Goal: Complete application form: Complete application form

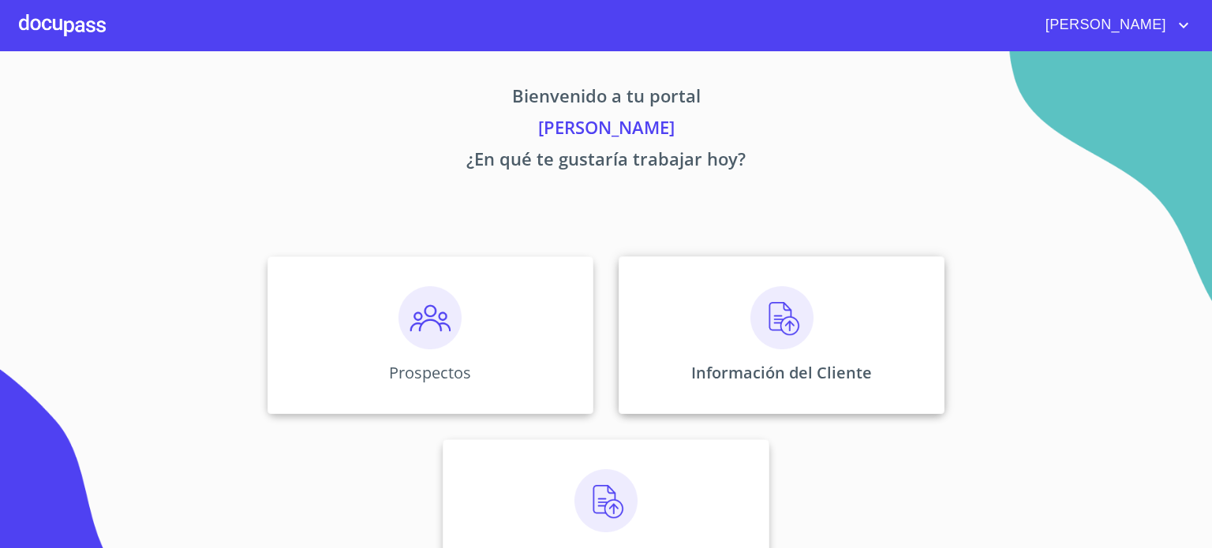
click at [882, 406] on div "Información del Cliente" at bounding box center [782, 335] width 326 height 158
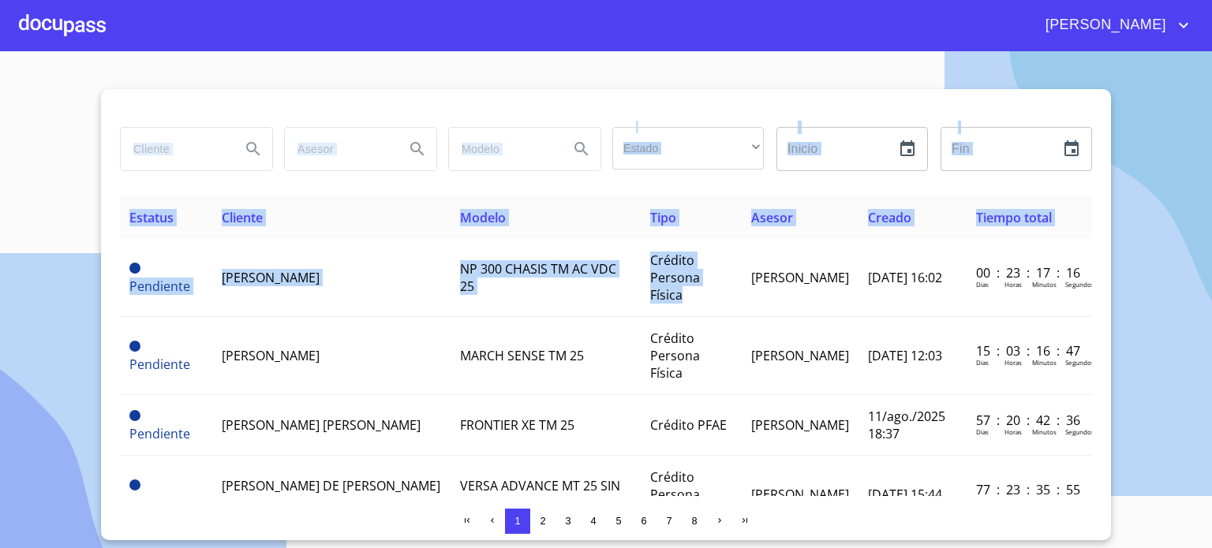
drag, startPoint x: 732, startPoint y: 294, endPoint x: 666, endPoint y: -34, distance: 334.2
click at [666, 0] on html "ADRIANA Estado ​ ​ Inicio ​ Fin ​ Estatus Cliente Modelo Tipo Asesor Creado Tie…" at bounding box center [606, 274] width 1212 height 548
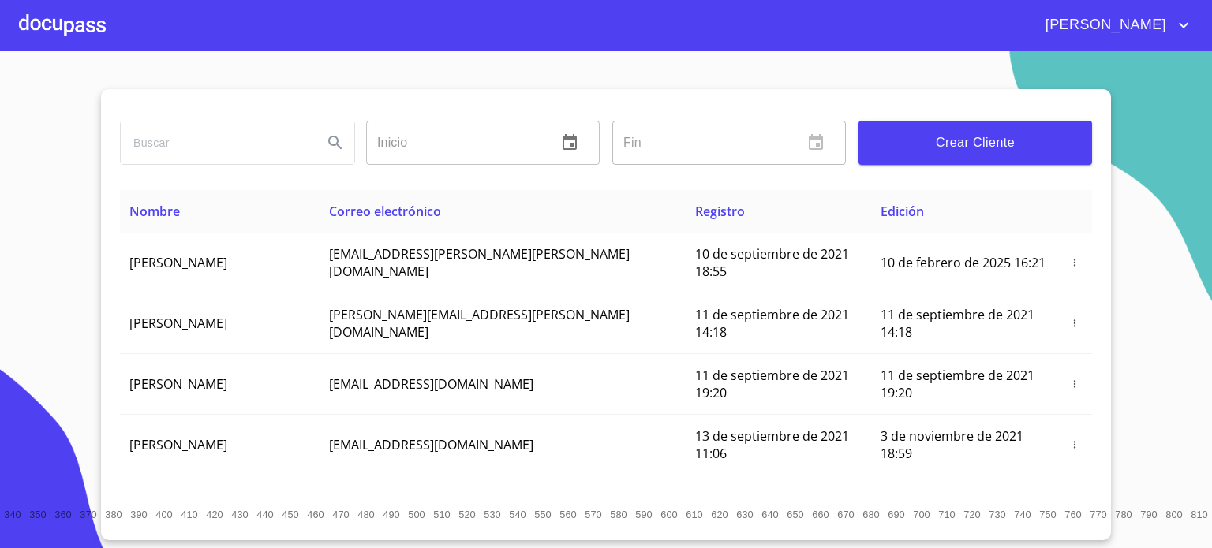
click at [88, 28] on div at bounding box center [62, 25] width 87 height 51
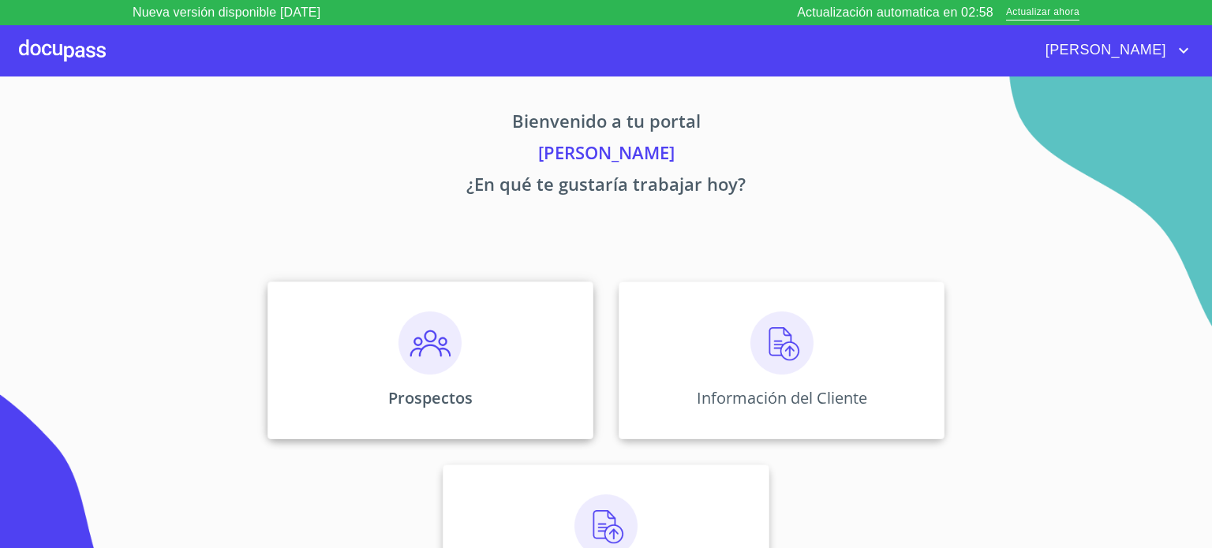
click at [423, 347] on img at bounding box center [430, 343] width 63 height 63
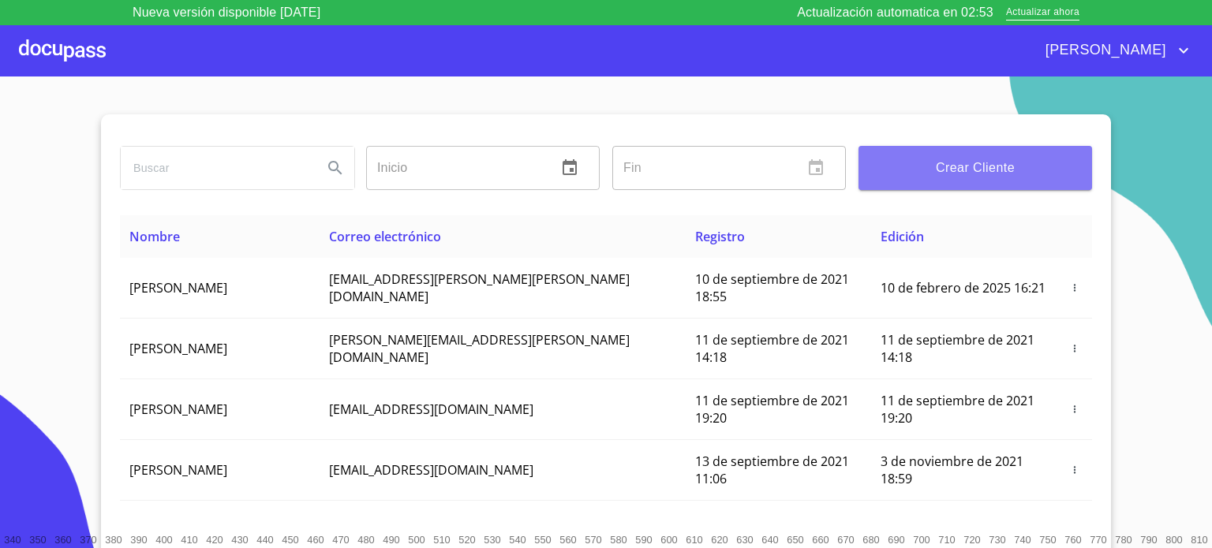
click at [974, 167] on span "Crear Cliente" at bounding box center [975, 168] width 208 height 22
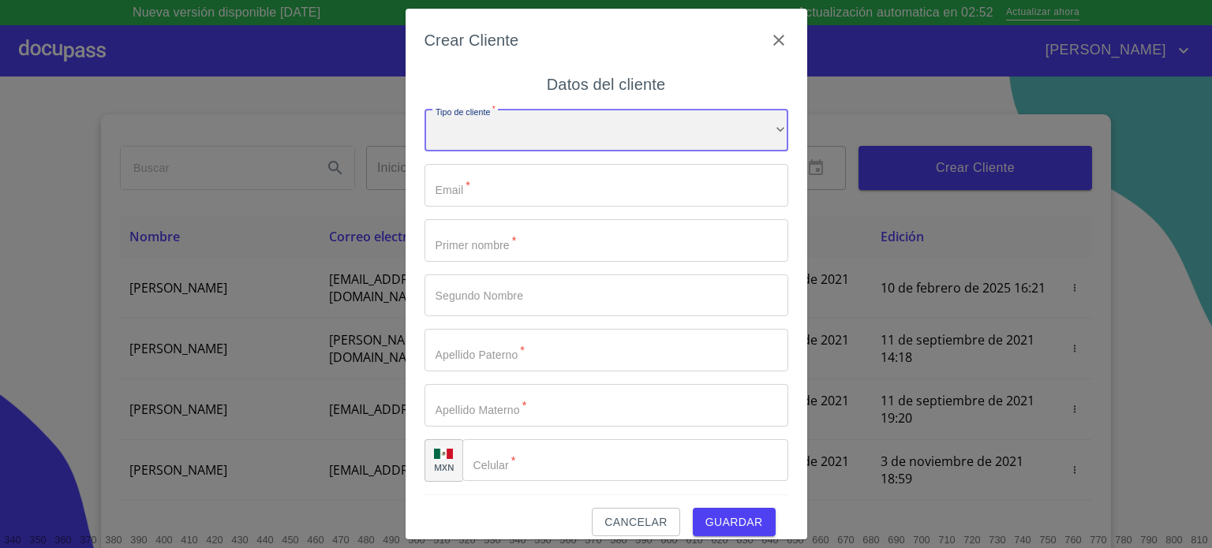
click at [582, 122] on div "​" at bounding box center [607, 131] width 364 height 43
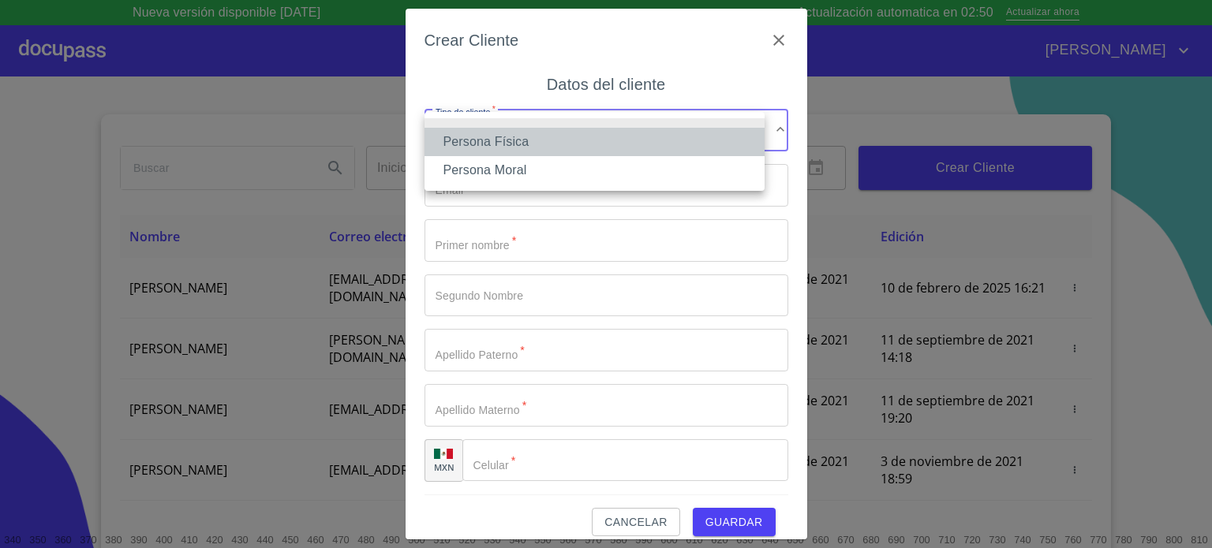
click at [559, 148] on li "Persona Física" at bounding box center [595, 142] width 340 height 28
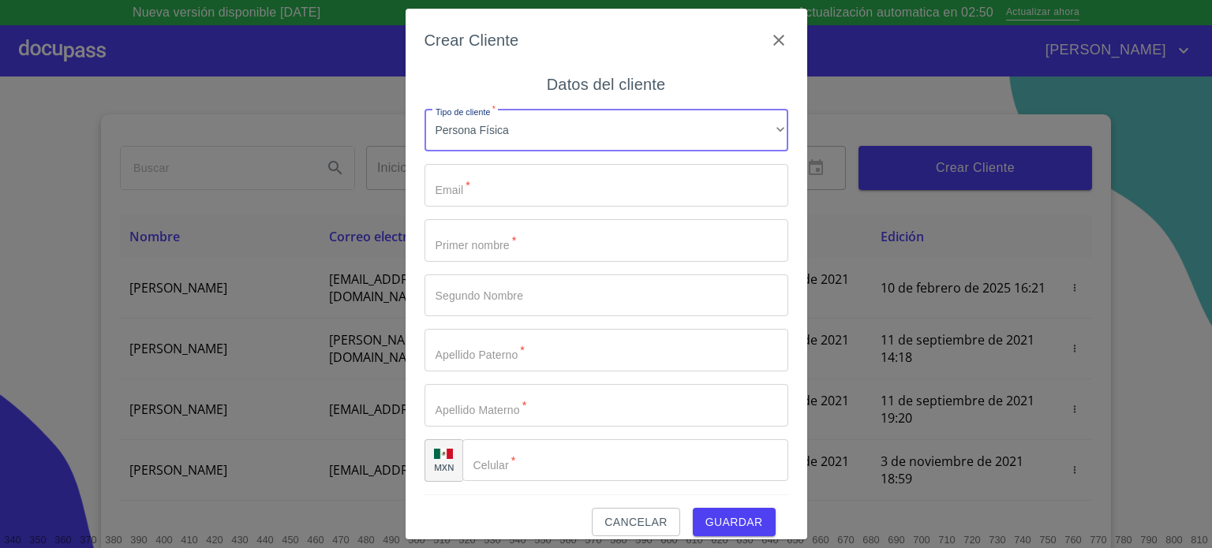
click at [552, 182] on input "Tipo de cliente   *" at bounding box center [607, 185] width 364 height 43
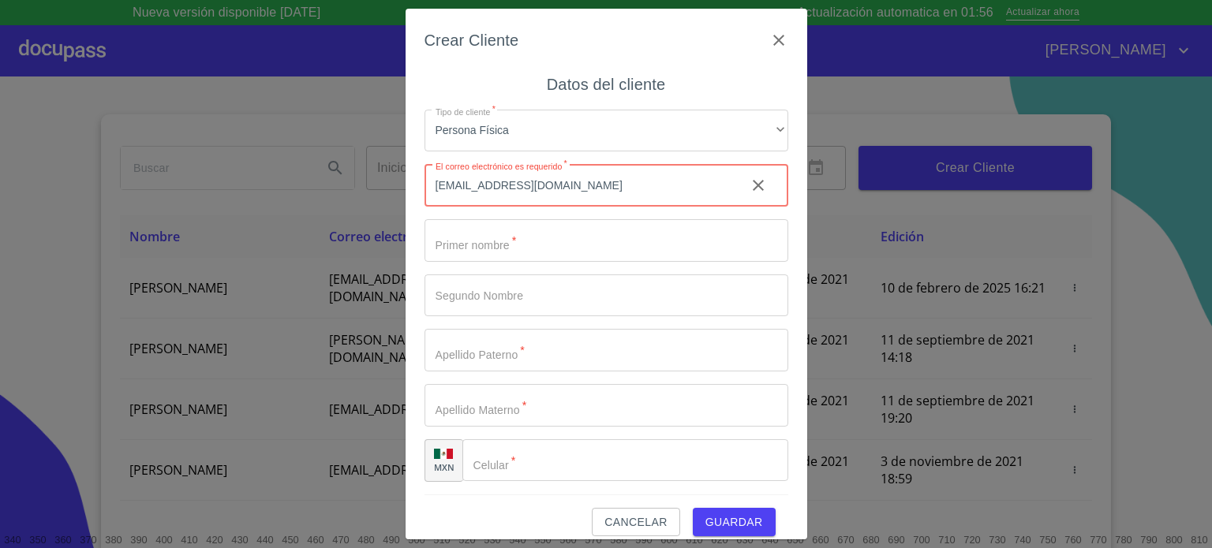
type input "[EMAIL_ADDRESS][DOMAIN_NAME]"
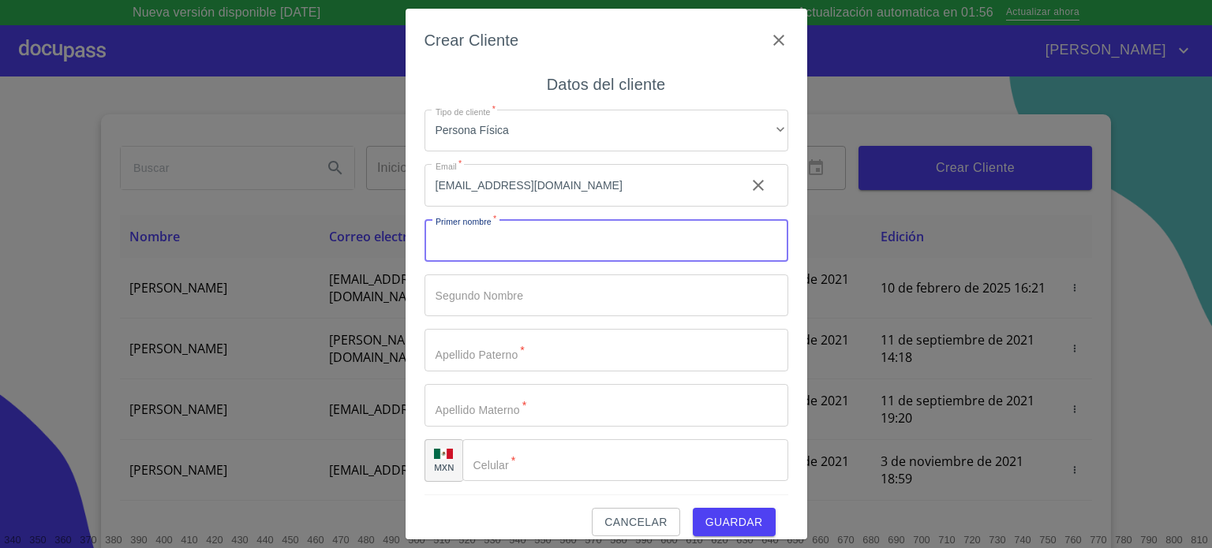
click at [492, 241] on input "Tipo de cliente   *" at bounding box center [607, 240] width 364 height 43
type input "m"
type input "[PERSON_NAME]"
click at [547, 305] on input "Tipo de cliente   *" at bounding box center [607, 296] width 364 height 43
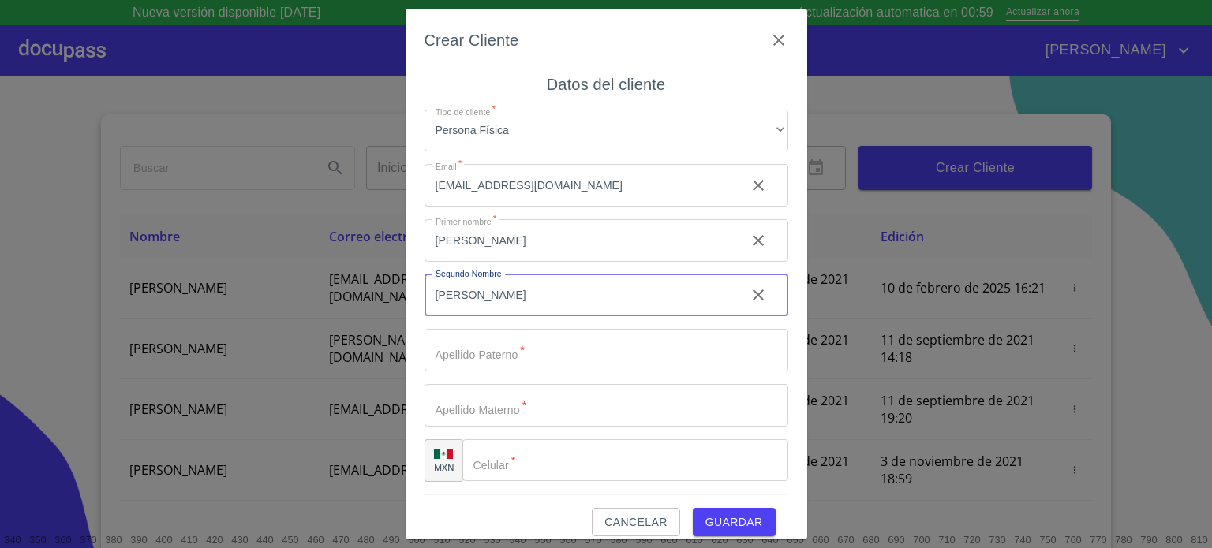
type input "[PERSON_NAME]"
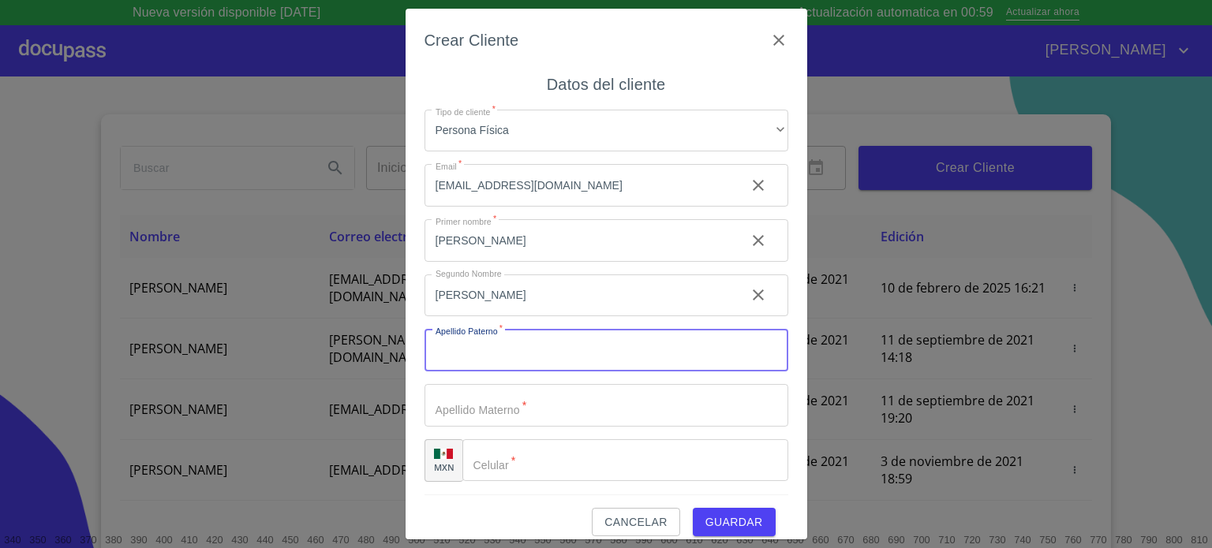
click at [538, 358] on input "Tipo de cliente   *" at bounding box center [607, 350] width 364 height 43
click at [538, 357] on input "Tipo de cliente   *" at bounding box center [607, 350] width 364 height 43
type input "CHAVEZ"
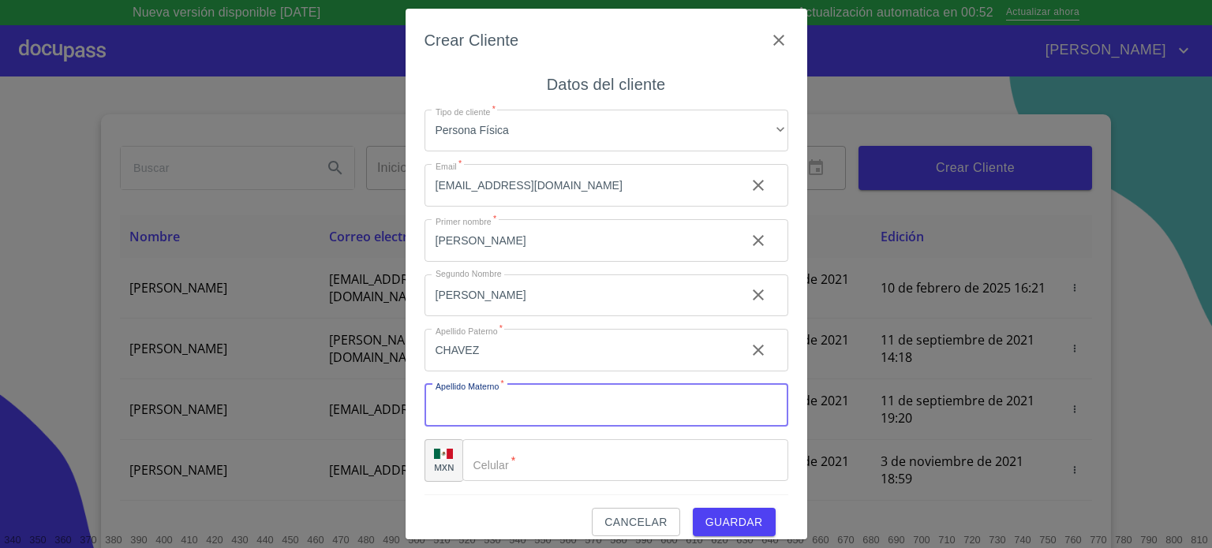
click at [521, 412] on input "Tipo de cliente   *" at bounding box center [607, 405] width 364 height 43
type input "[PERSON_NAME]"
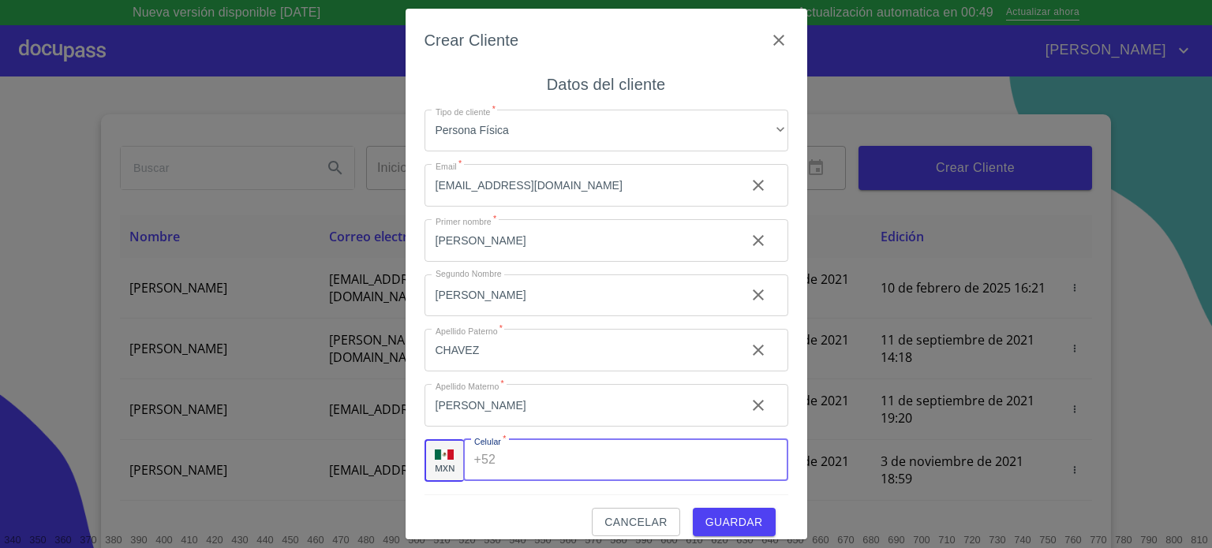
click at [533, 470] on input "Tipo de cliente   *" at bounding box center [645, 461] width 286 height 43
type input "(33)21890590"
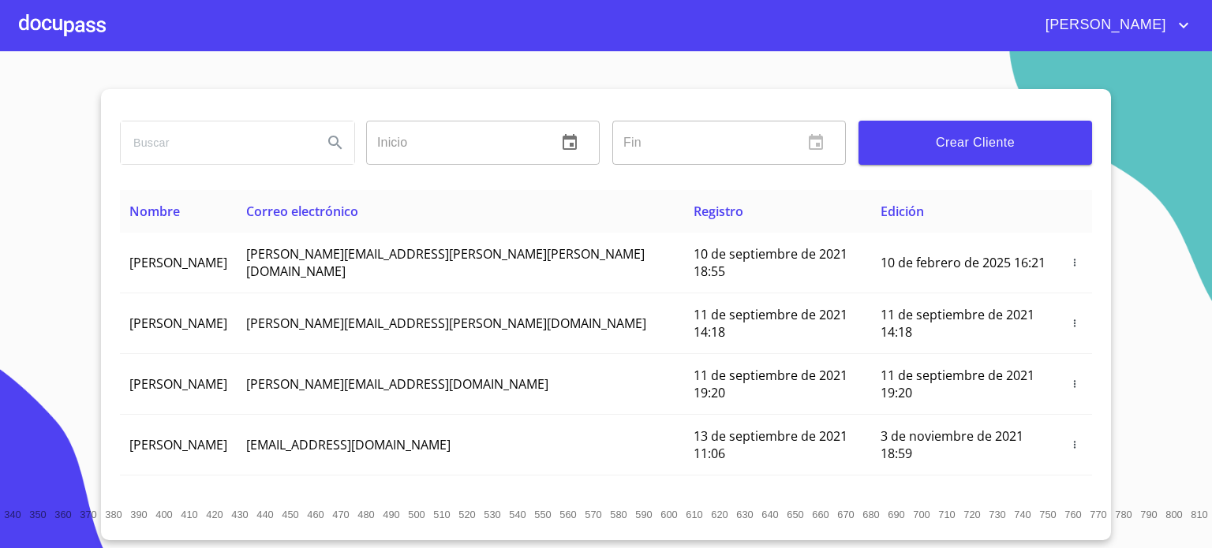
click at [1009, 144] on span "Crear Cliente" at bounding box center [975, 143] width 208 height 22
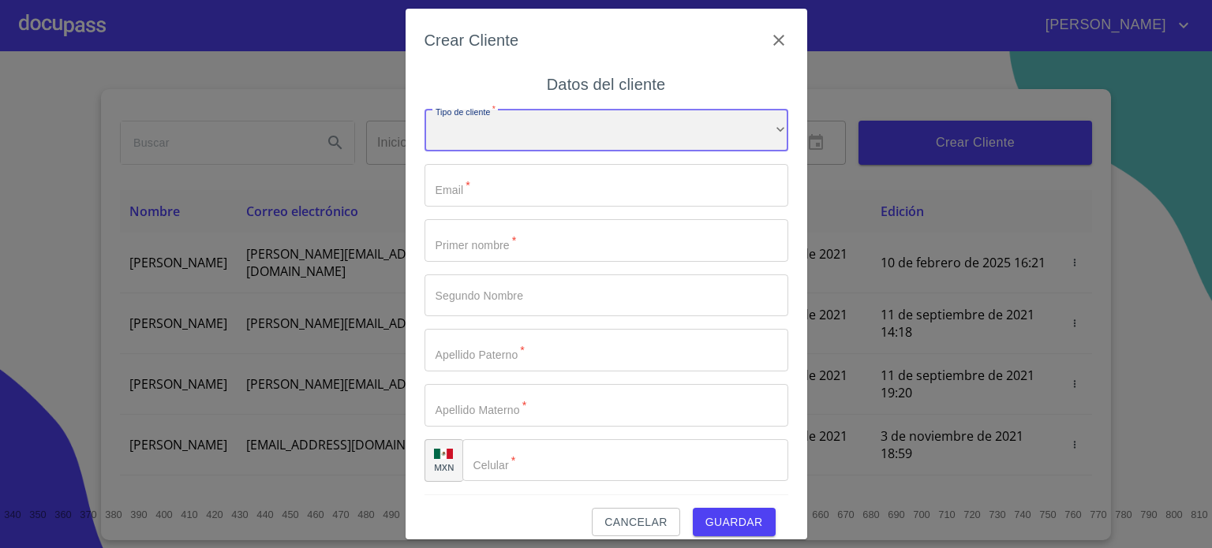
click at [549, 137] on div "​" at bounding box center [607, 131] width 364 height 43
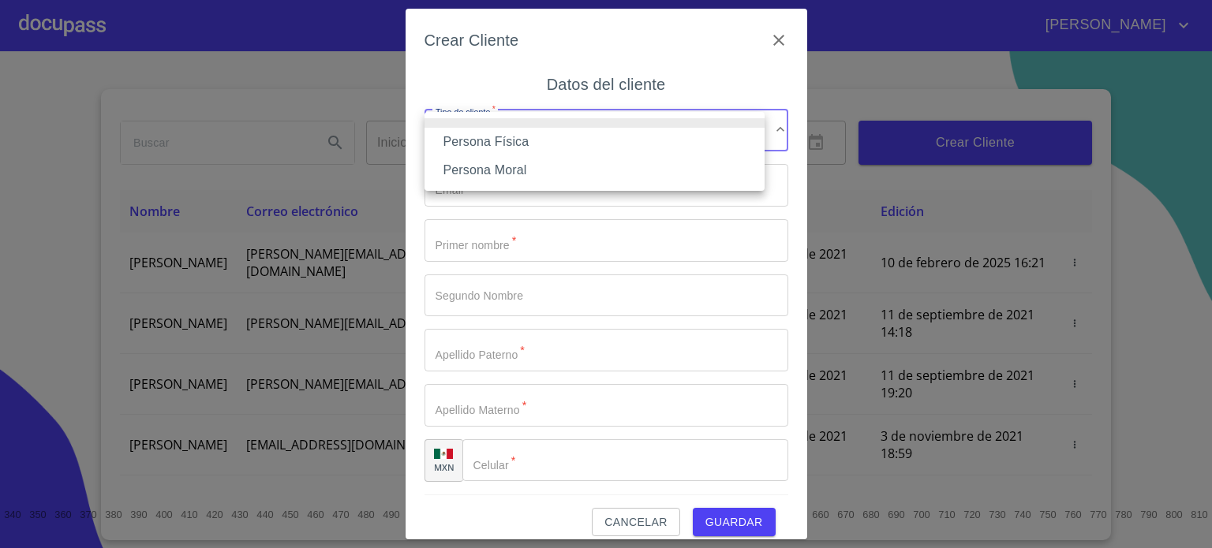
click at [542, 150] on li "Persona Física" at bounding box center [595, 142] width 340 height 28
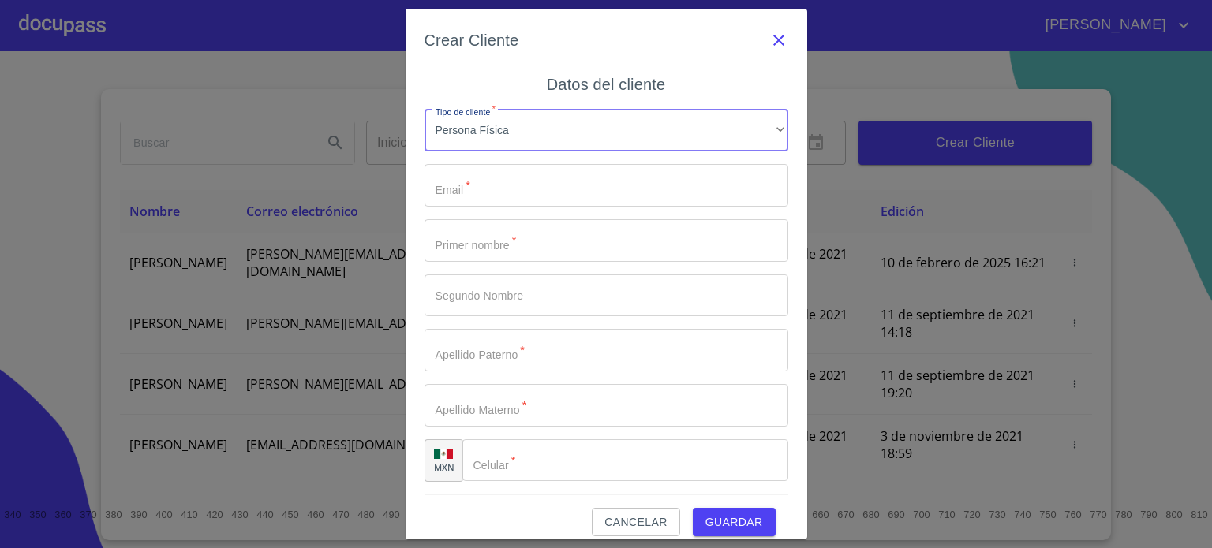
click at [773, 39] on icon "button" at bounding box center [778, 40] width 11 height 11
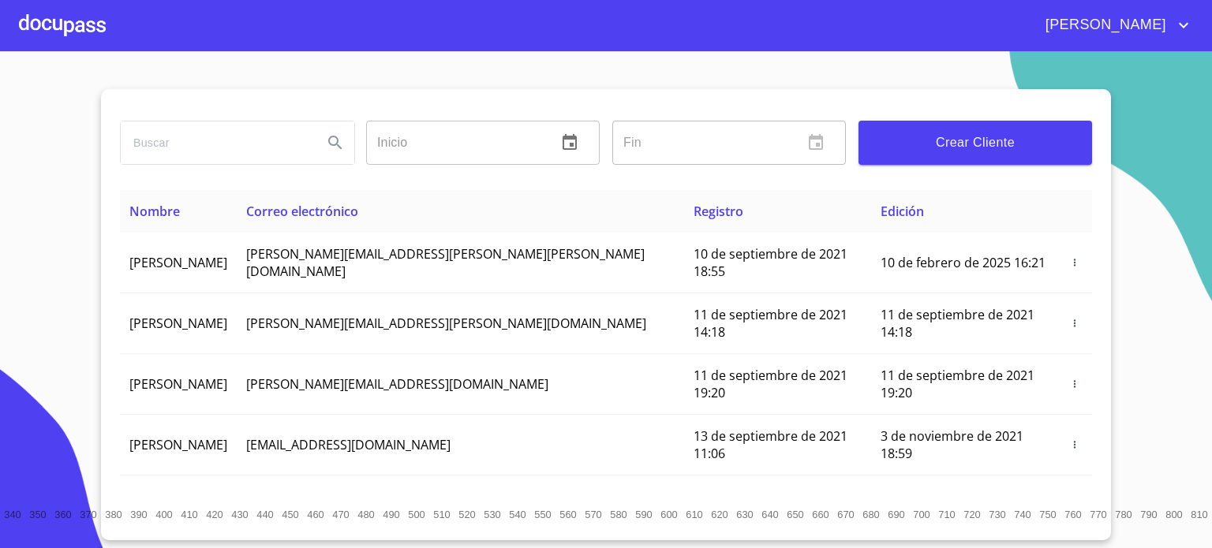
click at [916, 140] on span "Crear Cliente" at bounding box center [975, 143] width 208 height 22
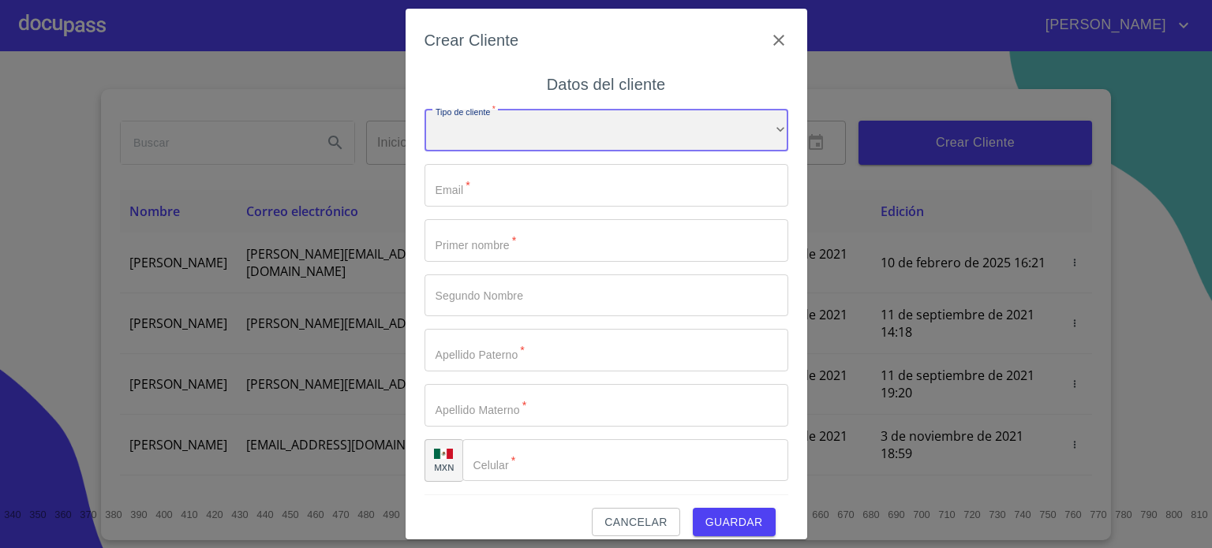
click at [671, 148] on div "​" at bounding box center [607, 131] width 364 height 43
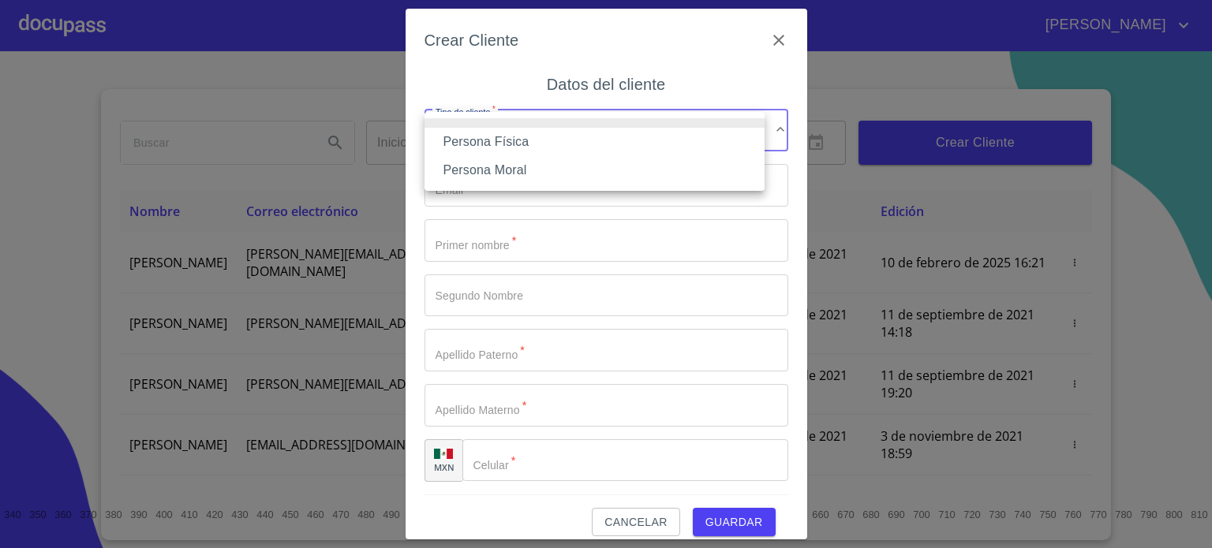
click at [594, 143] on li "Persona Física" at bounding box center [595, 142] width 340 height 28
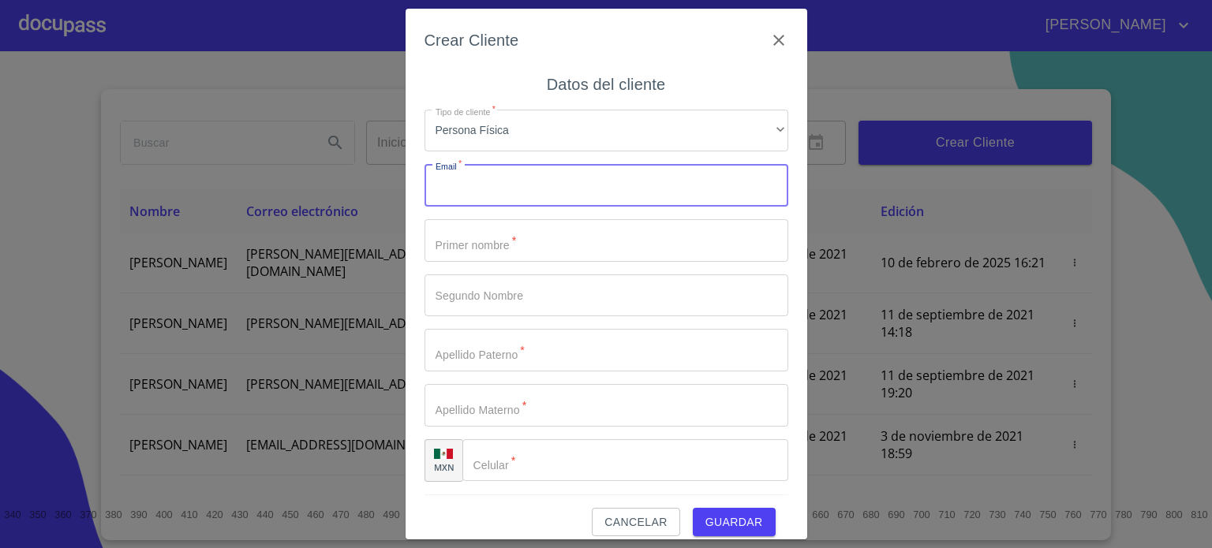
click at [540, 179] on input "Tipo de cliente   *" at bounding box center [607, 185] width 364 height 43
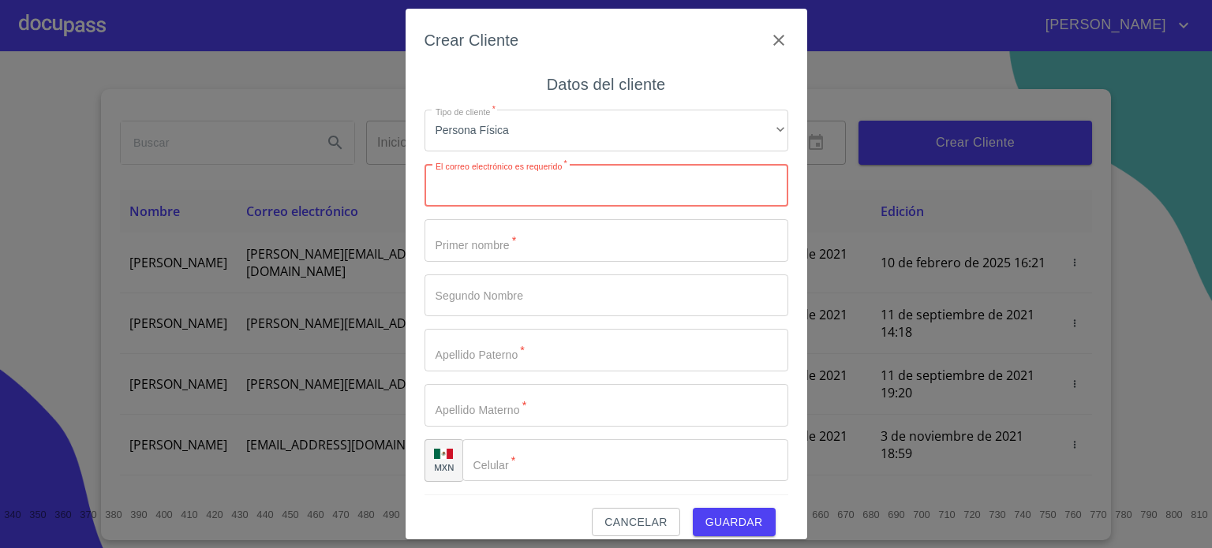
type input "M"
type input "[EMAIL_ADDRESS][DOMAIN_NAME]"
click at [504, 238] on input "Tipo de cliente   *" at bounding box center [607, 240] width 364 height 43
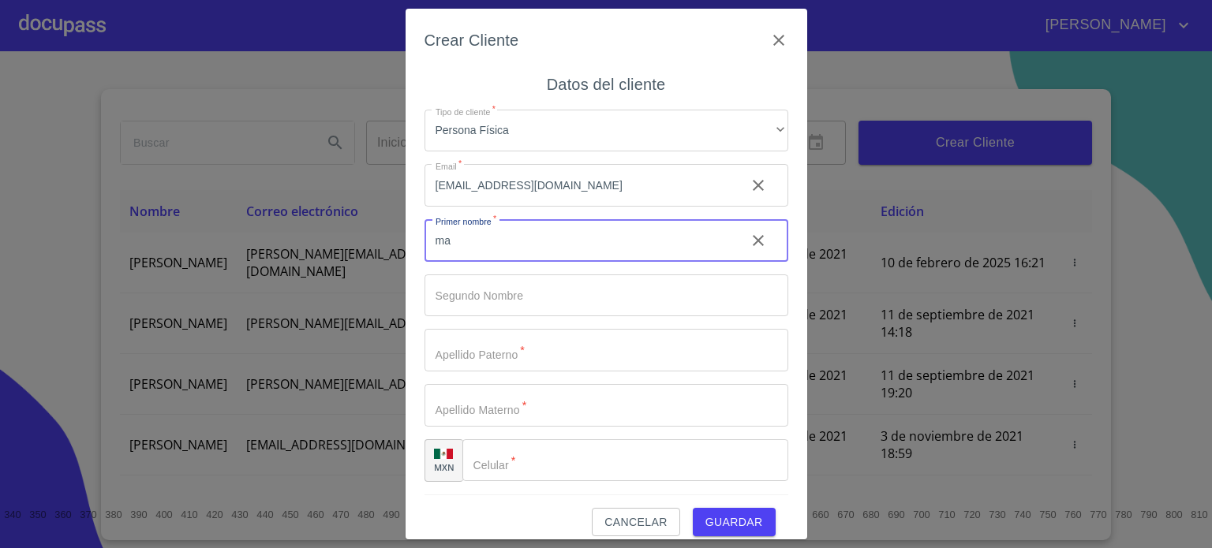
type input "m"
type input "[PERSON_NAME]"
click at [495, 288] on input "Tipo de cliente   *" at bounding box center [607, 296] width 364 height 43
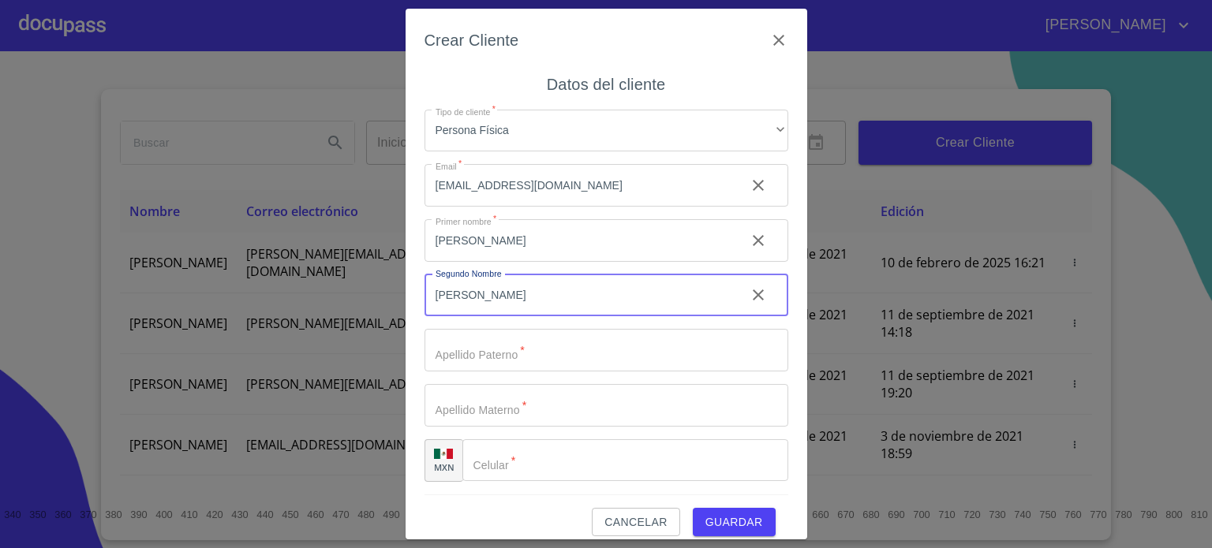
type input "[PERSON_NAME]"
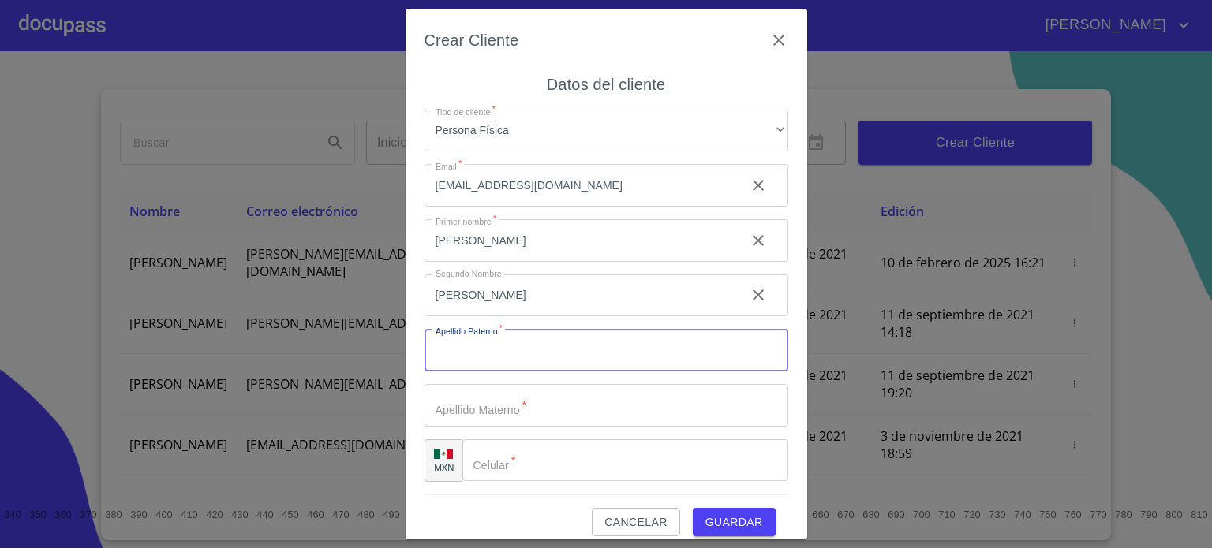
click at [494, 350] on input "Tipo de cliente   *" at bounding box center [607, 350] width 364 height 43
type input "CHAVEZ"
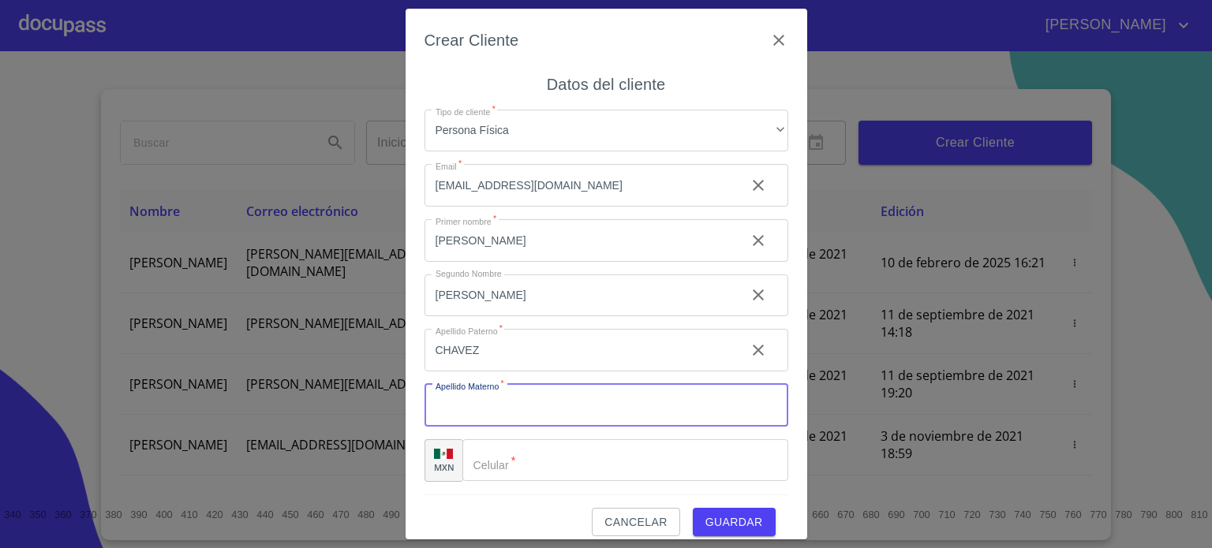
click at [511, 400] on input "Tipo de cliente   *" at bounding box center [607, 405] width 364 height 43
type input "[PERSON_NAME]"
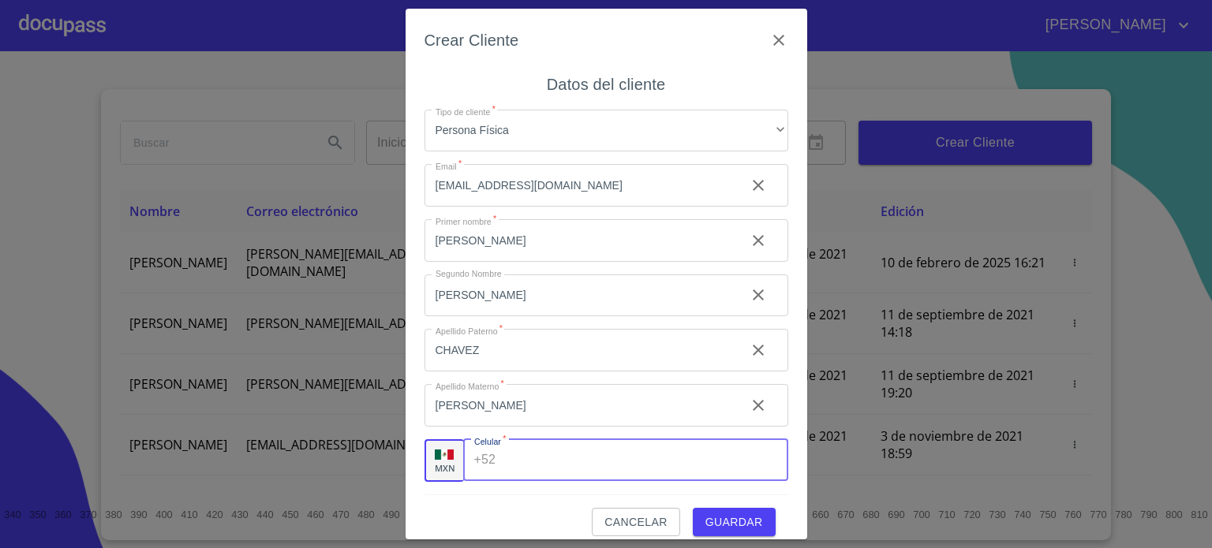
click at [511, 462] on input "Tipo de cliente   *" at bounding box center [645, 461] width 286 height 43
type input "[PHONE_NUMBER]"
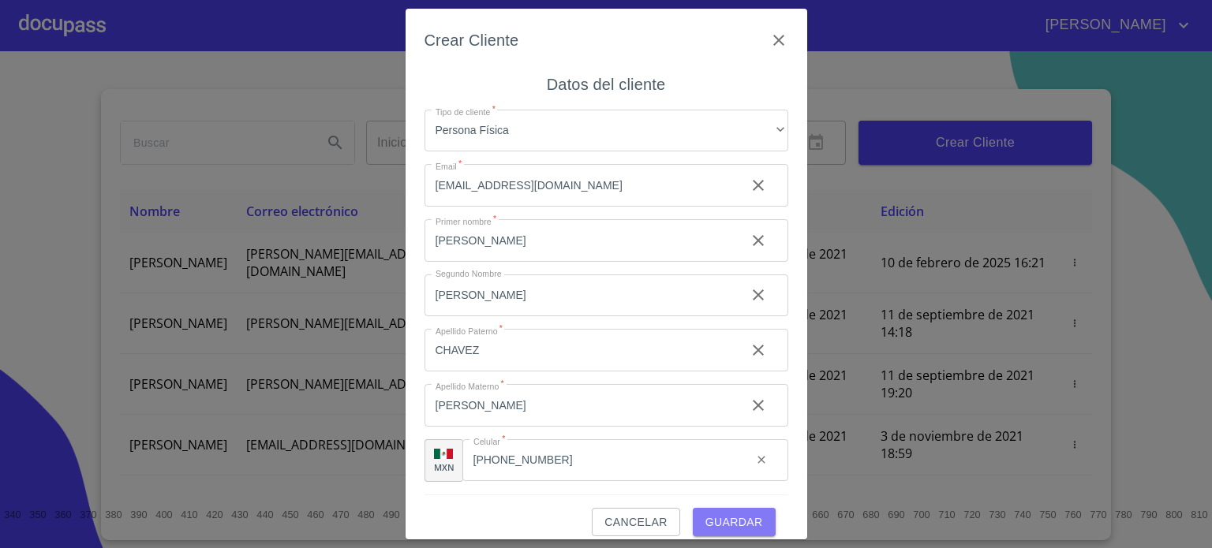
click at [726, 525] on span "Guardar" at bounding box center [735, 523] width 58 height 20
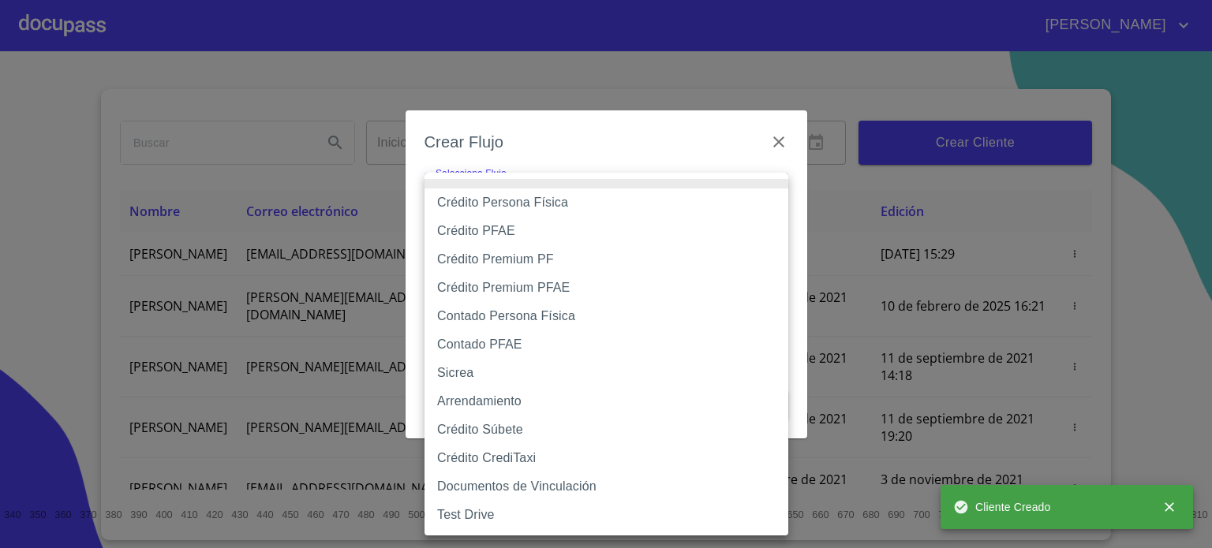
click at [769, 202] on body "[PERSON_NAME] ​ Fin ​ Crear Cliente Nombre Correo electrónico Registro Edición …" at bounding box center [606, 274] width 1212 height 548
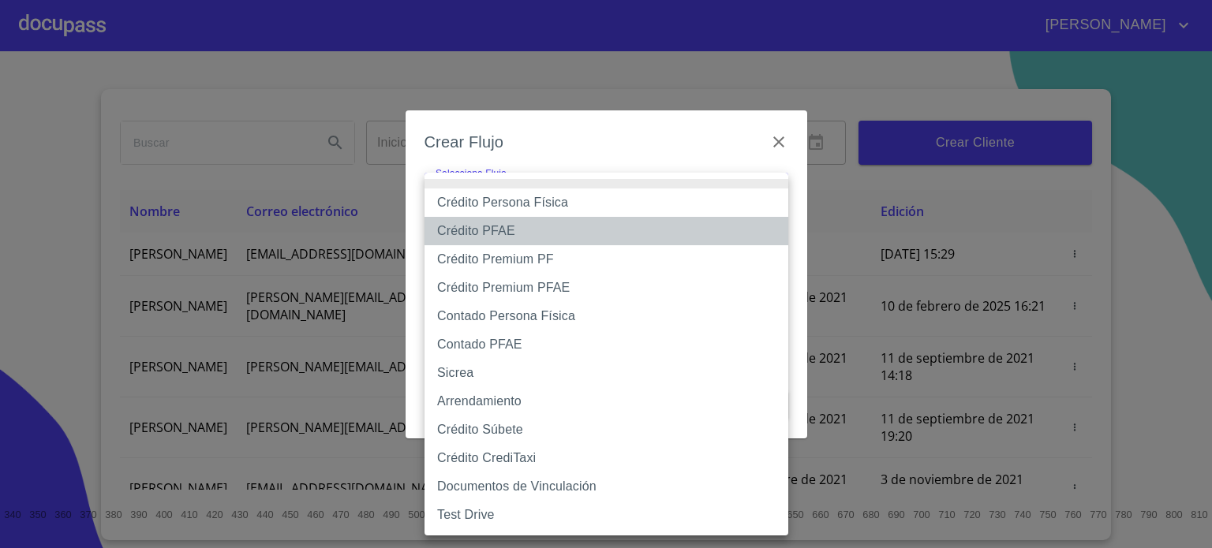
click at [546, 237] on li "Crédito PFAE" at bounding box center [607, 231] width 364 height 28
type input "60bfa0150d9865ccc24afd7c"
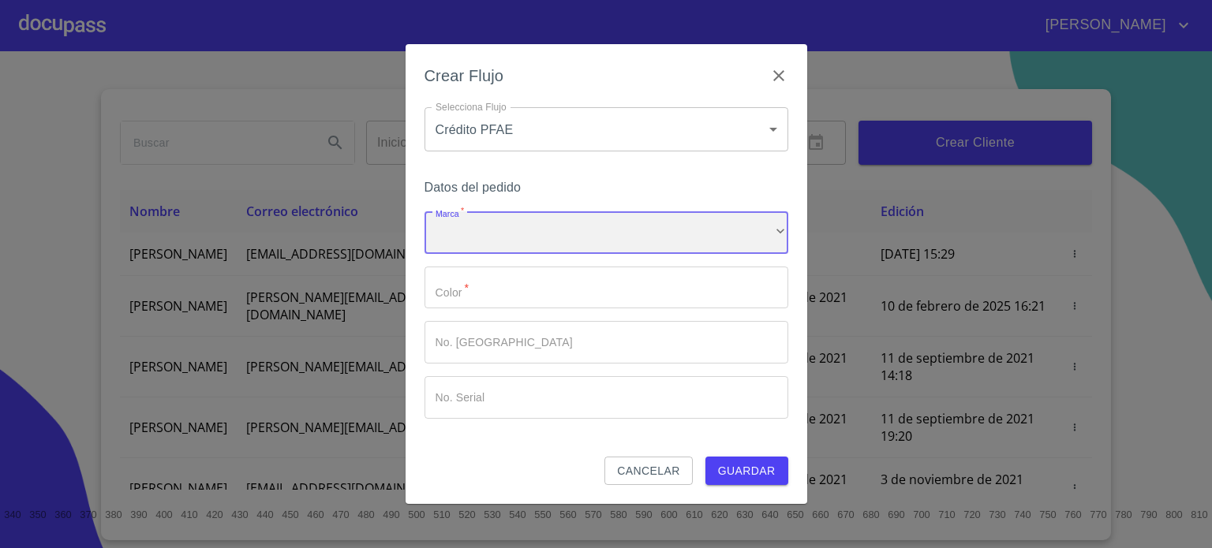
click at [546, 237] on div "​" at bounding box center [607, 233] width 364 height 43
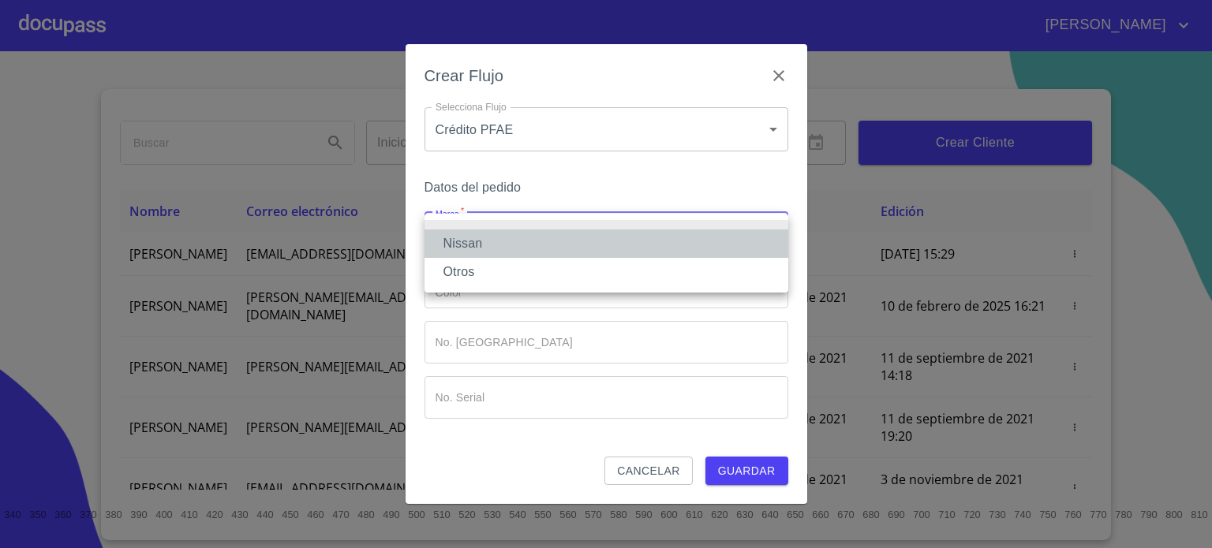
click at [546, 237] on li "Nissan" at bounding box center [607, 244] width 364 height 28
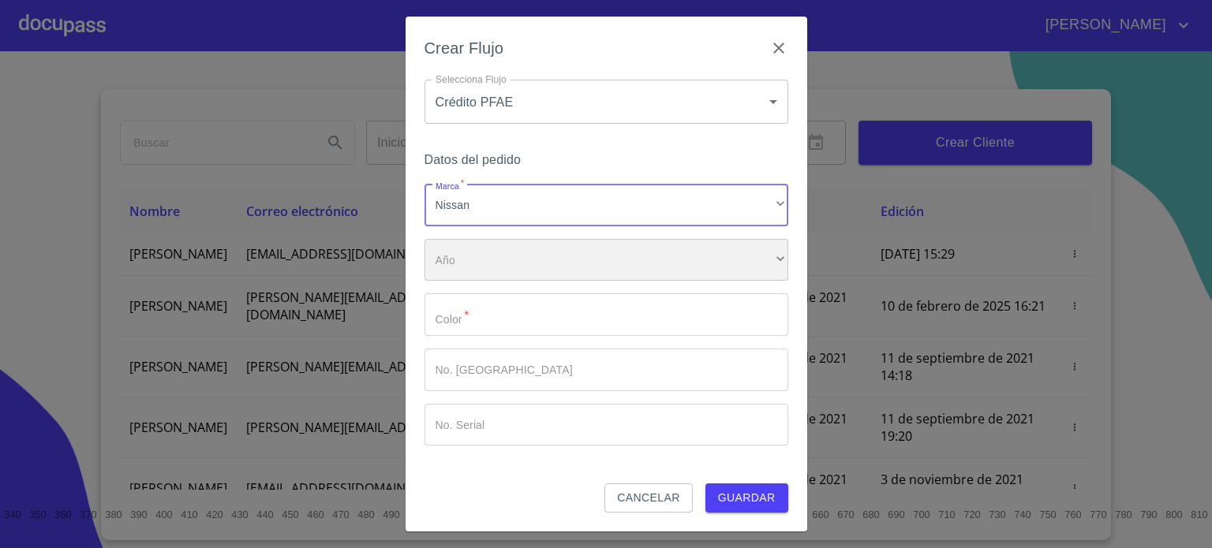
click at [517, 275] on div "​" at bounding box center [607, 260] width 364 height 43
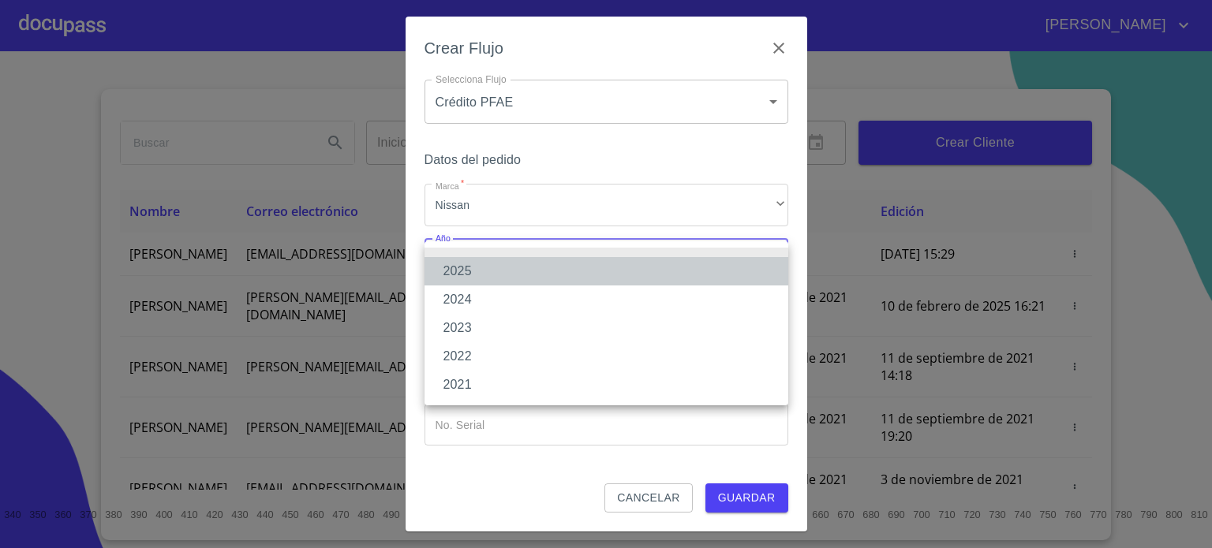
click at [684, 275] on li "2025" at bounding box center [607, 271] width 364 height 28
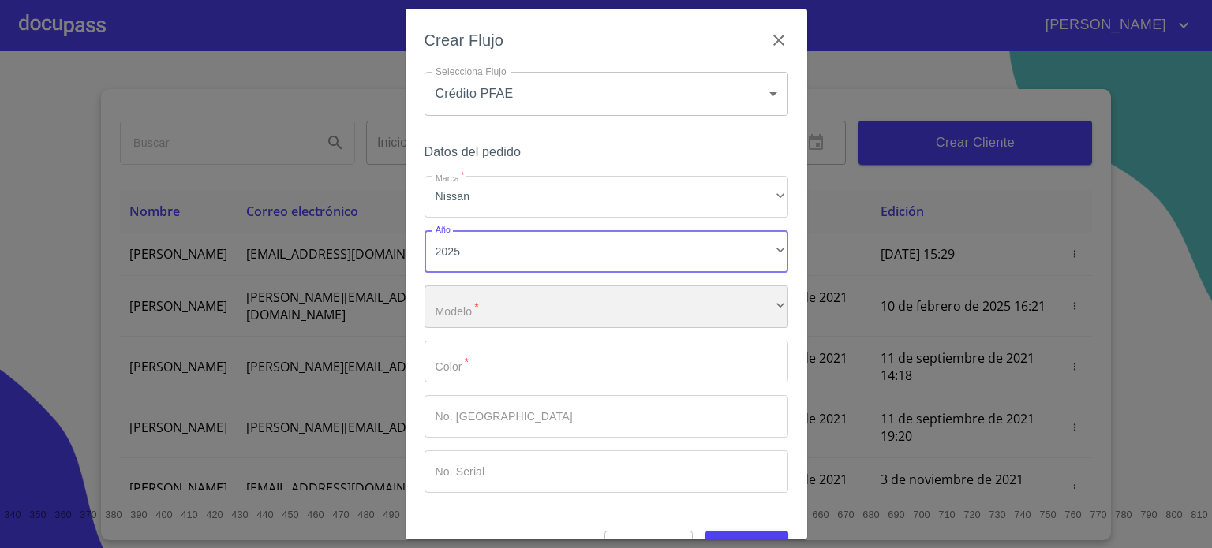
click at [660, 308] on div "​" at bounding box center [607, 307] width 364 height 43
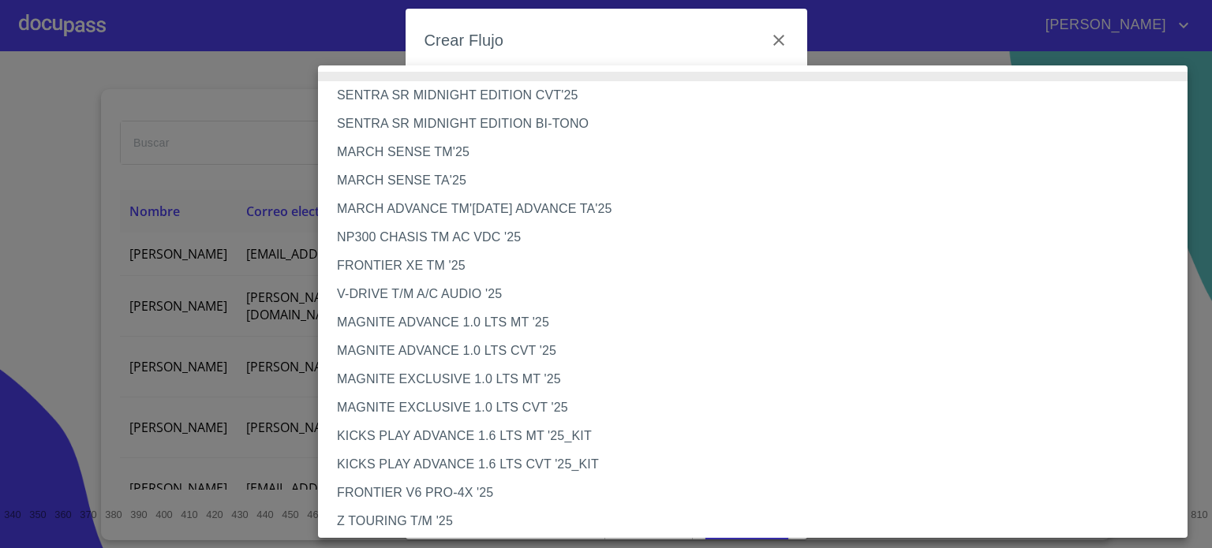
scroll to position [1253, 0]
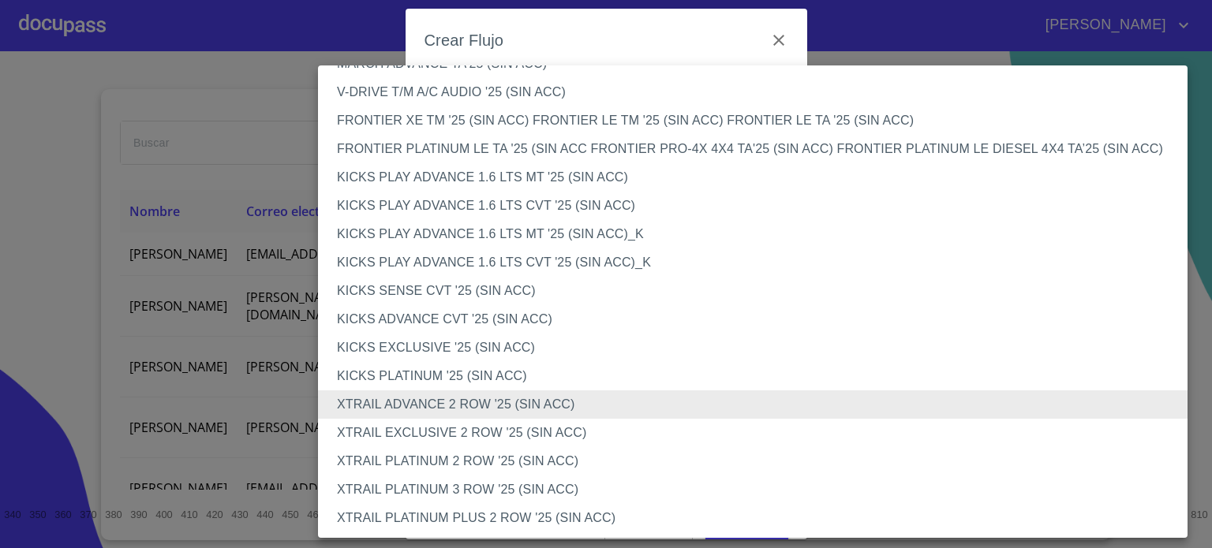
click at [514, 438] on li "XTRAIL EXCLUSIVE 2 ROW '25 (SIN ACC)" at bounding box center [759, 433] width 882 height 28
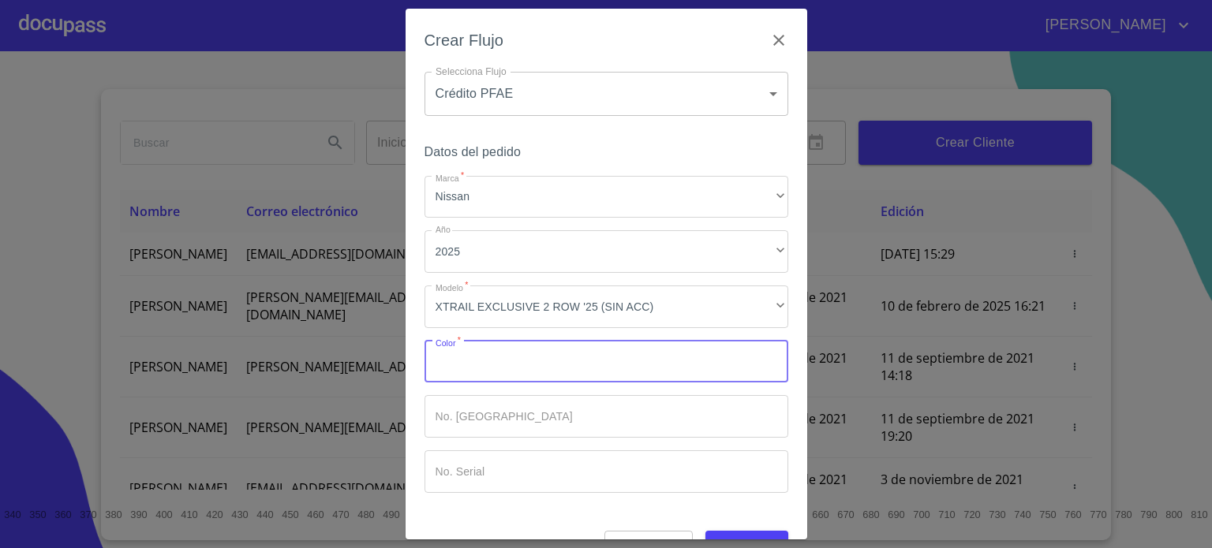
click at [531, 380] on input "Marca   *" at bounding box center [607, 362] width 364 height 43
type input "BLANCO"
click at [718, 538] on span "Guardar" at bounding box center [747, 546] width 58 height 20
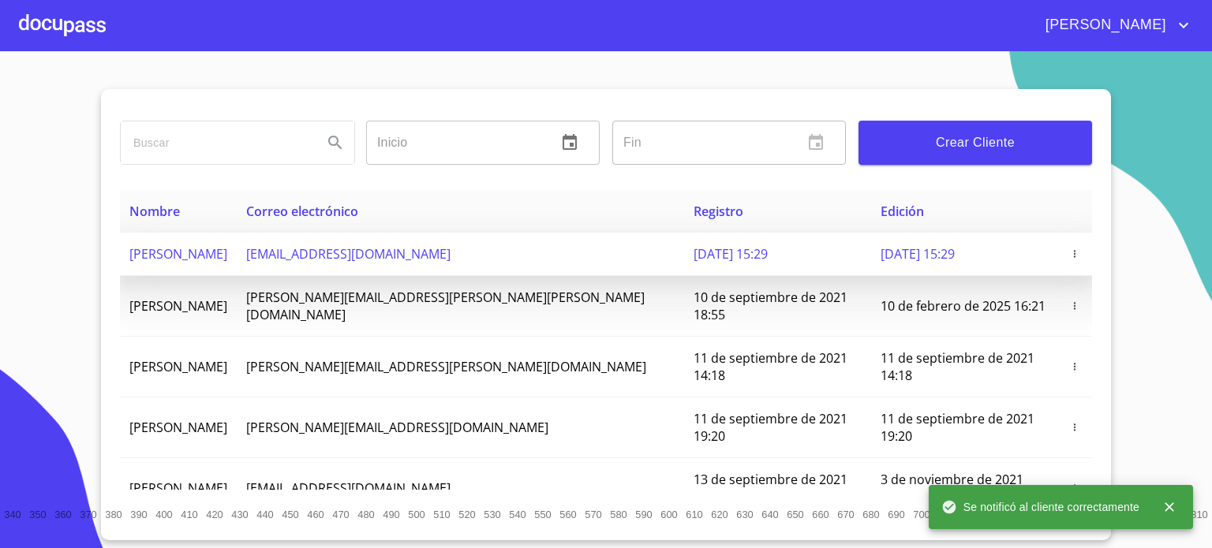
click at [209, 256] on span "[PERSON_NAME]" at bounding box center [178, 253] width 98 height 17
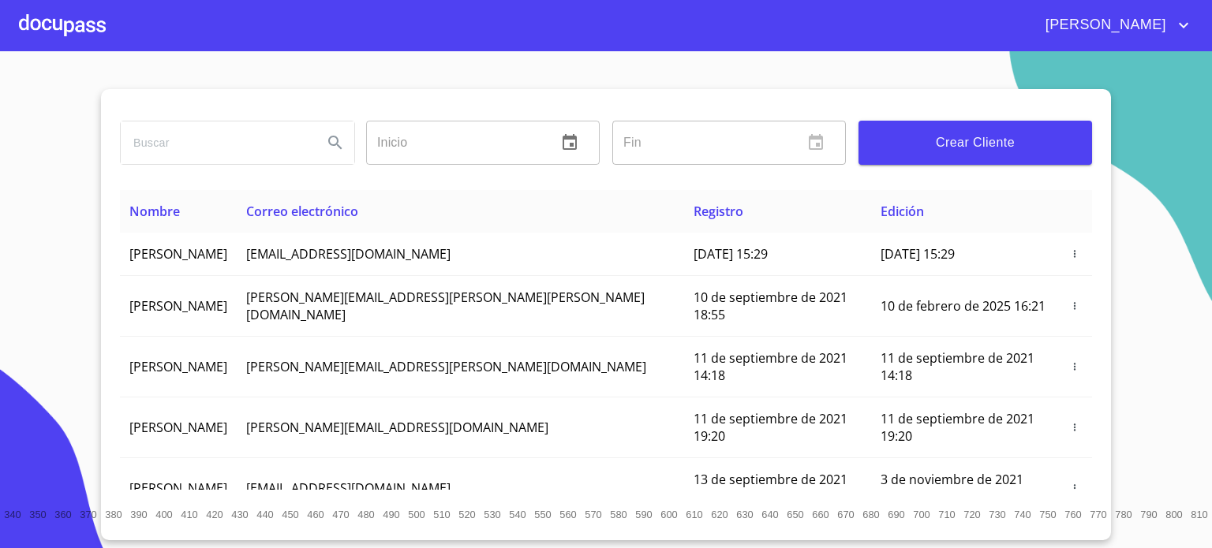
click at [71, 25] on div at bounding box center [62, 25] width 87 height 51
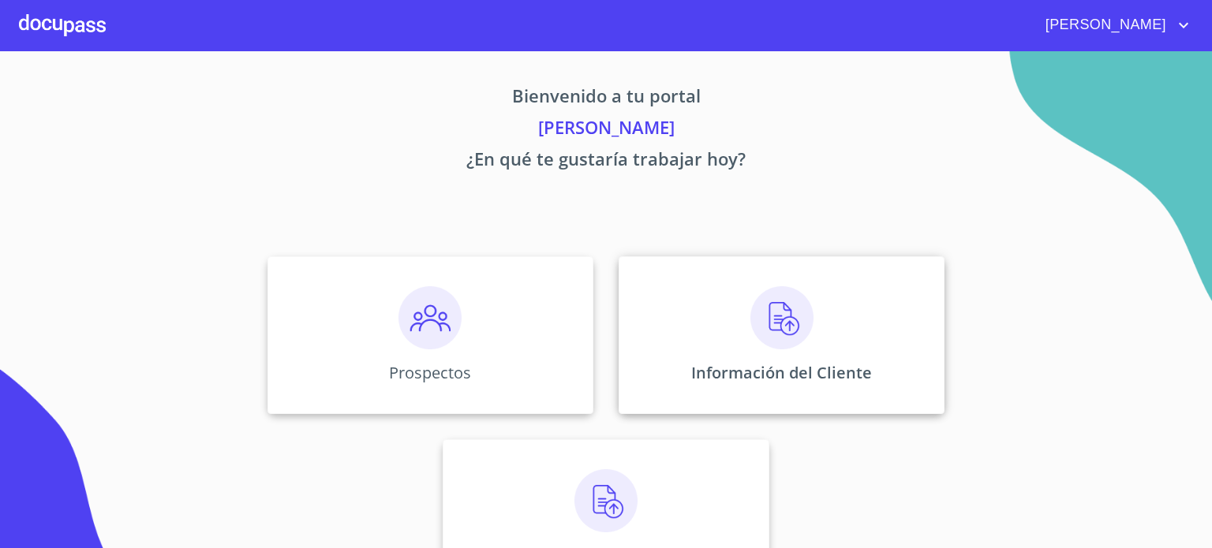
click at [756, 334] on img at bounding box center [782, 317] width 63 height 63
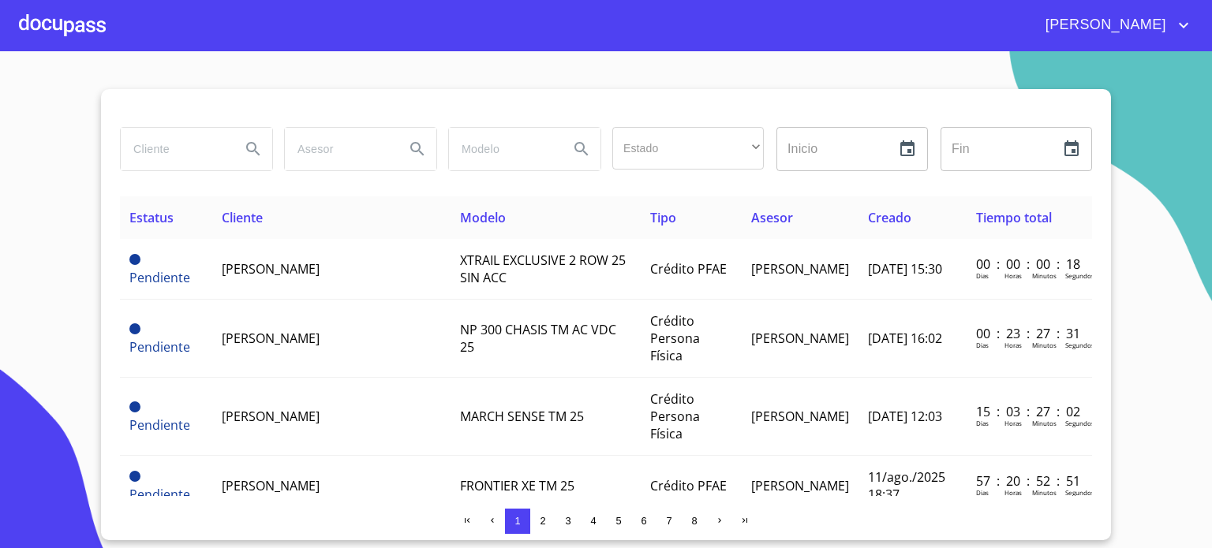
click at [212, 137] on input "search" at bounding box center [174, 149] width 107 height 43
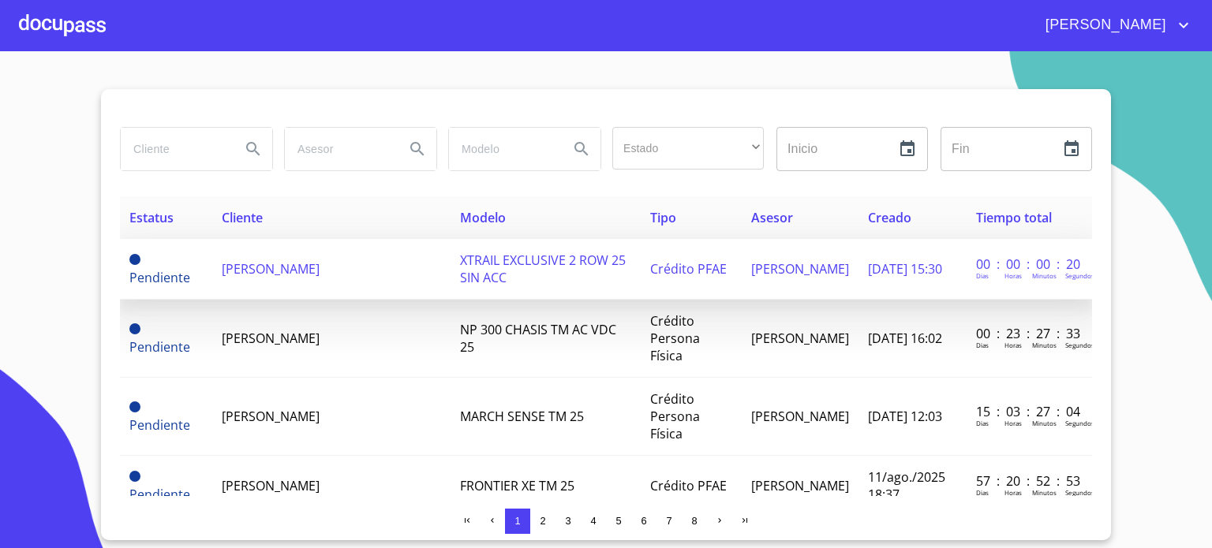
click at [248, 273] on span "[PERSON_NAME]" at bounding box center [271, 268] width 98 height 17
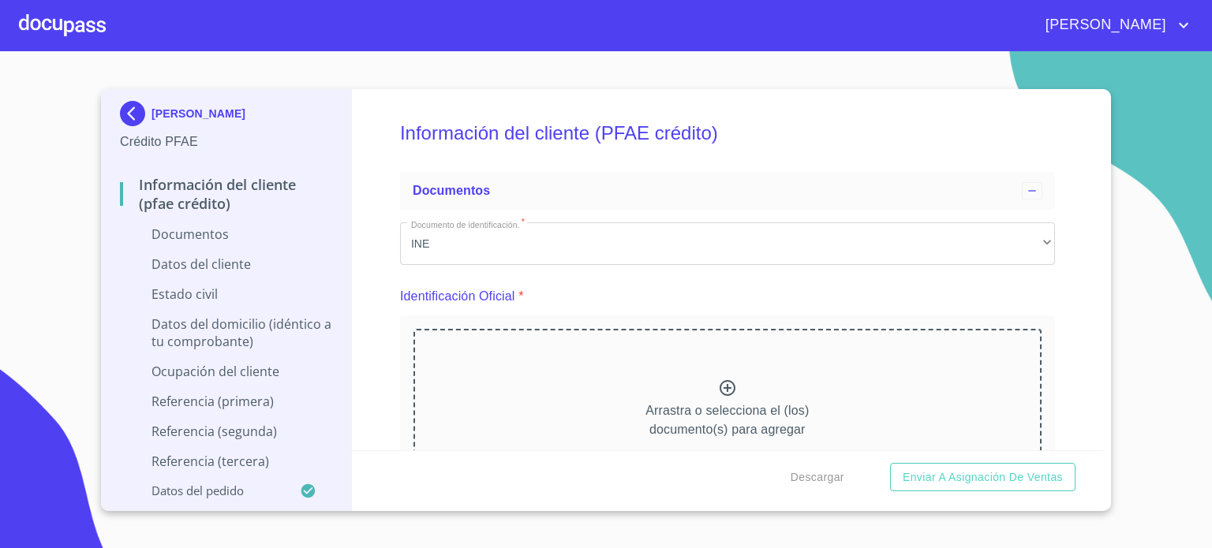
click at [723, 389] on icon at bounding box center [727, 388] width 19 height 19
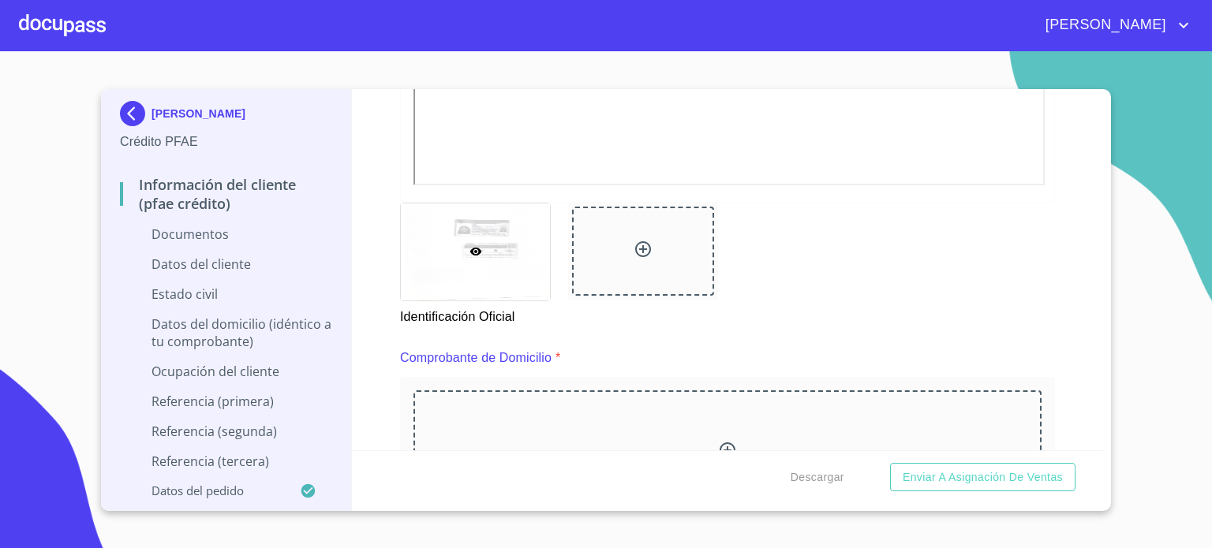
scroll to position [758, 0]
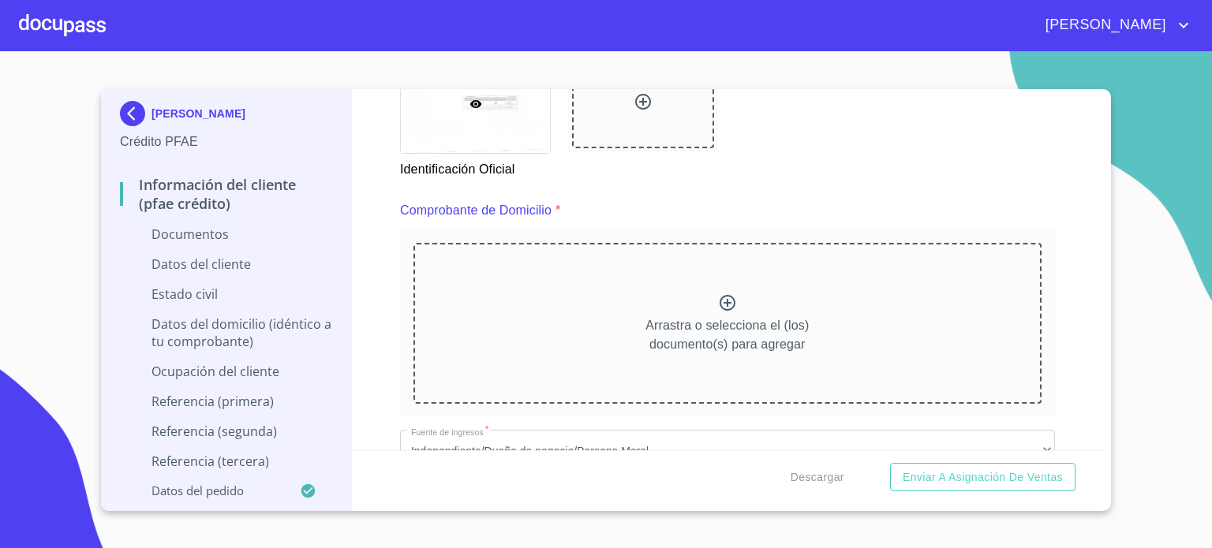
click at [723, 302] on icon at bounding box center [727, 303] width 19 height 19
click at [721, 305] on icon at bounding box center [728, 303] width 16 height 16
click at [724, 307] on icon at bounding box center [728, 303] width 16 height 16
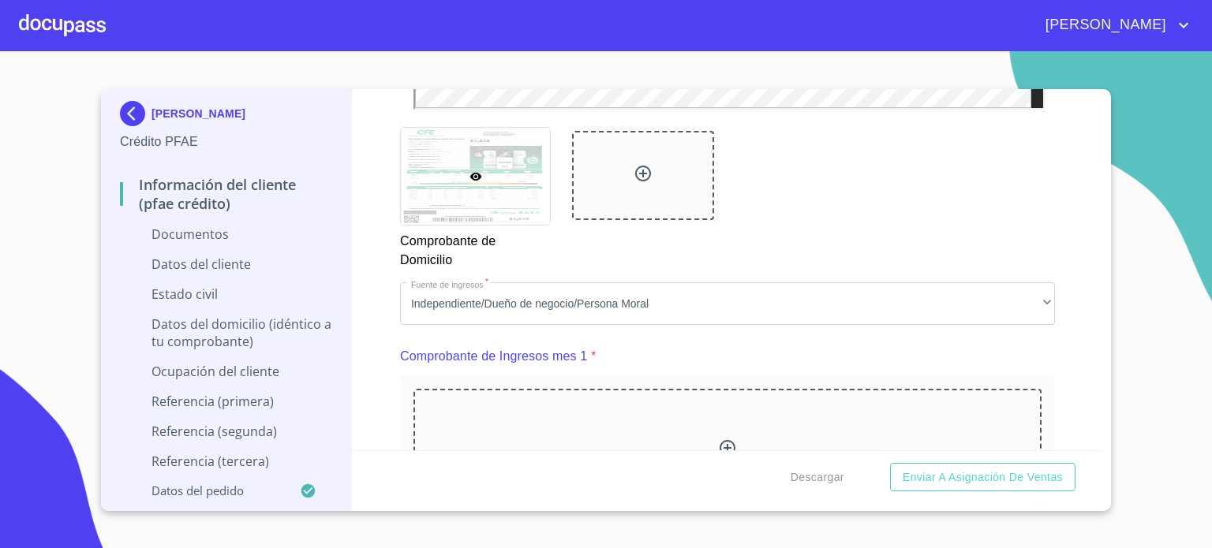
scroll to position [1421, 0]
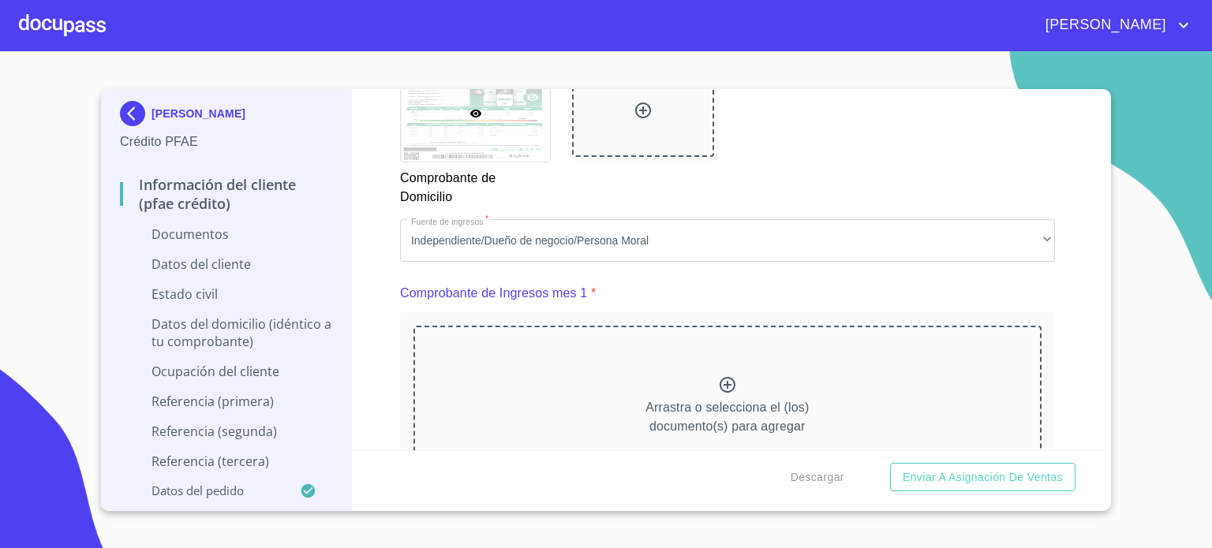
click at [722, 379] on icon at bounding box center [727, 385] width 19 height 19
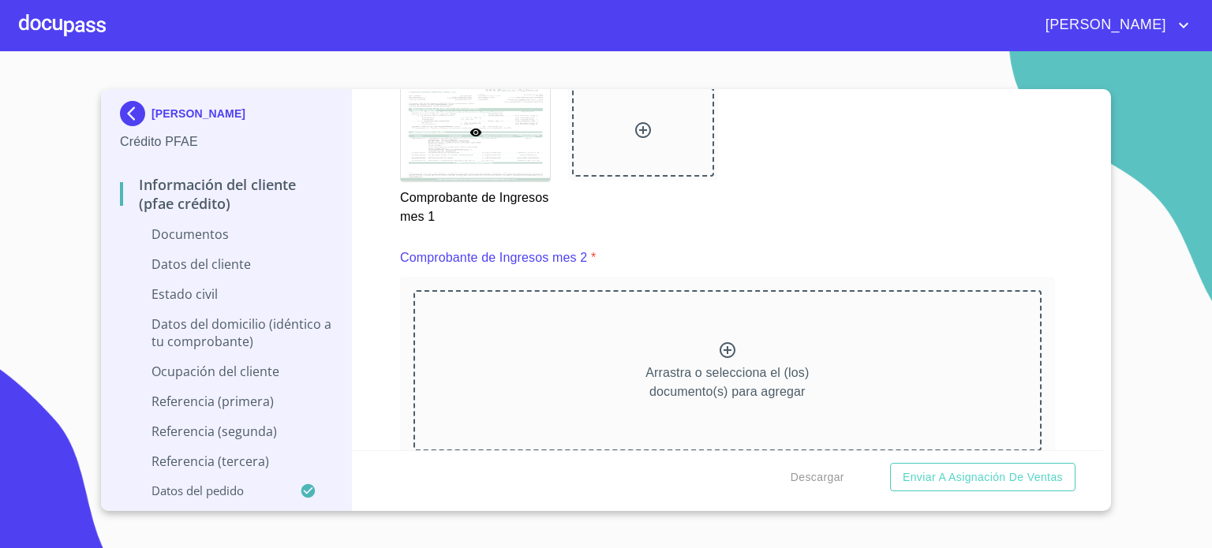
scroll to position [2178, 0]
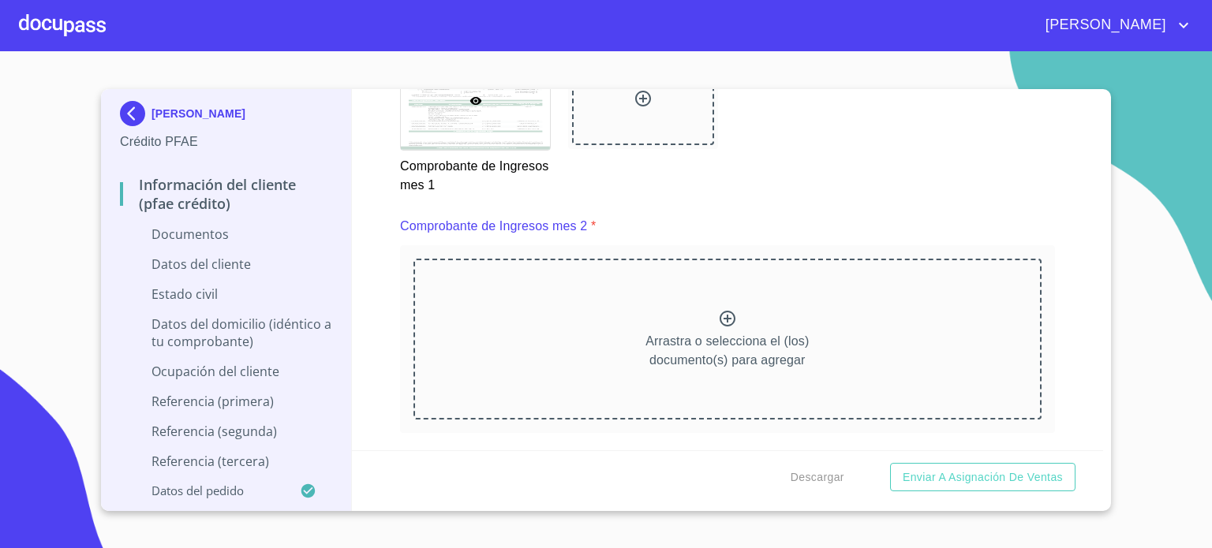
click at [725, 313] on icon at bounding box center [727, 318] width 19 height 19
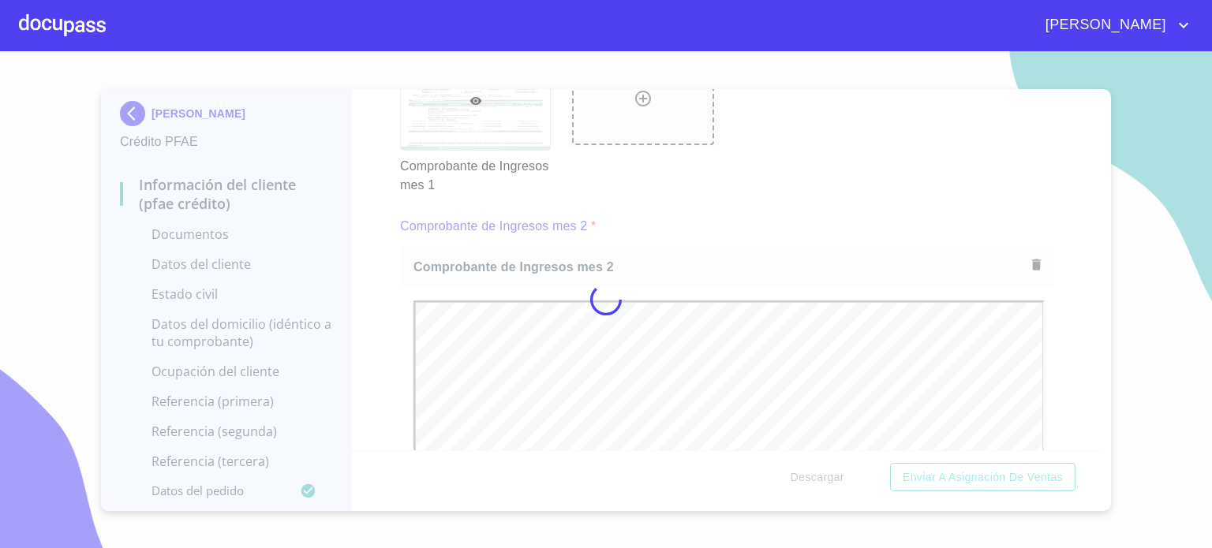
scroll to position [0, 0]
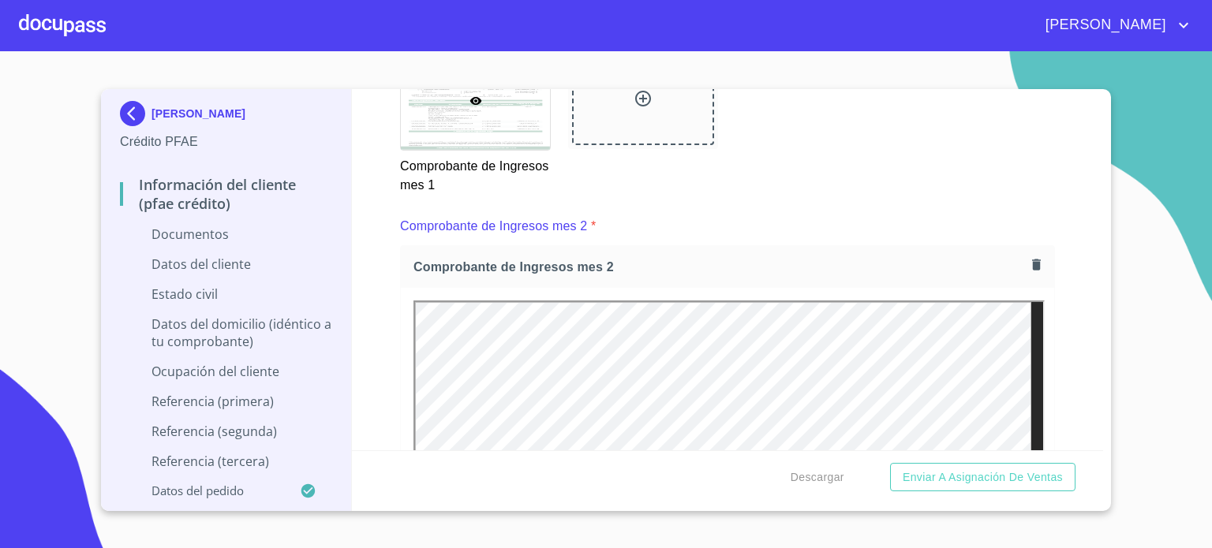
click at [1099, 451] on div "Descargar Enviar a Asignación de Ventas" at bounding box center [728, 478] width 752 height 54
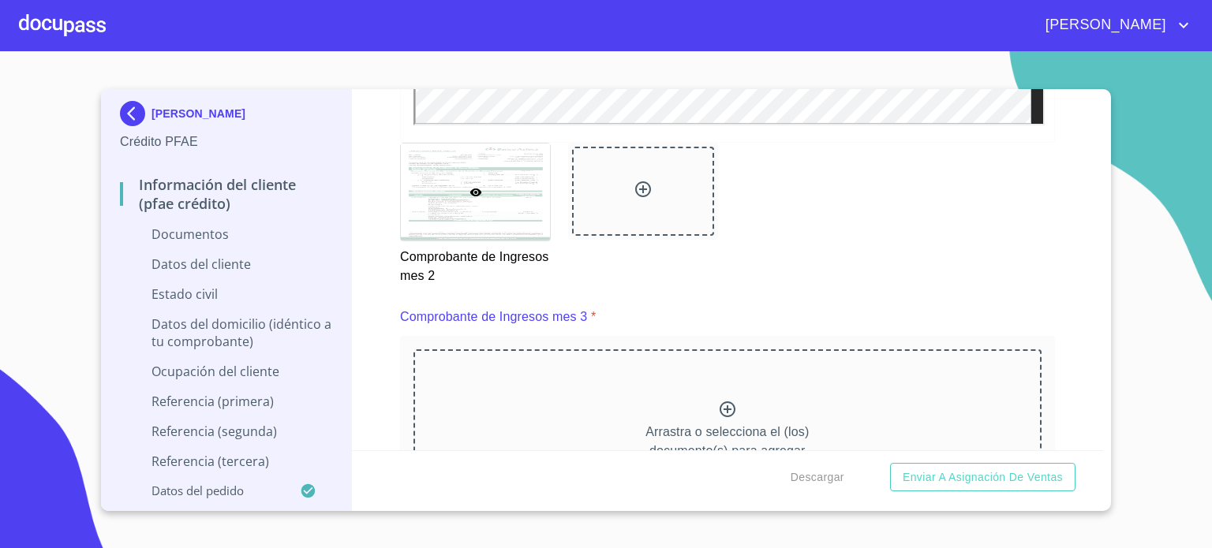
scroll to position [2882, 0]
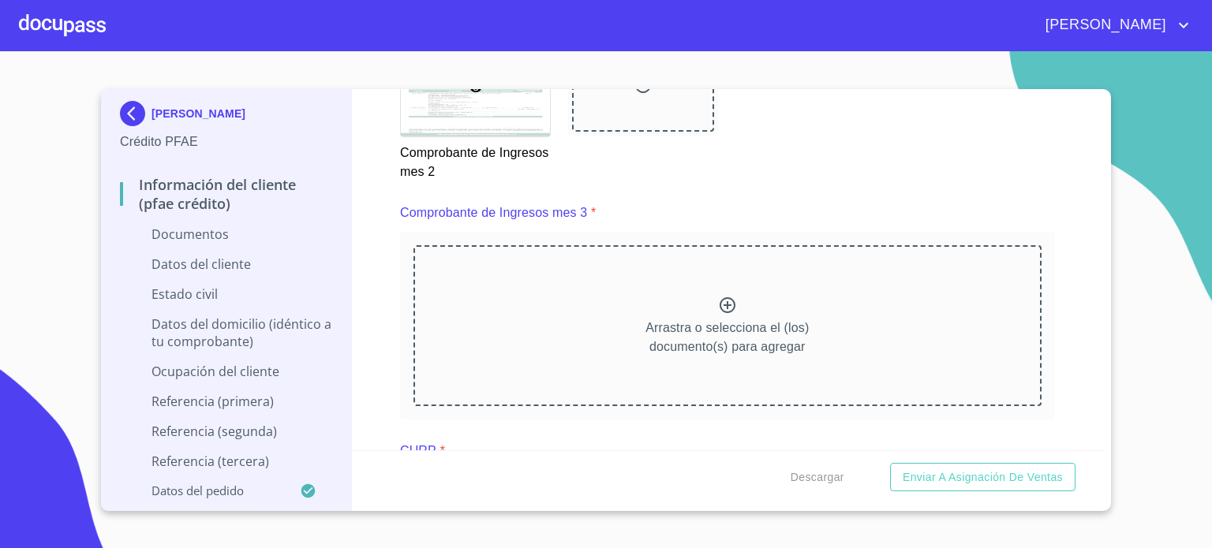
click at [720, 301] on icon at bounding box center [727, 305] width 19 height 19
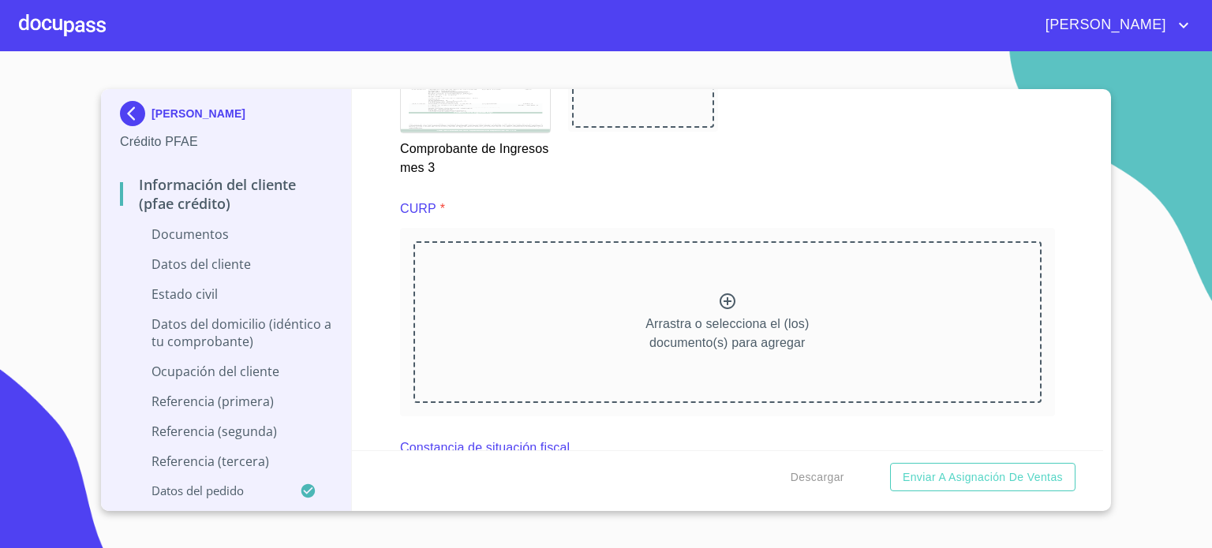
scroll to position [3630, 0]
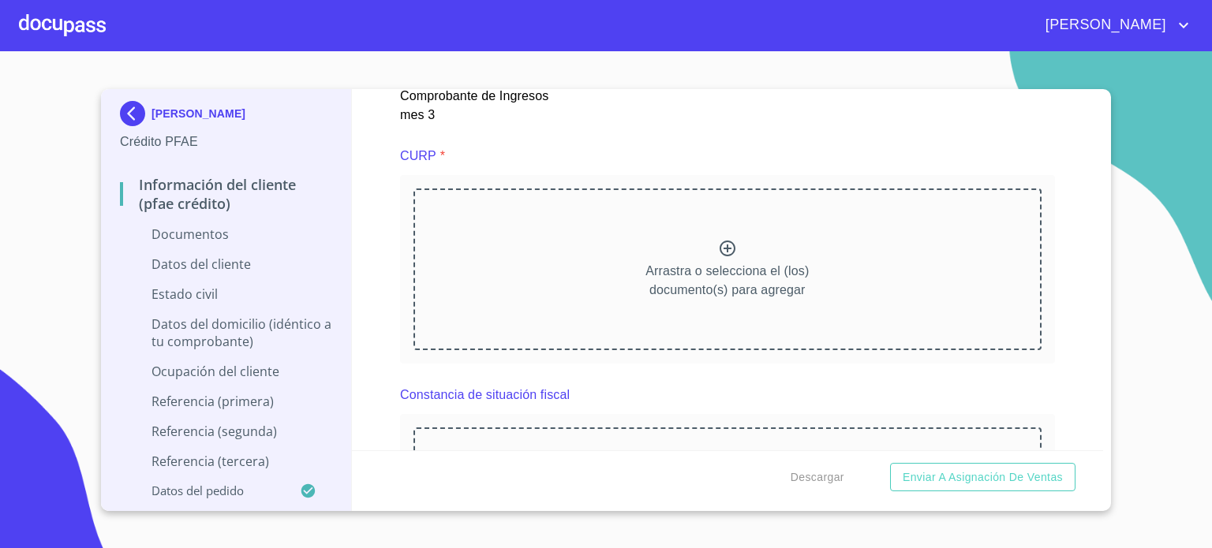
click at [729, 239] on icon at bounding box center [727, 248] width 19 height 19
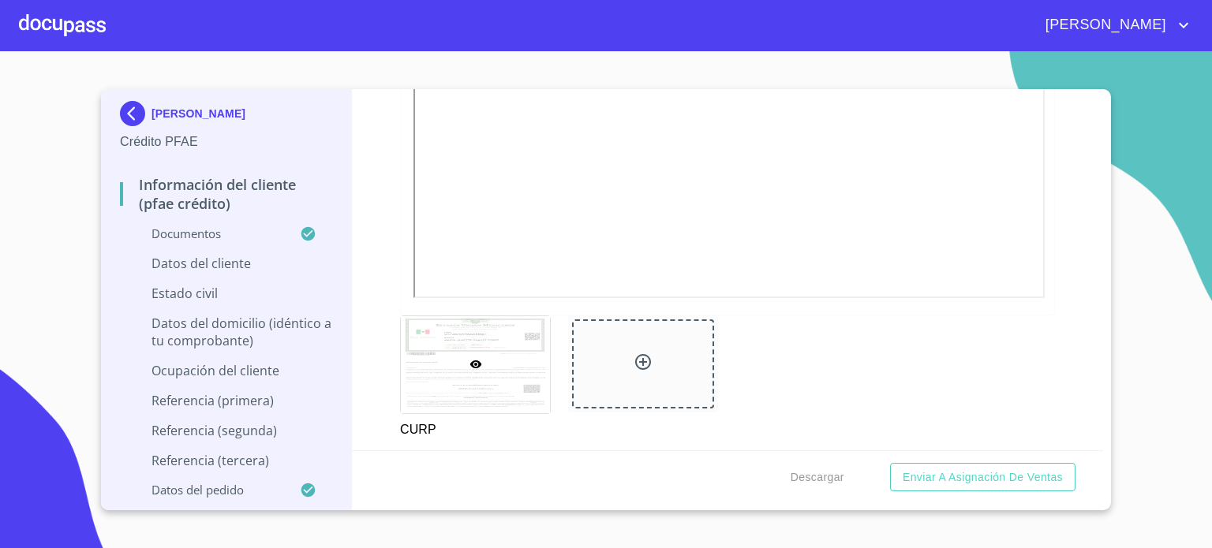
scroll to position [4124, 0]
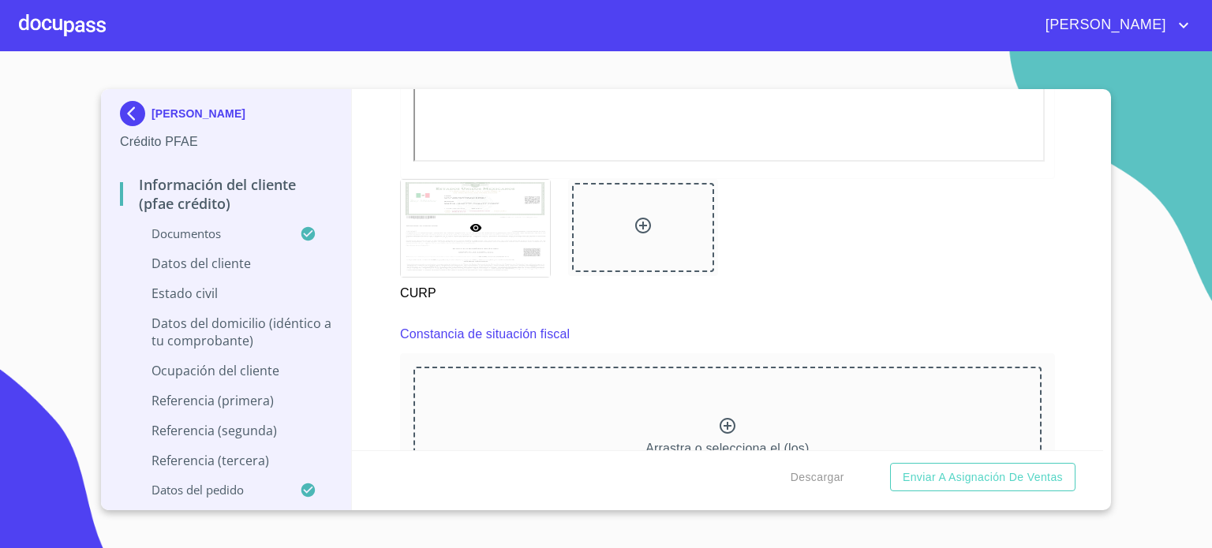
click at [720, 418] on icon at bounding box center [728, 426] width 16 height 16
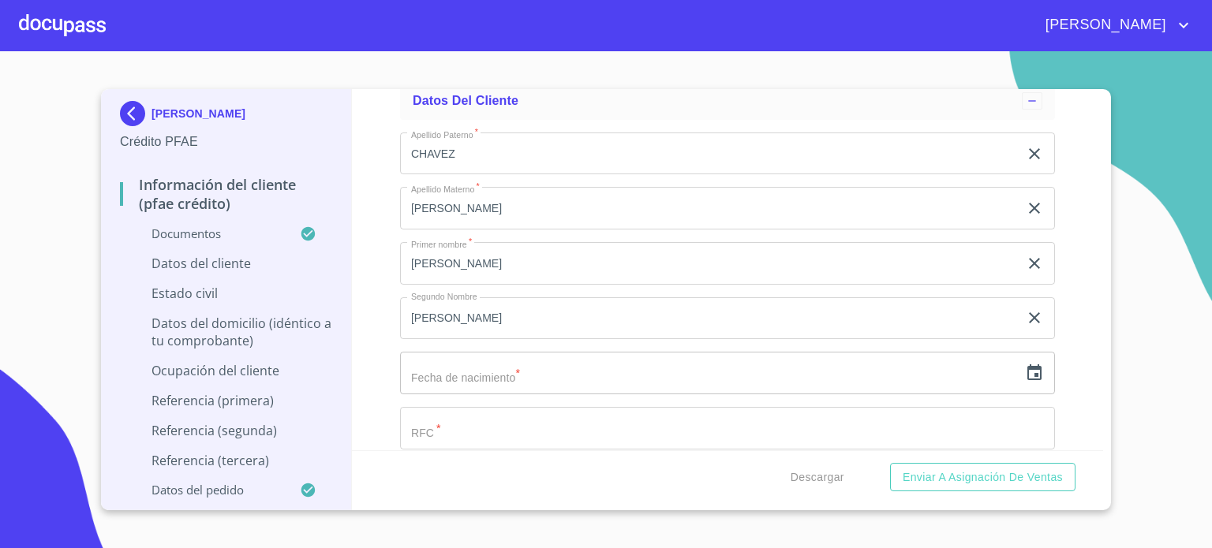
scroll to position [5102, 0]
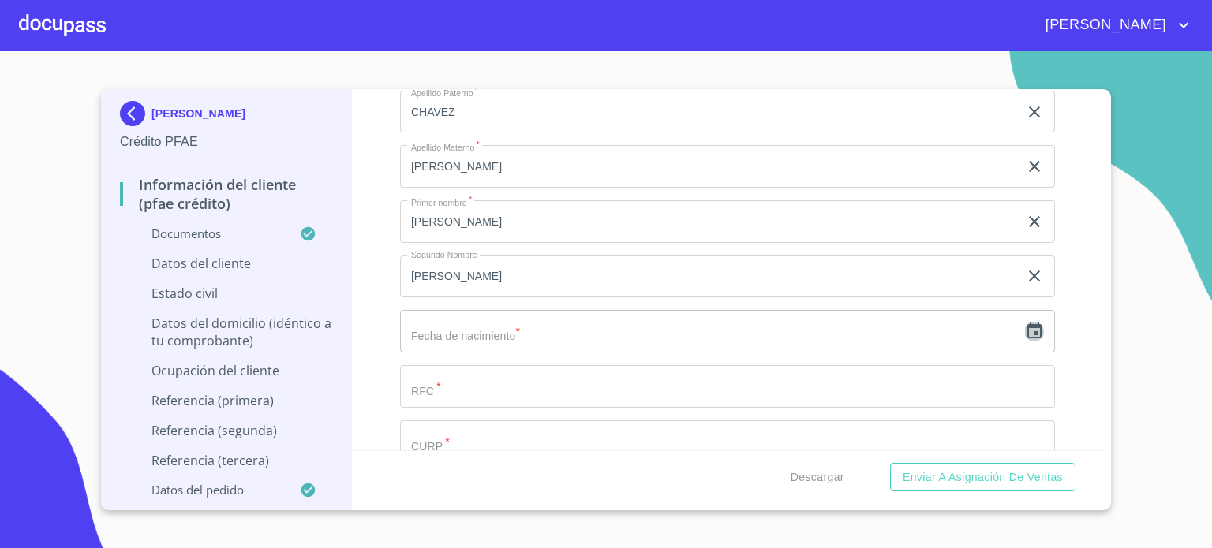
click at [1025, 322] on icon "button" at bounding box center [1034, 331] width 19 height 19
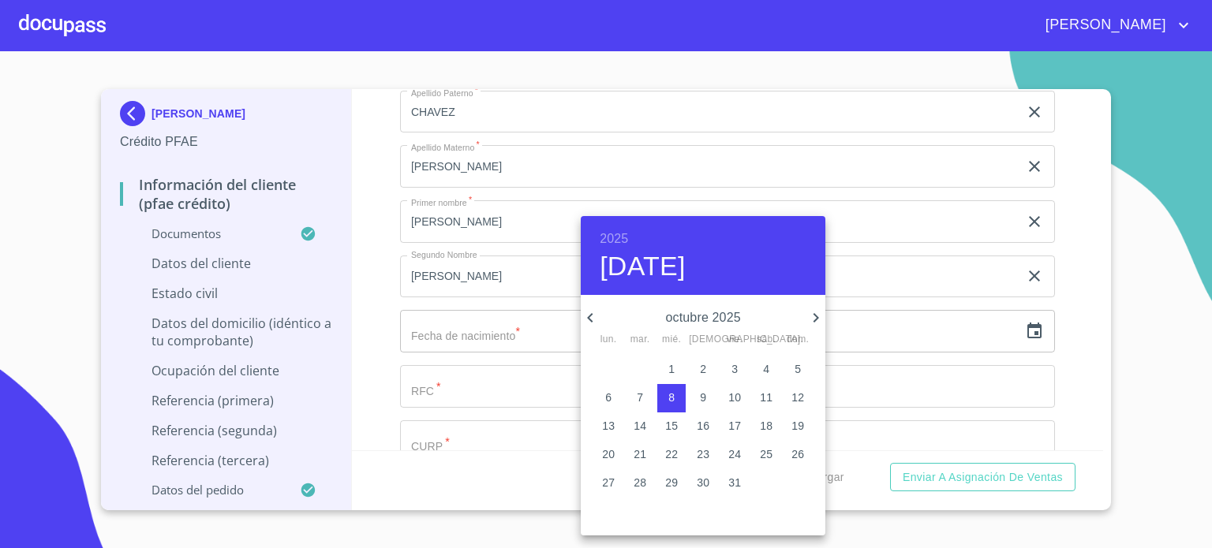
click at [616, 237] on h6 "2025" at bounding box center [614, 239] width 28 height 22
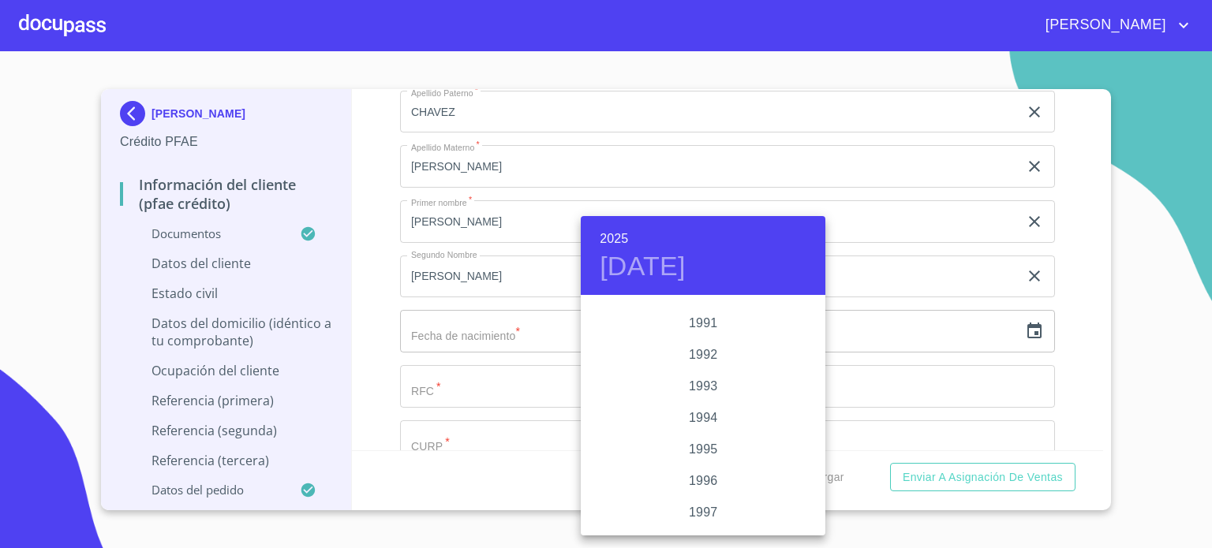
scroll to position [2042, 0]
click at [720, 324] on div "1990" at bounding box center [703, 324] width 245 height 32
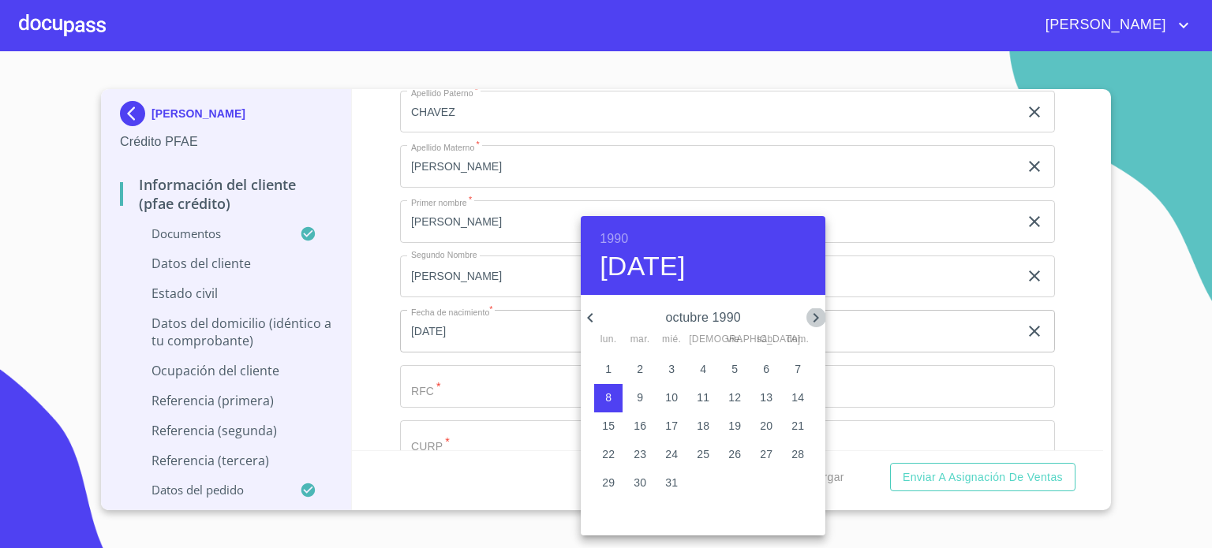
click at [818, 313] on icon "button" at bounding box center [816, 318] width 19 height 19
click at [594, 314] on icon "button" at bounding box center [590, 318] width 19 height 19
click at [647, 422] on span "11" at bounding box center [640, 426] width 28 height 16
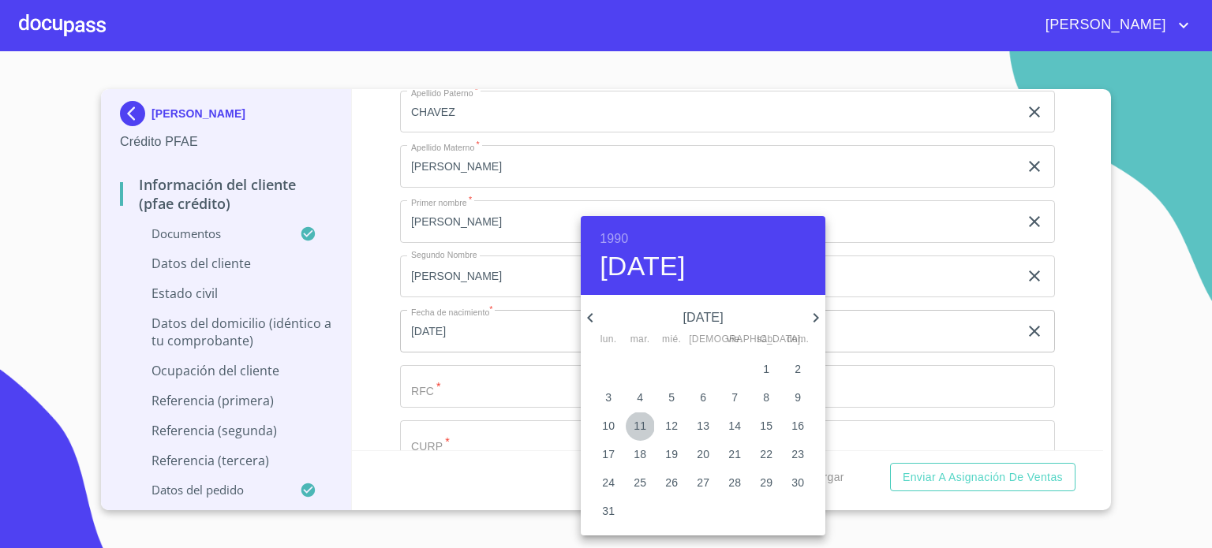
type input "11 de dic. de 1990"
click at [903, 365] on div at bounding box center [606, 274] width 1212 height 548
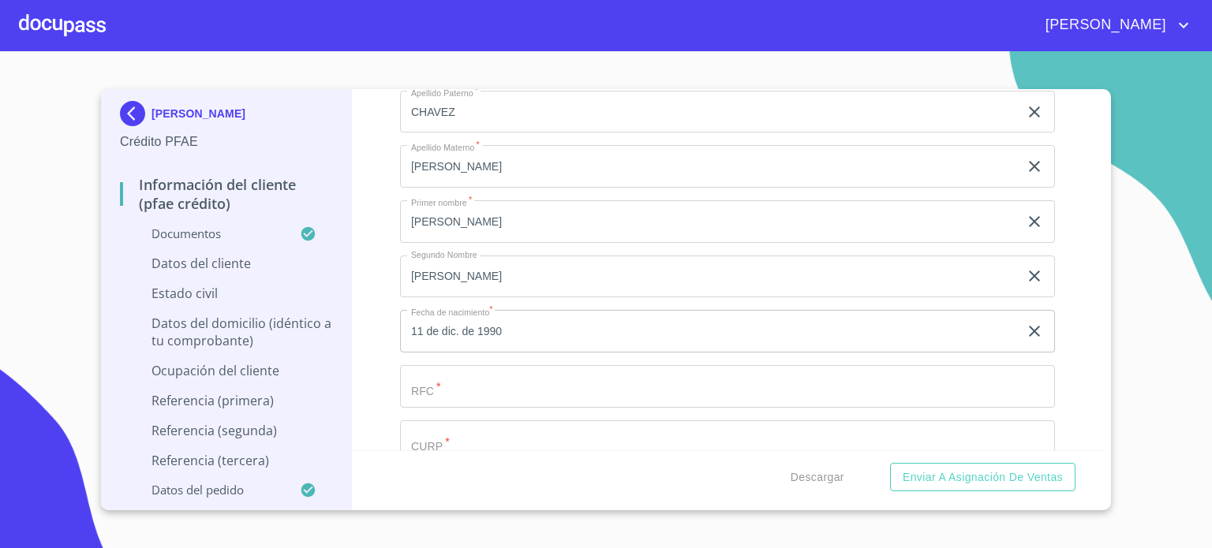
click at [425, 381] on input "Documento de identificación.   *" at bounding box center [727, 386] width 655 height 43
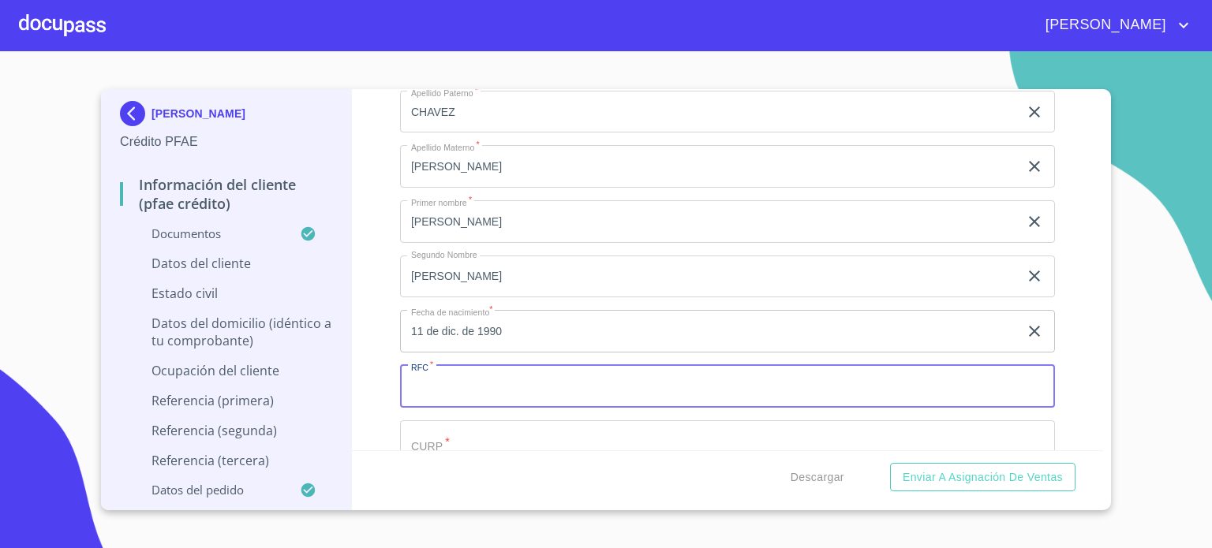
paste input "CAPJ9012117J4"
type input "CAPJ9012117J4"
click at [474, 436] on input "Documento de identificación.   *" at bounding box center [727, 442] width 655 height 43
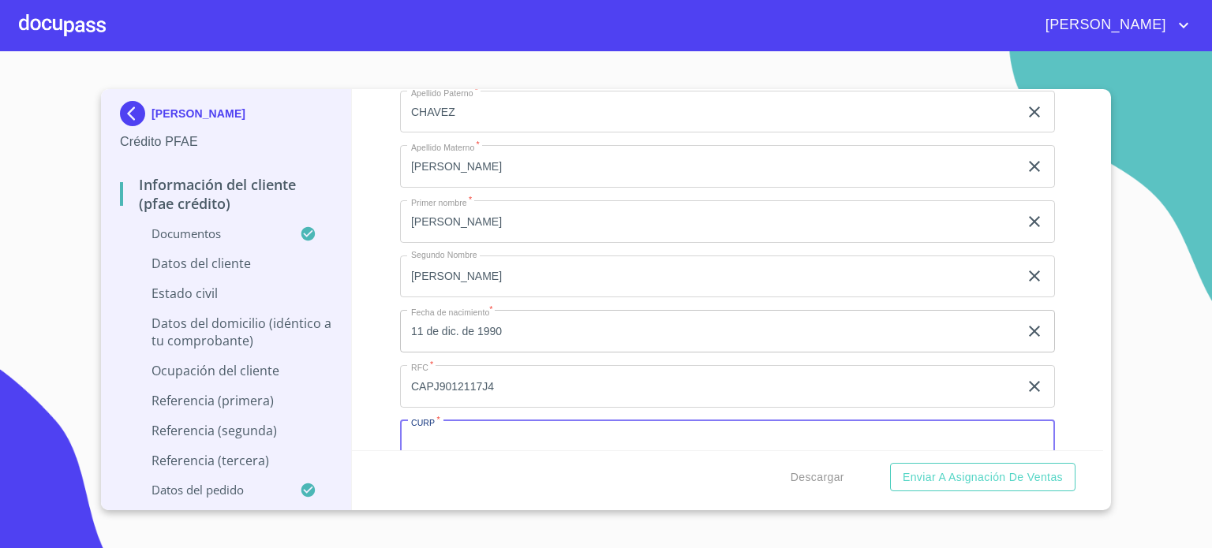
paste input "CAPJ901211MJCHRN07"
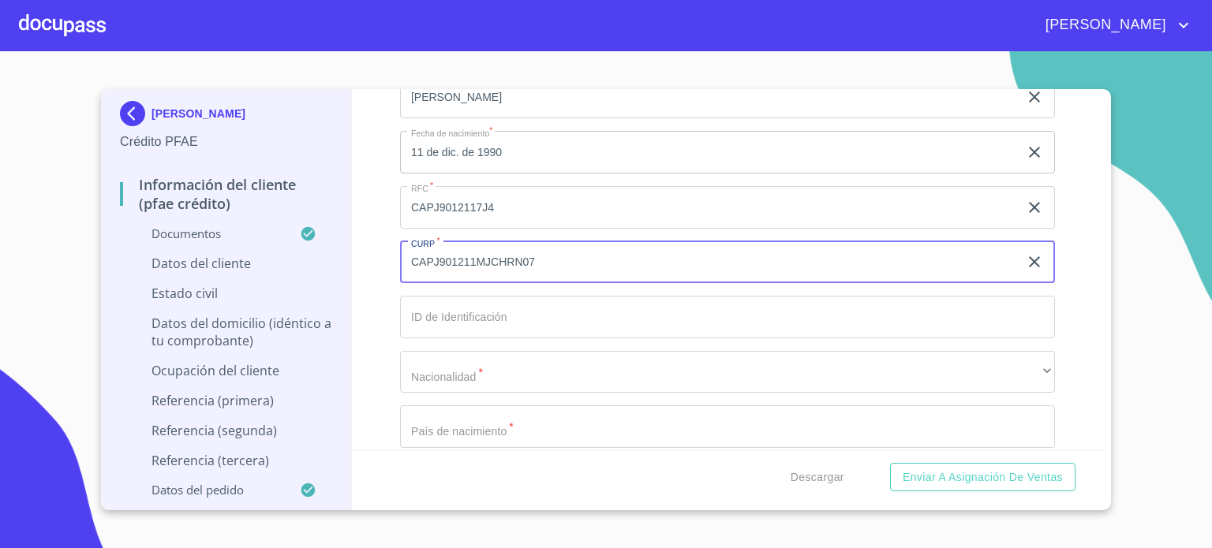
scroll to position [5397, 0]
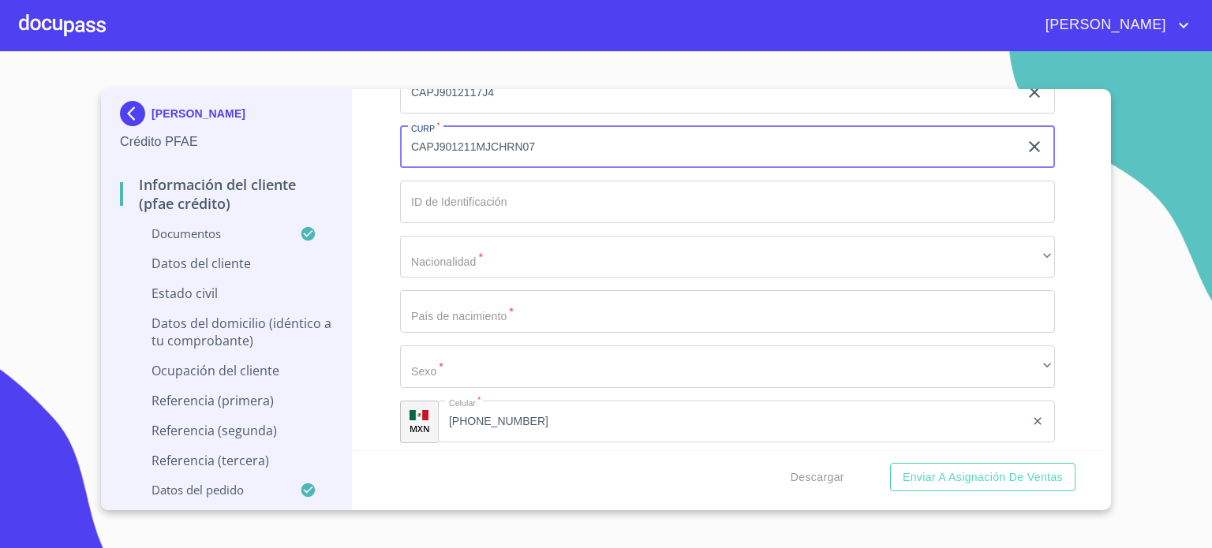
type input "CAPJ901211MJCHRN07"
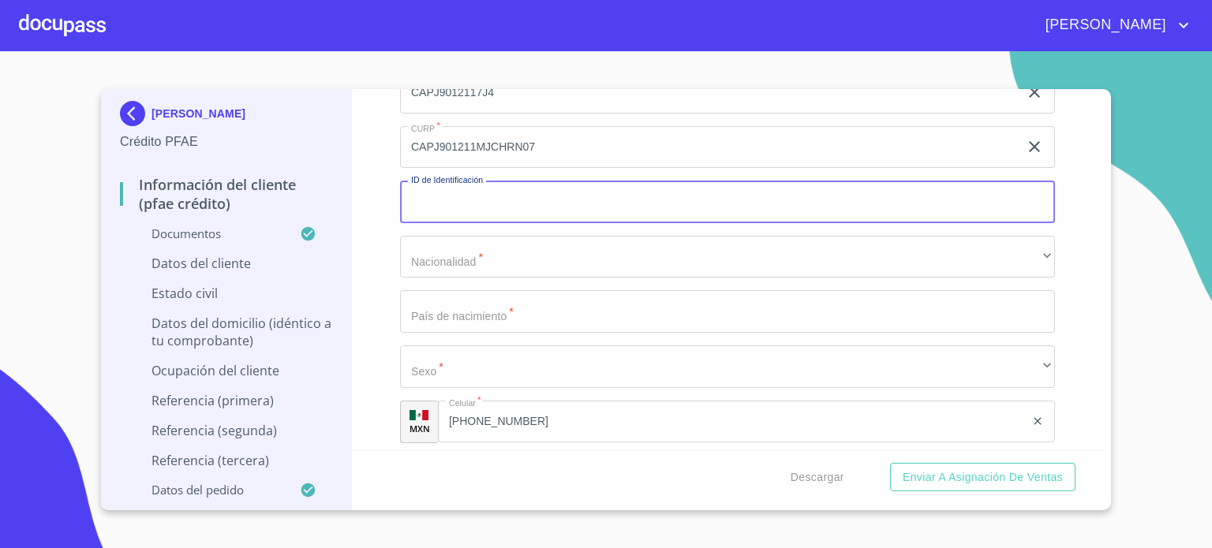
click at [631, 192] on input "Documento de identificación.   *" at bounding box center [727, 202] width 655 height 43
type input "1931157953"
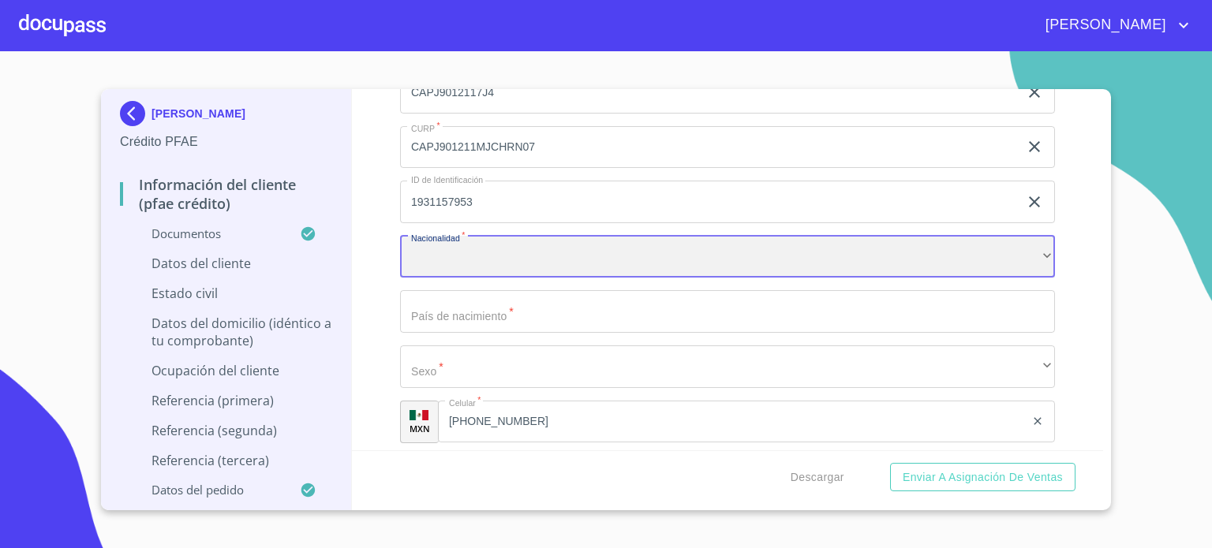
click at [526, 241] on div "​" at bounding box center [727, 257] width 655 height 43
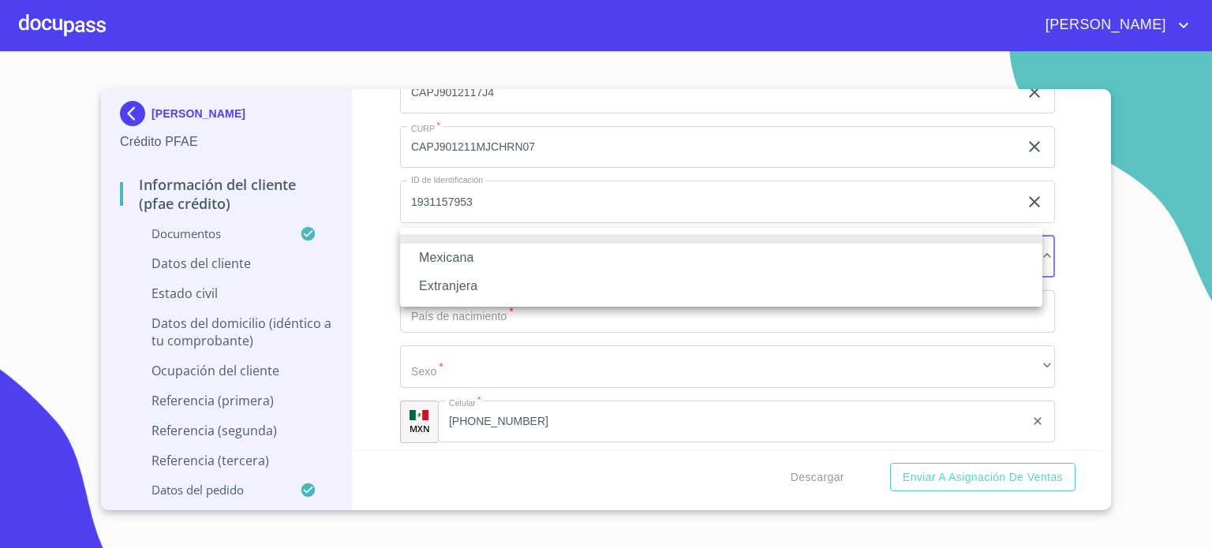
click at [491, 258] on li "Mexicana" at bounding box center [721, 258] width 642 height 28
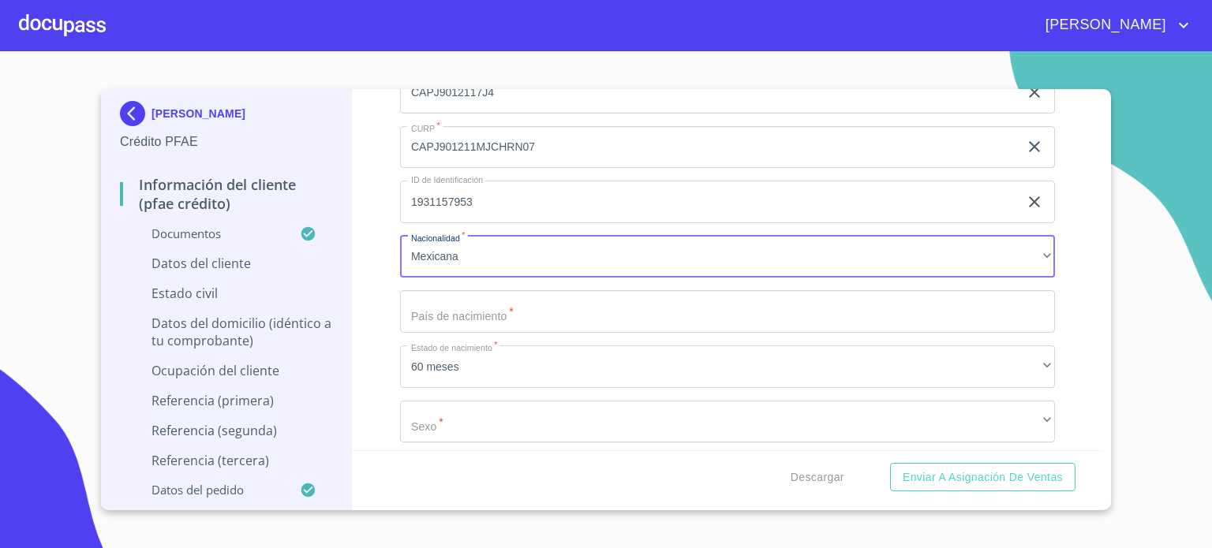
click at [479, 308] on input "Documento de identificación.   *" at bounding box center [727, 311] width 655 height 43
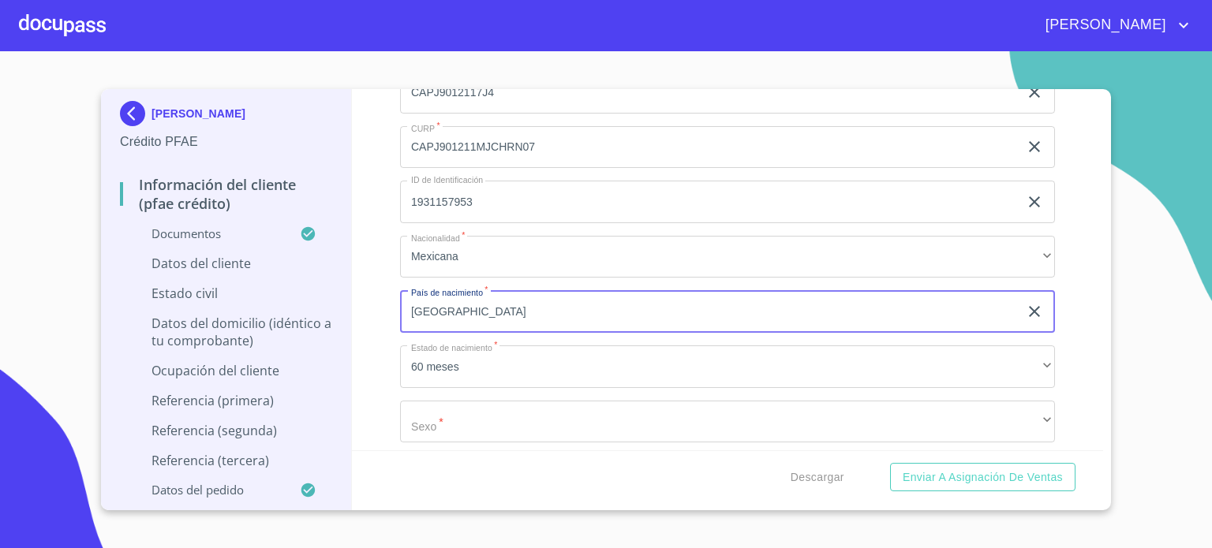
type input "[GEOGRAPHIC_DATA]"
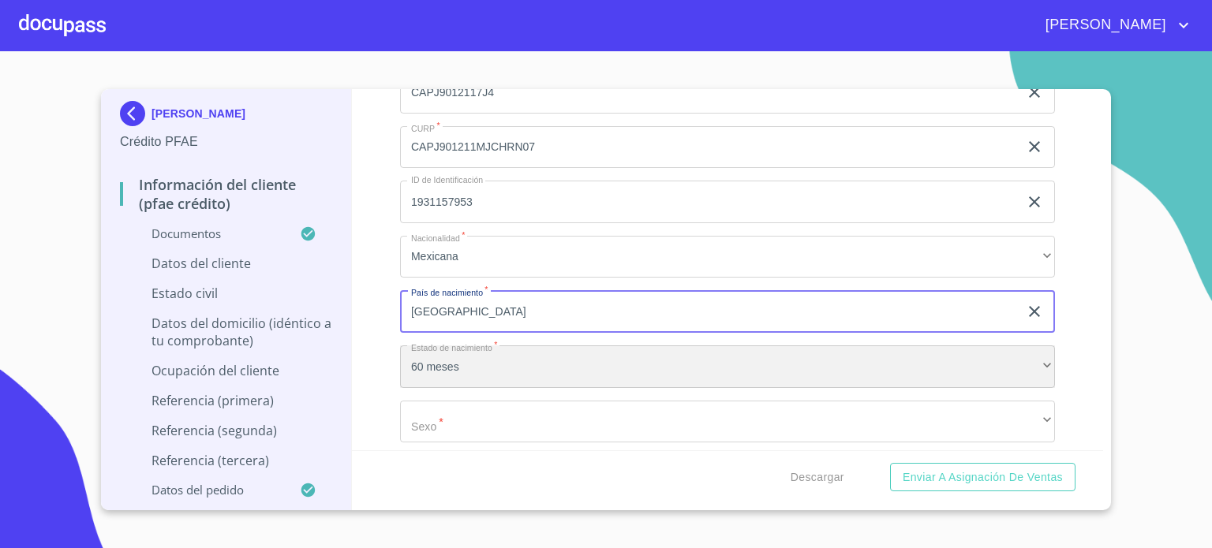
click at [469, 356] on div "60 meses" at bounding box center [727, 367] width 655 height 43
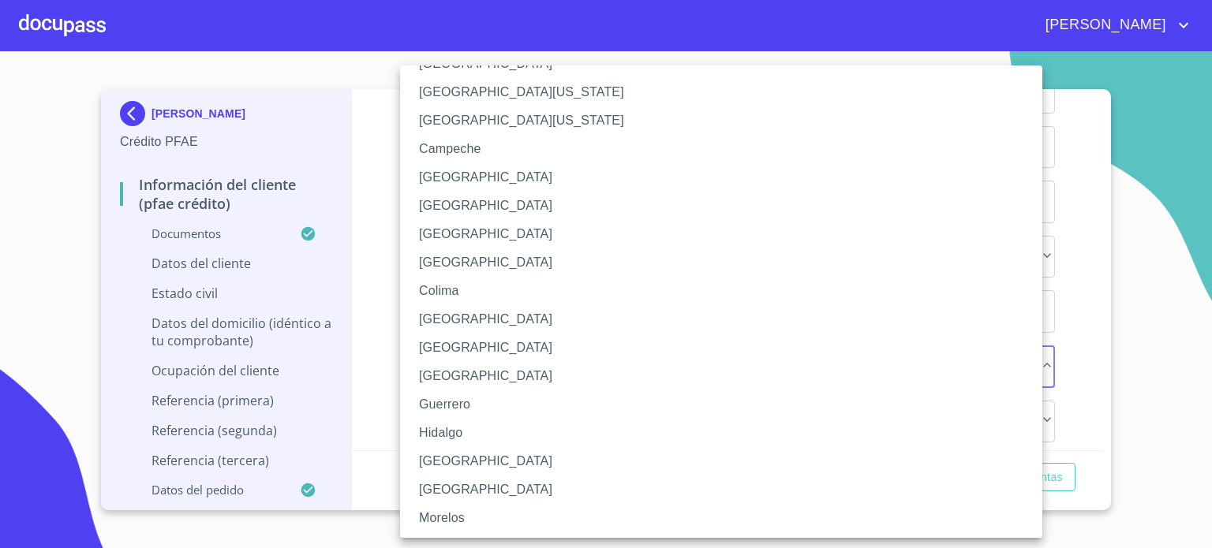
scroll to position [63, 0]
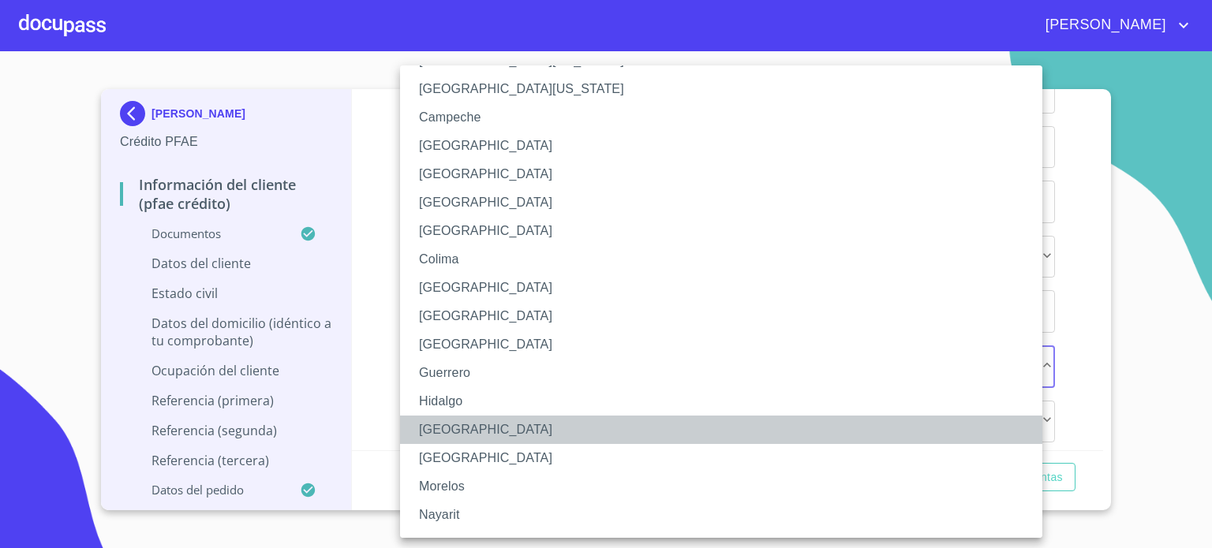
click at [589, 432] on li "[GEOGRAPHIC_DATA]" at bounding box center [727, 430] width 654 height 28
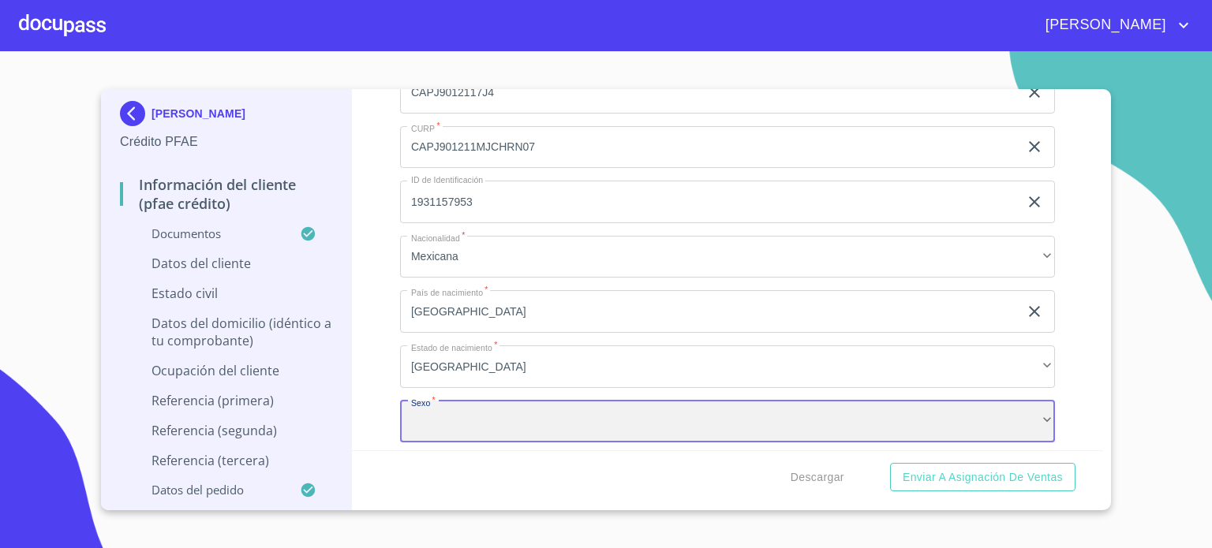
click at [586, 417] on div "​" at bounding box center [727, 422] width 655 height 43
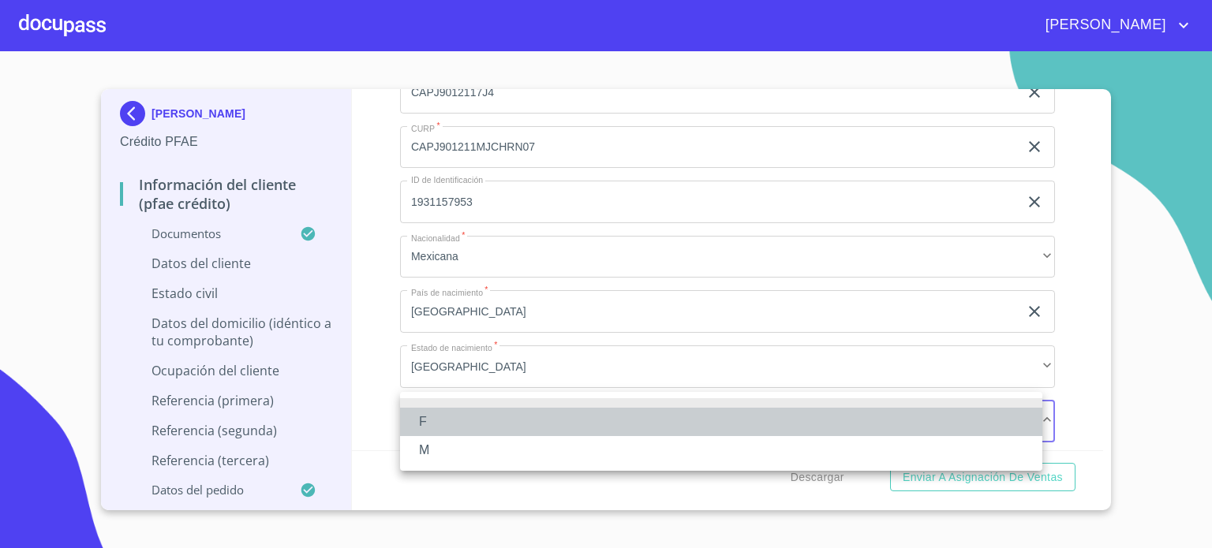
click at [548, 429] on li "F" at bounding box center [721, 422] width 642 height 28
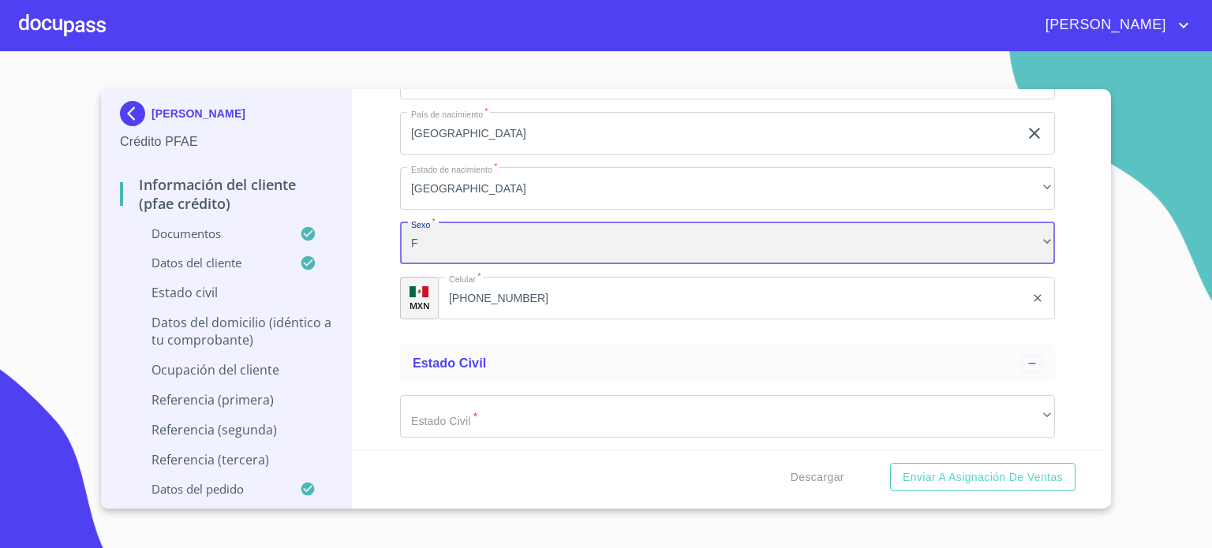
scroll to position [5638, 0]
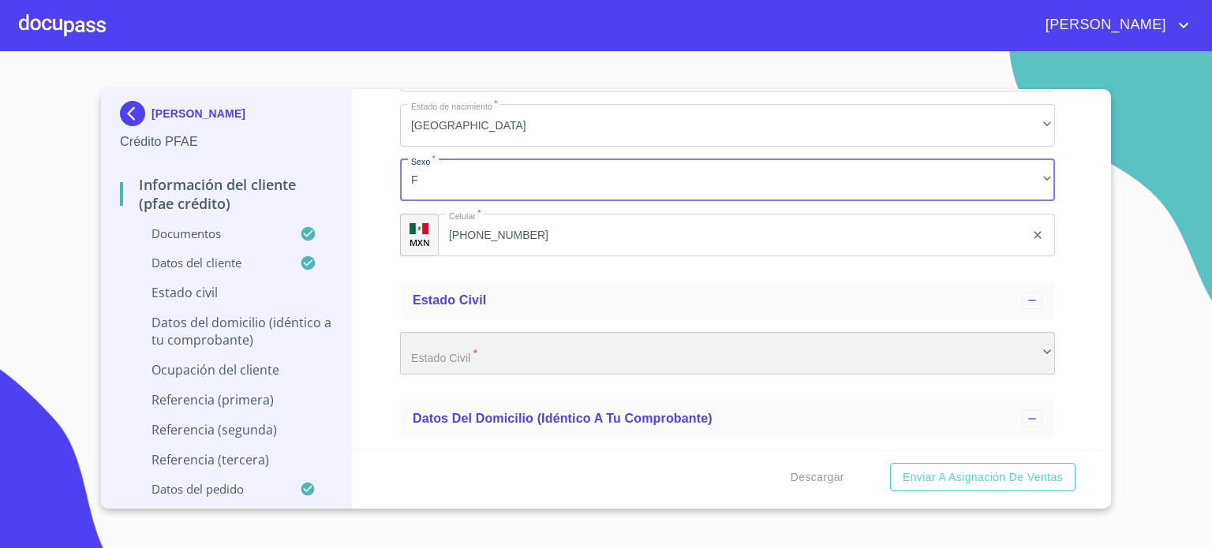
click at [495, 334] on div "​" at bounding box center [727, 353] width 655 height 43
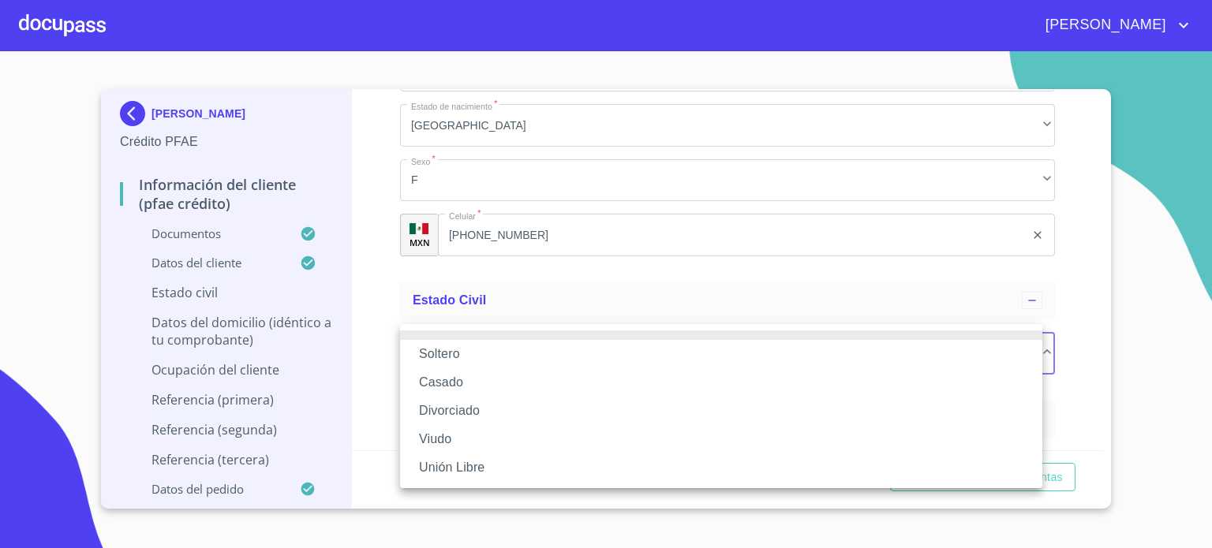
click at [470, 353] on li "Soltero" at bounding box center [721, 354] width 642 height 28
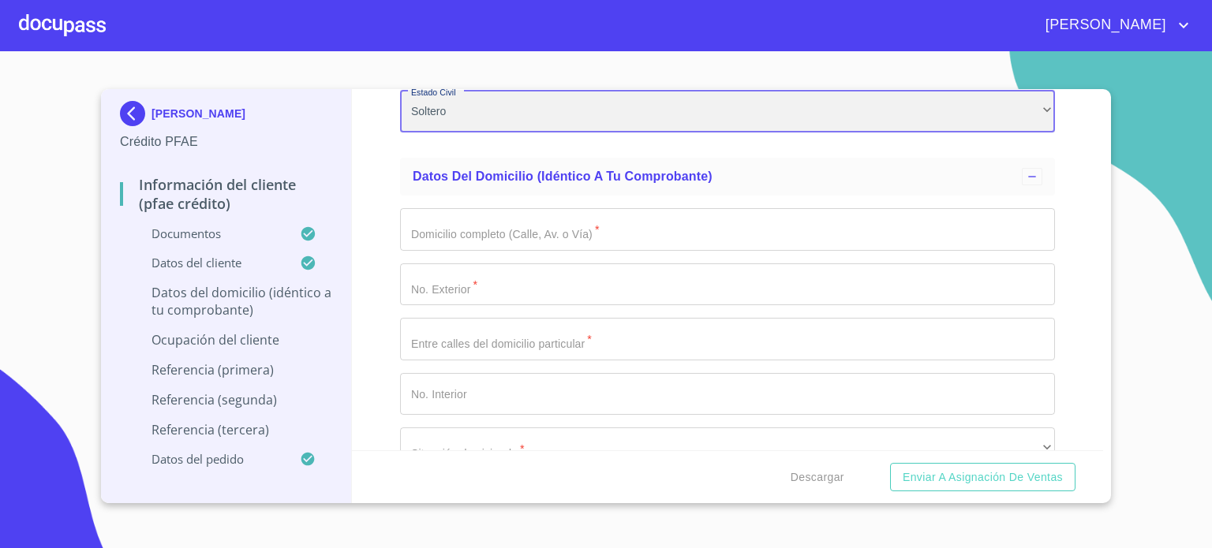
scroll to position [5932, 0]
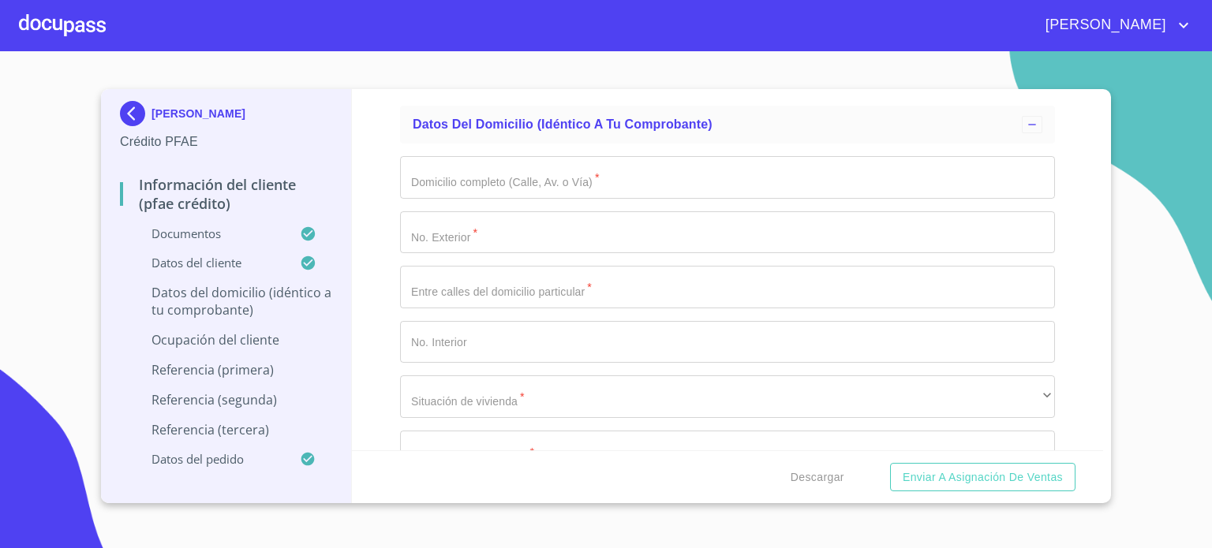
click at [545, 176] on input "Documento de identificación.   *" at bounding box center [727, 177] width 655 height 43
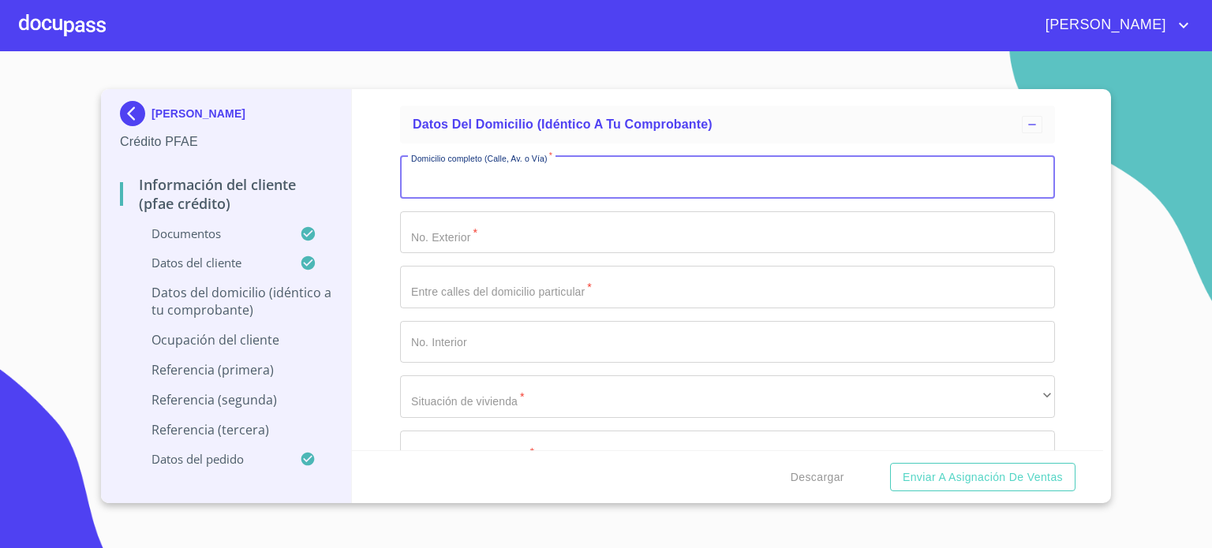
paste input "CAMINO A LAS GRANJAS 413"
type input "CAMINO A LAS GRANJAS 413"
click at [500, 212] on input "Documento de identificación.   *" at bounding box center [727, 233] width 655 height 43
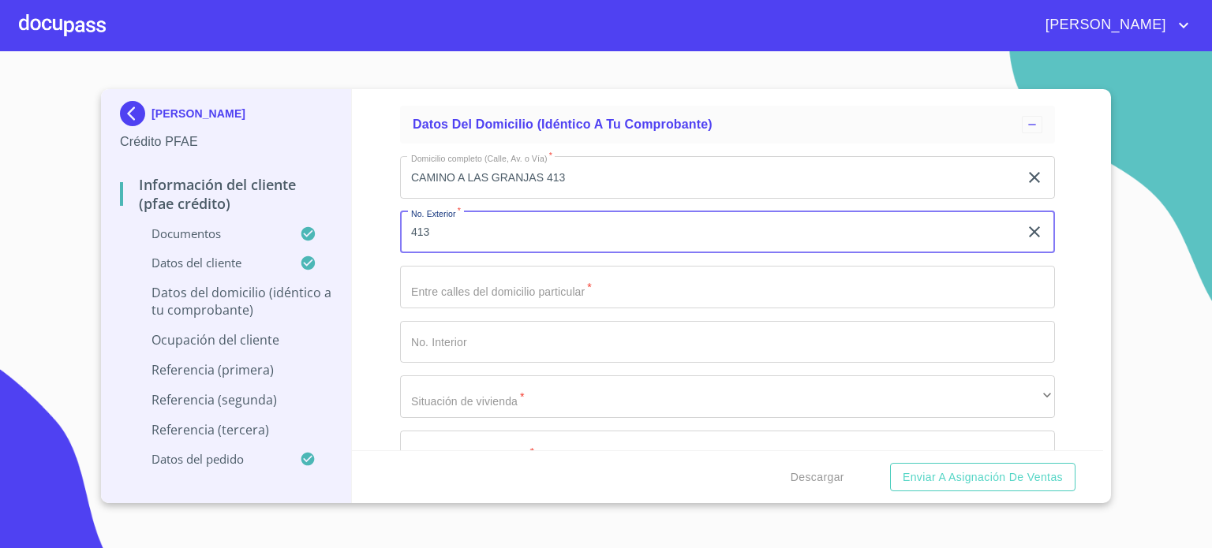
type input "413"
click at [573, 167] on input "CAMINO A LAS GRANJAS 413" at bounding box center [709, 177] width 619 height 43
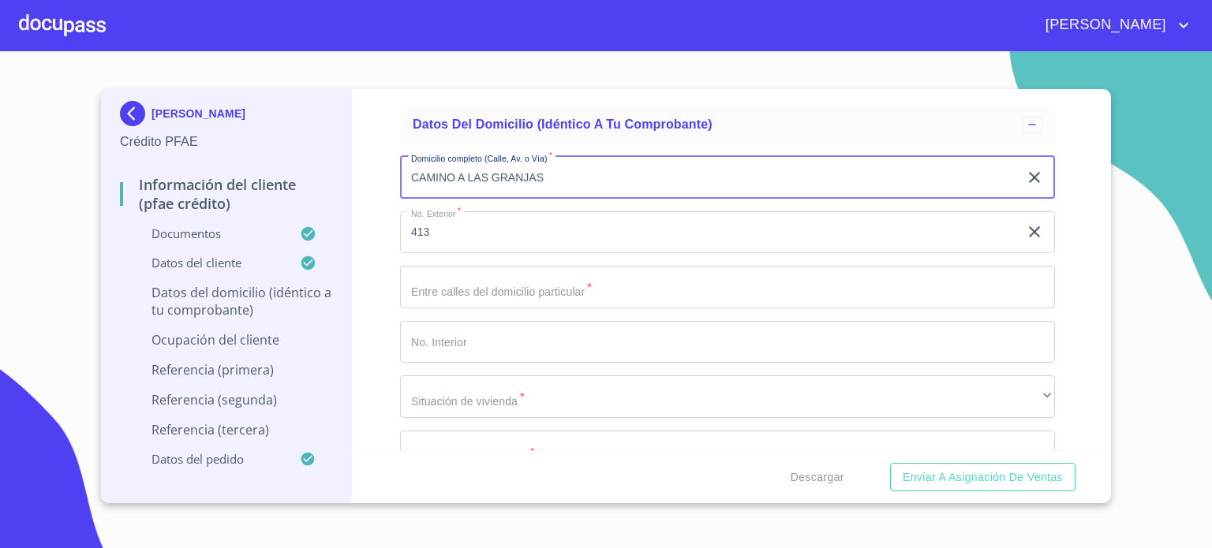
type input "CAMINO A LAS GRANJAS"
click at [507, 288] on input "Documento de identificación.   *" at bounding box center [727, 287] width 655 height 43
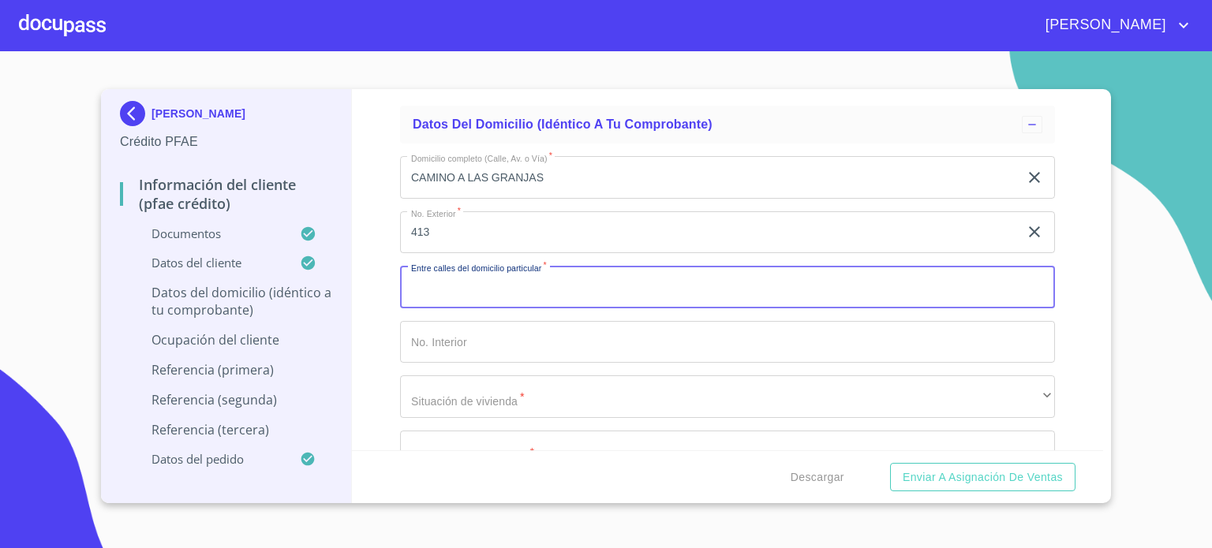
paste input "ROBLE TABACHINES"
type input "ROBLE TABACHINES"
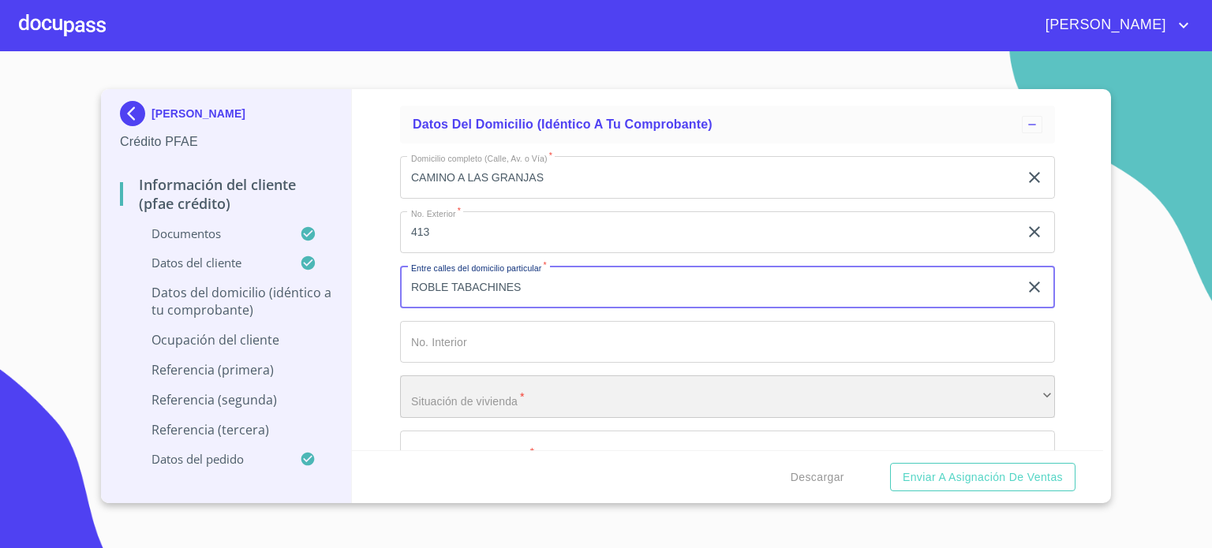
click at [451, 397] on div "​" at bounding box center [727, 397] width 655 height 43
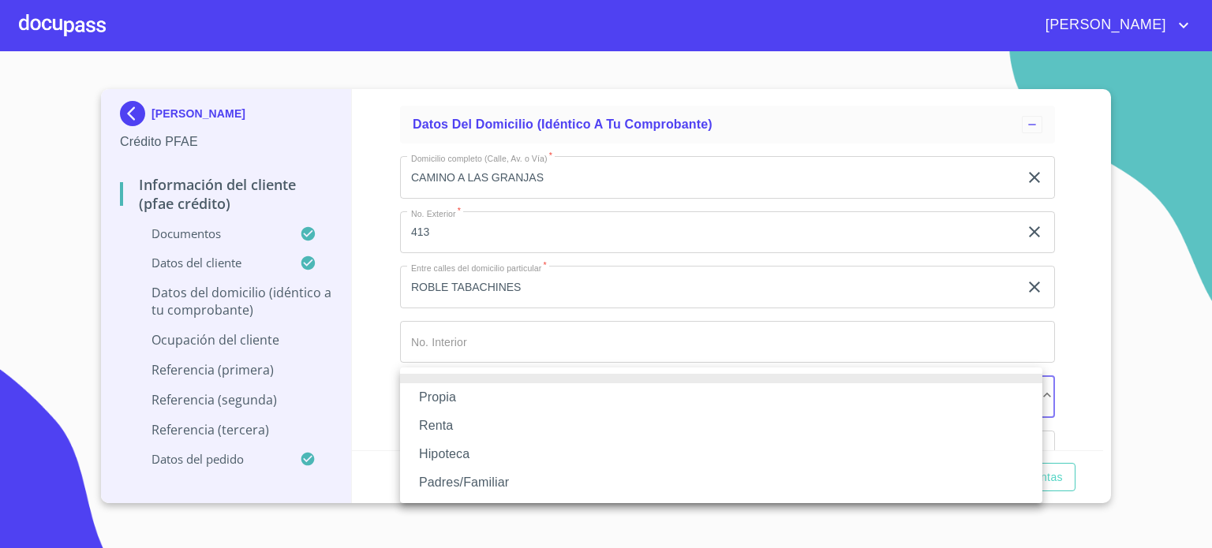
click at [451, 398] on li "Propia" at bounding box center [721, 398] width 642 height 28
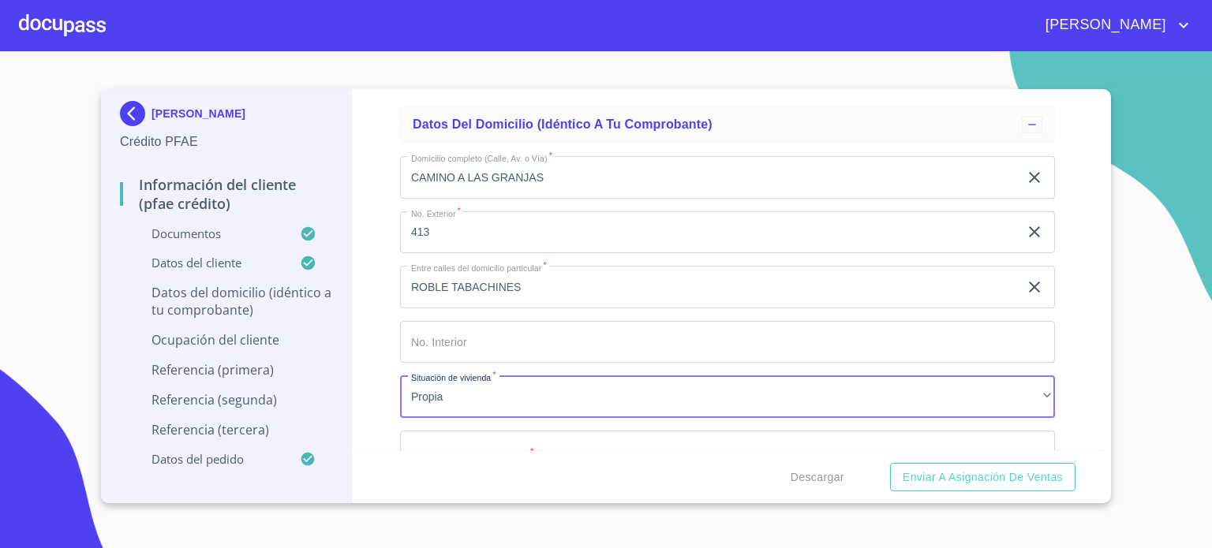
click at [460, 443] on input "Documento de identificación.   *" at bounding box center [727, 452] width 655 height 43
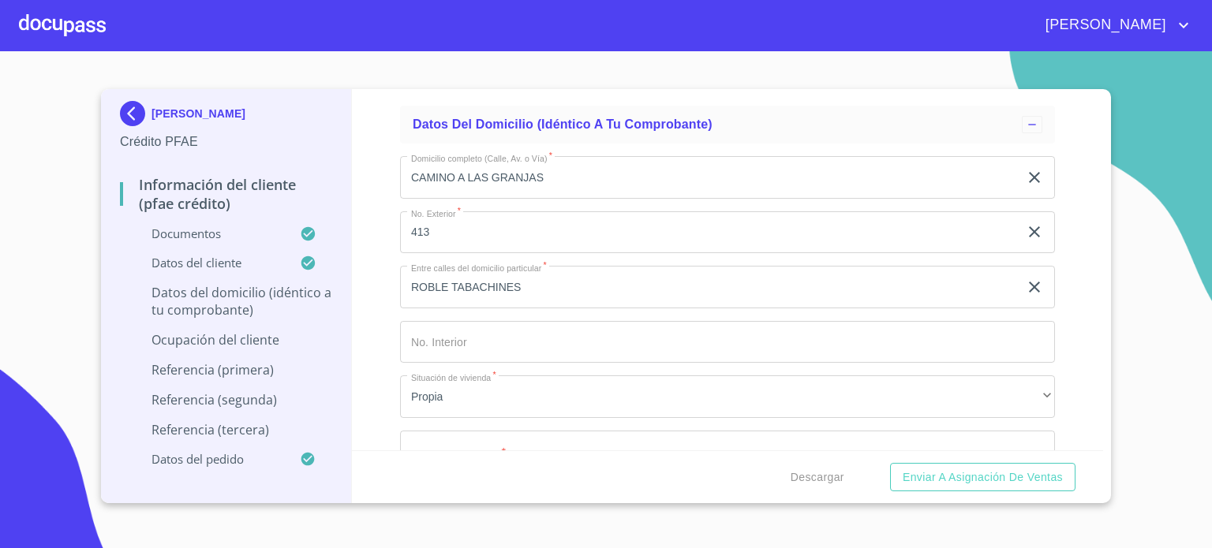
paste input "LA COLADERAC.P.45650 TLAJOMULCO [PERSON_NAME]"
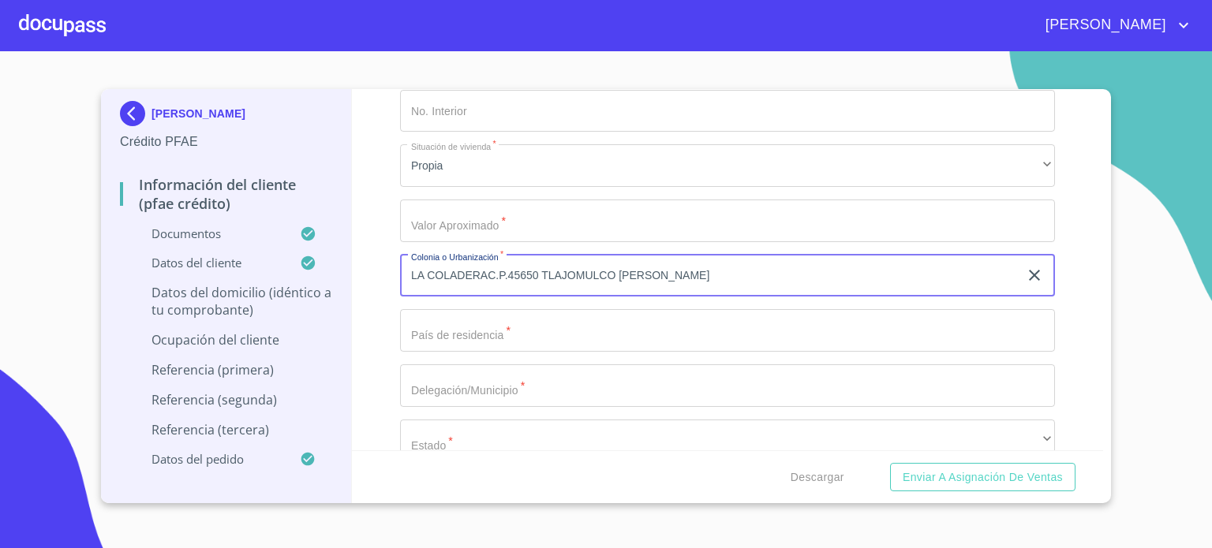
scroll to position [6238, 0]
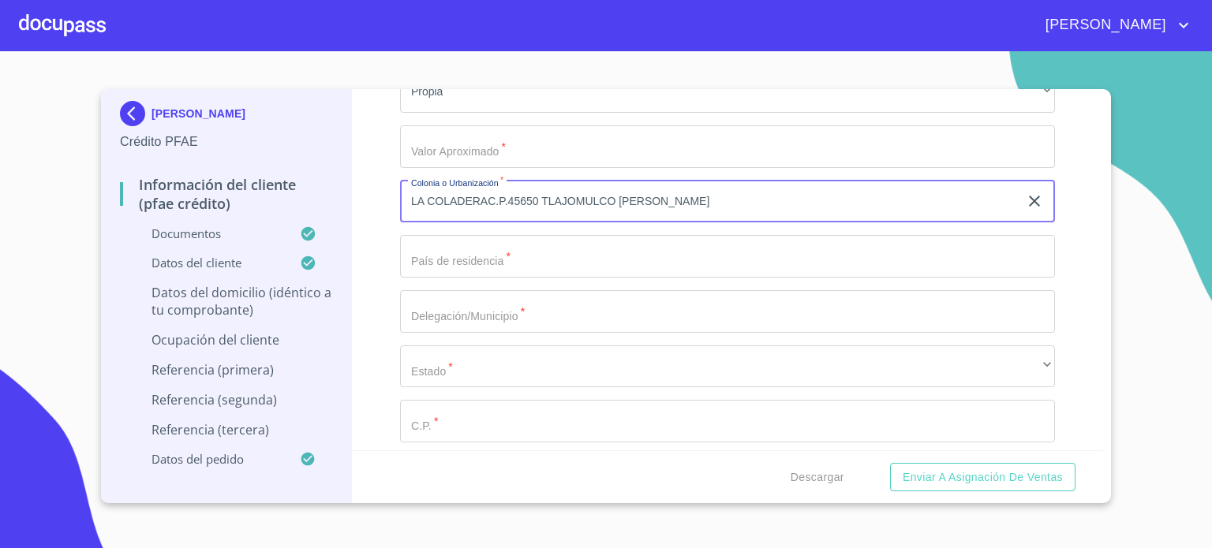
type input "LA COLADERAC.P.45650 TLAJOMULCO [PERSON_NAME]"
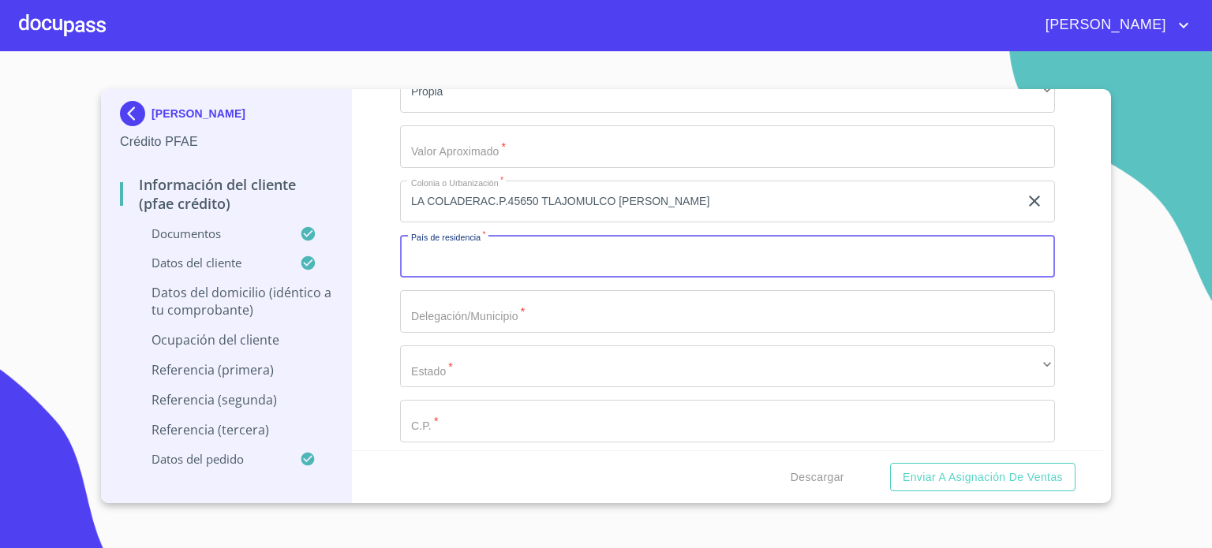
click at [500, 247] on input "Documento de identificación.   *" at bounding box center [727, 256] width 655 height 43
type input "[GEOGRAPHIC_DATA]"
click at [434, 299] on input "Documento de identificación.   *" at bounding box center [727, 311] width 655 height 43
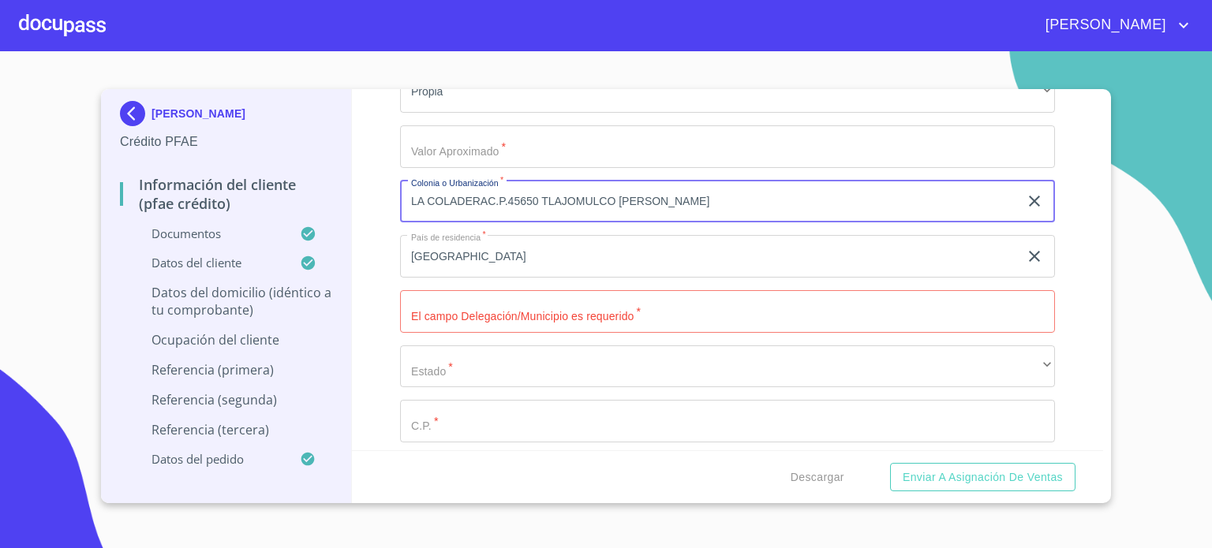
drag, startPoint x: 543, startPoint y: 188, endPoint x: 680, endPoint y: 186, distance: 136.5
click at [680, 186] on input "LA COLADERAC.P.45650 TLAJOMULCO [PERSON_NAME]" at bounding box center [709, 202] width 619 height 43
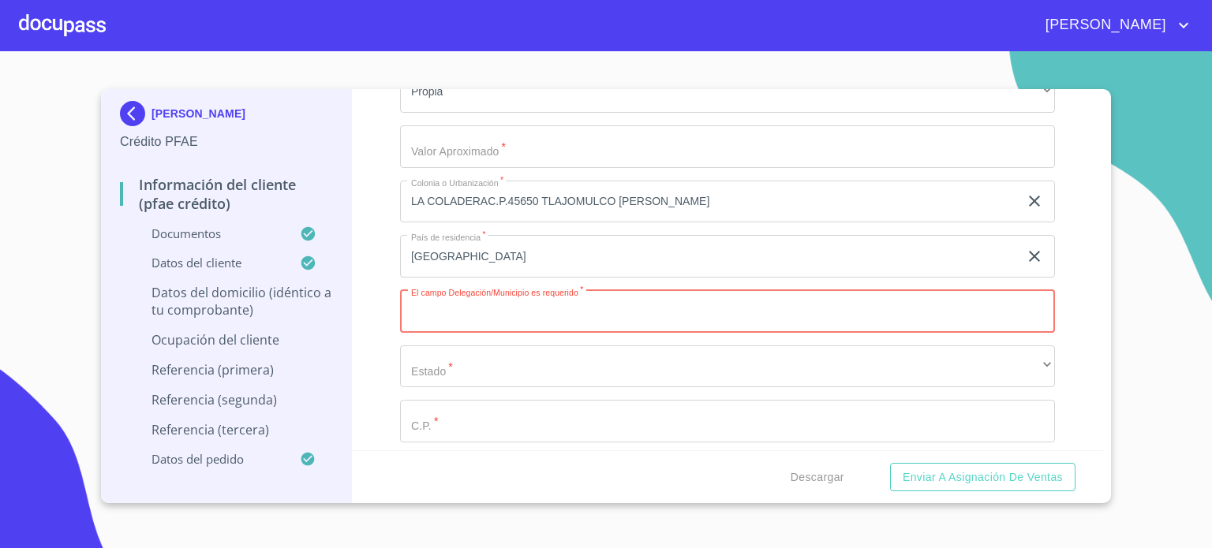
click at [539, 311] on input "Documento de identificación.   *" at bounding box center [727, 311] width 655 height 43
paste input "TLAJOMULCO [PERSON_NAME]"
type input "TLAJOMULCO [PERSON_NAME]"
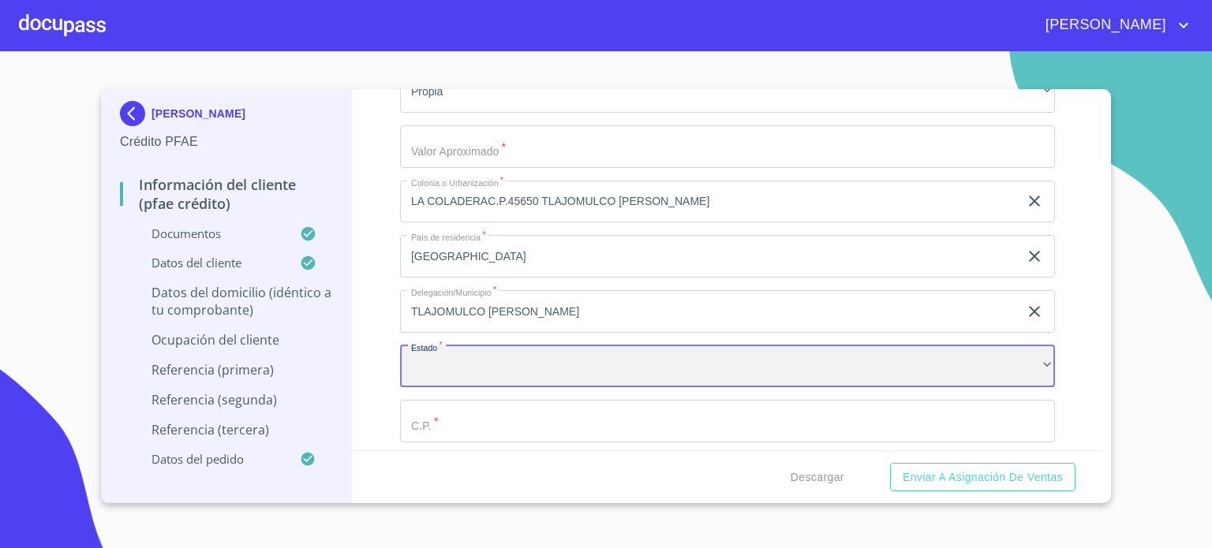
click at [477, 358] on div "​" at bounding box center [727, 367] width 655 height 43
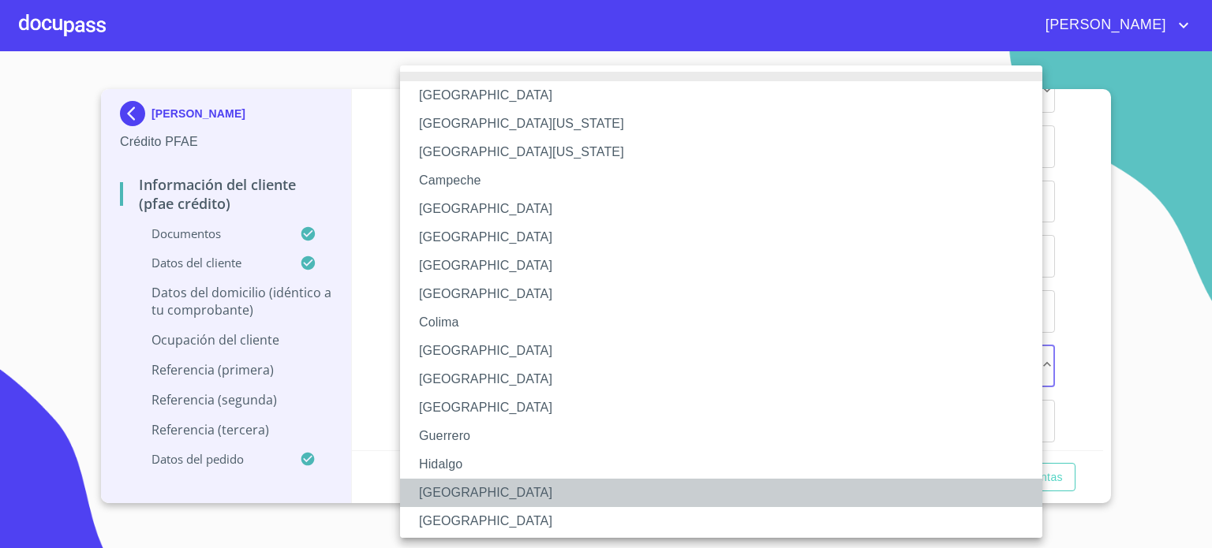
click at [483, 495] on li "[GEOGRAPHIC_DATA]" at bounding box center [727, 493] width 654 height 28
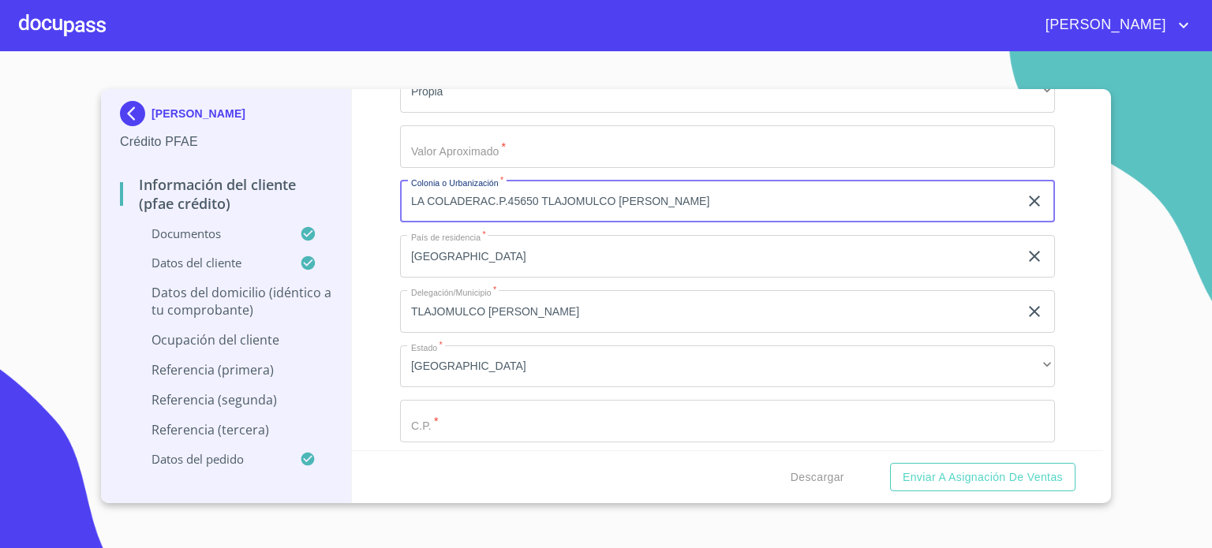
drag, startPoint x: 508, startPoint y: 189, endPoint x: 539, endPoint y: 196, distance: 31.4
click at [539, 196] on input "LA COLADERAC.P.45650 TLAJOMULCO [PERSON_NAME]" at bounding box center [709, 202] width 619 height 43
click at [448, 418] on input "Documento de identificación.   *" at bounding box center [727, 421] width 655 height 43
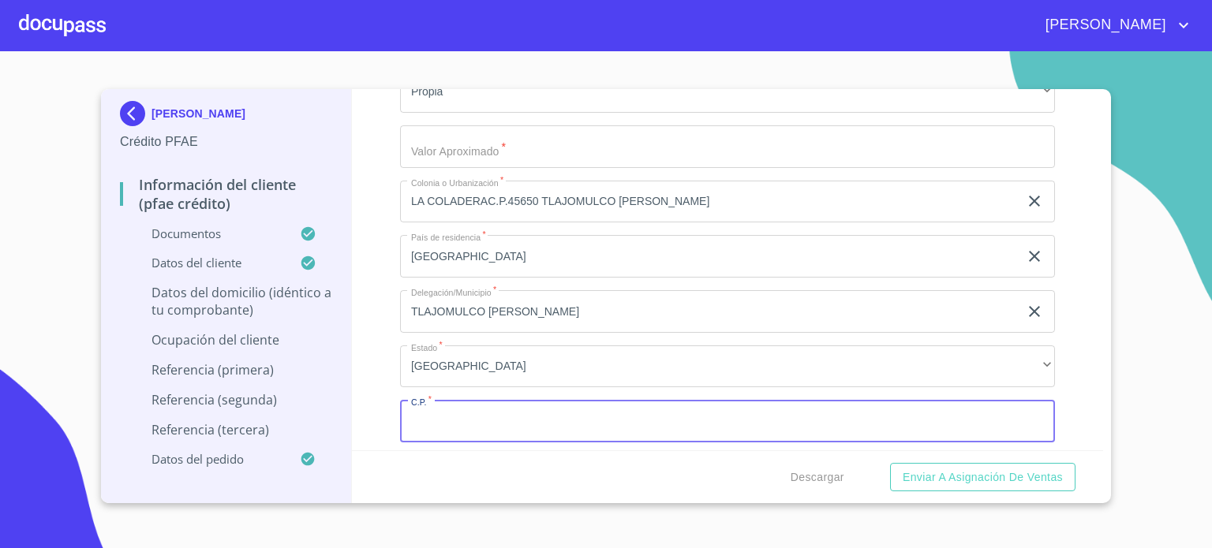
paste input "45650"
type input "45650"
click at [683, 189] on input "LA COLADERAC.P.45650 TLAJOMULCO [PERSON_NAME]" at bounding box center [709, 202] width 619 height 43
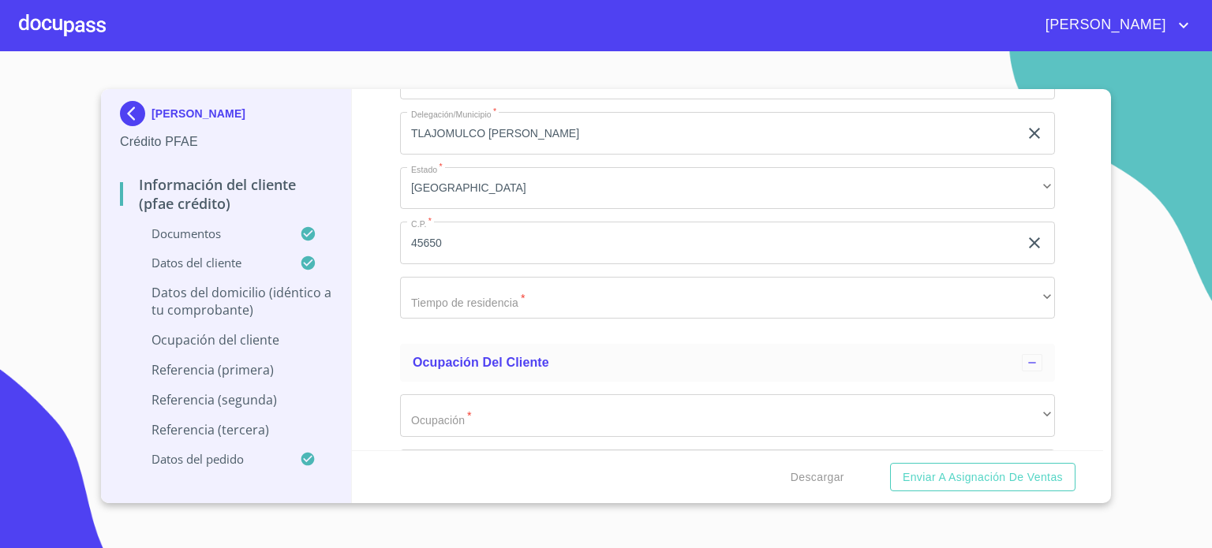
scroll to position [6479, 0]
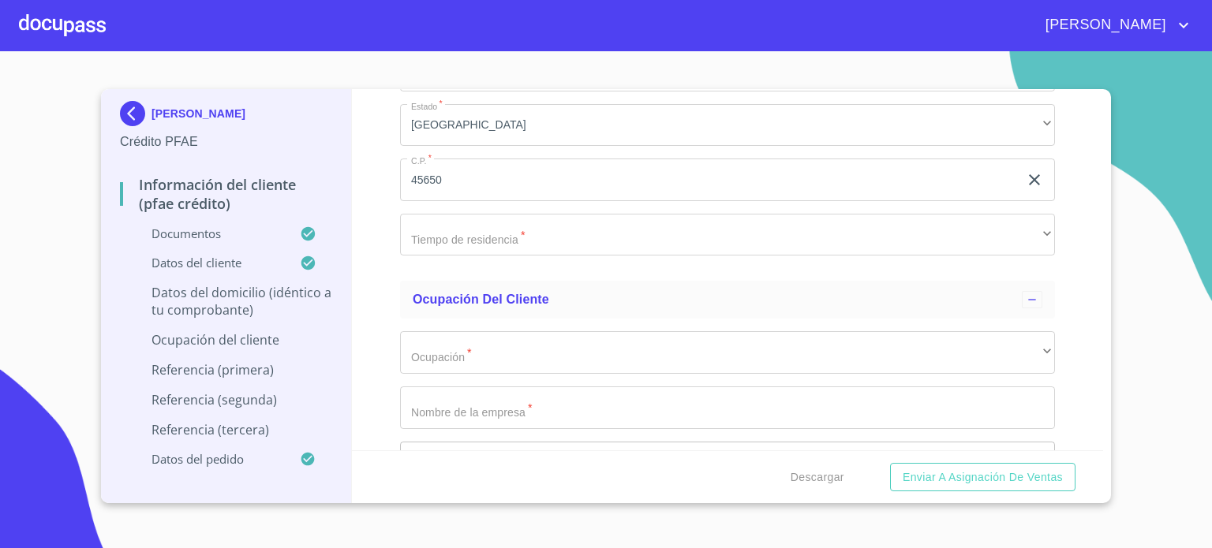
type input "LA COLADERAC"
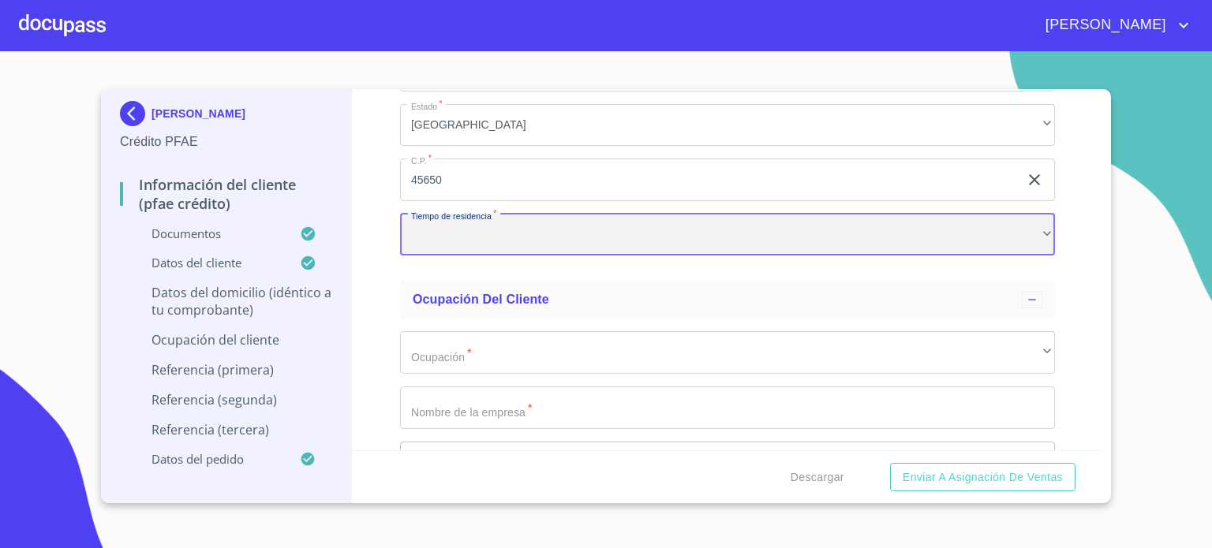
click at [501, 222] on div "​" at bounding box center [727, 235] width 655 height 43
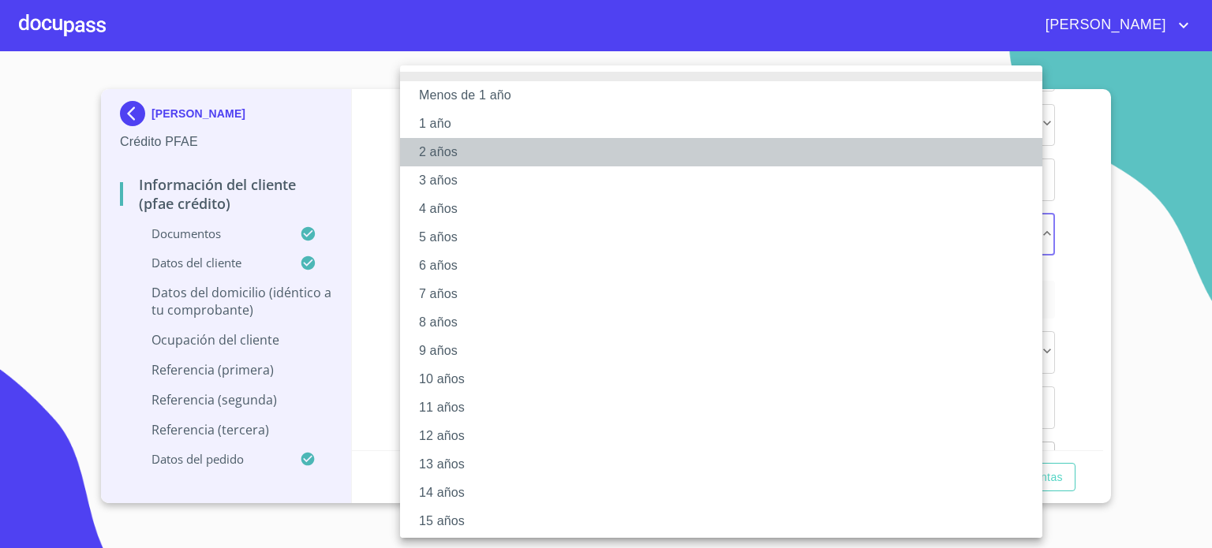
click at [446, 157] on li "2 años" at bounding box center [727, 152] width 654 height 28
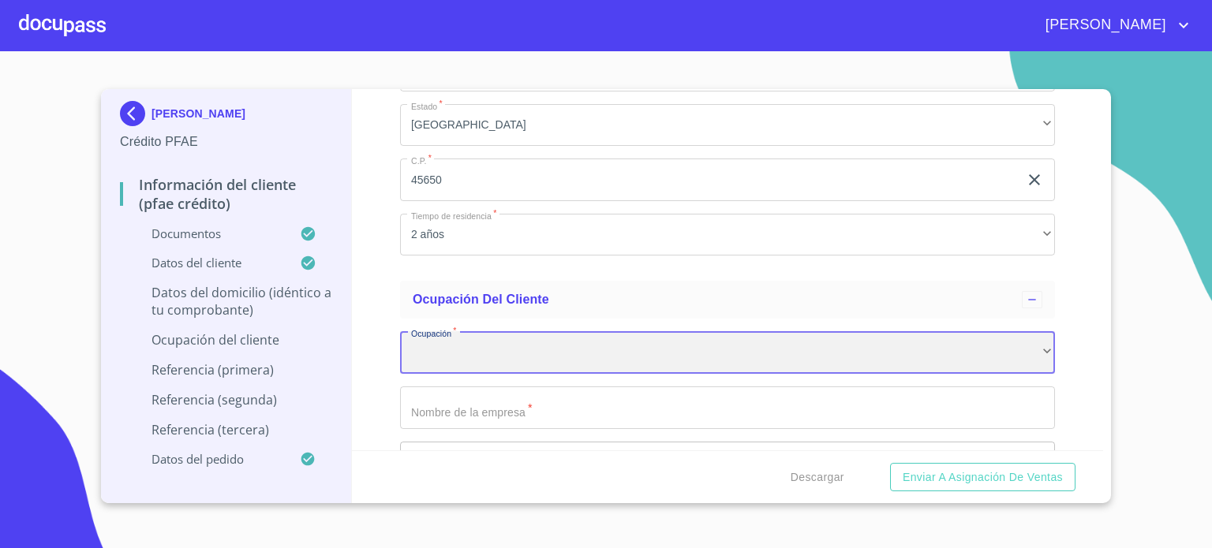
click at [509, 350] on div "​" at bounding box center [727, 352] width 655 height 43
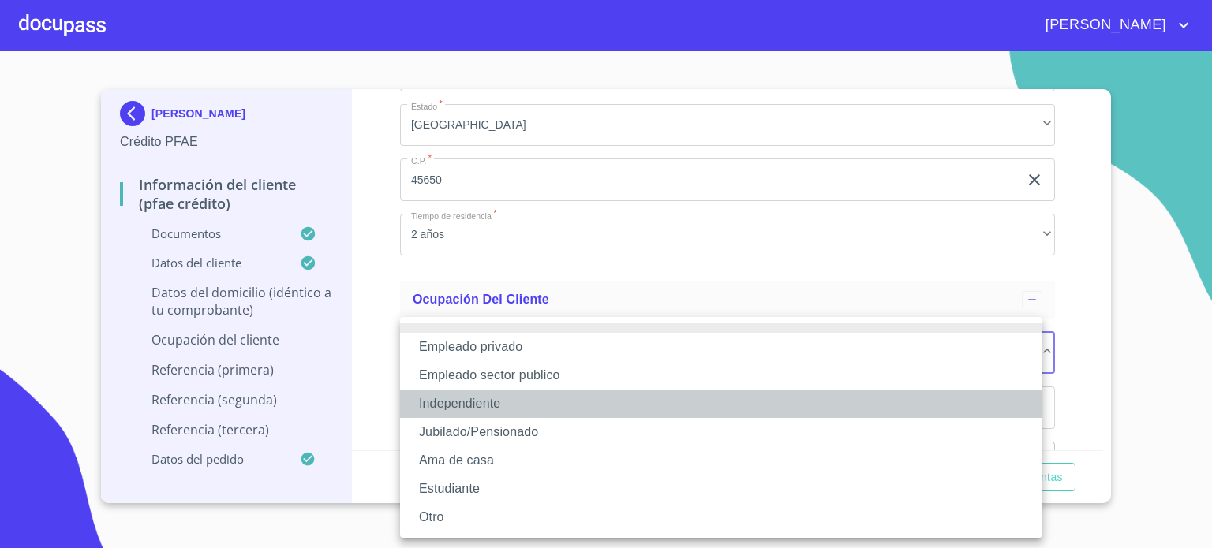
click at [527, 400] on li "Independiente" at bounding box center [721, 404] width 642 height 28
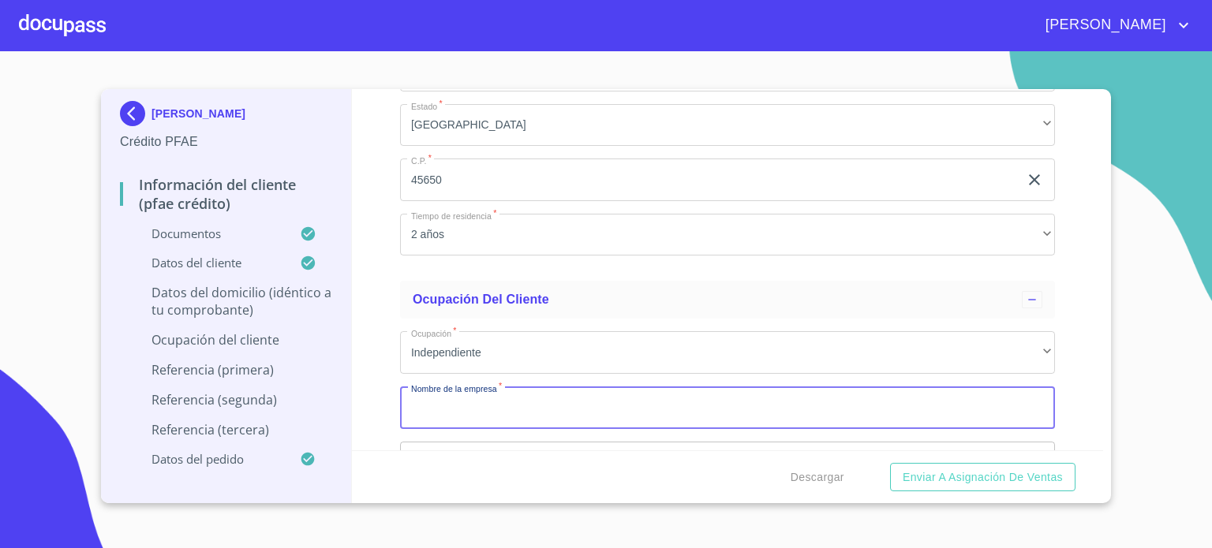
click at [540, 409] on input "Documento de identificación.   *" at bounding box center [727, 408] width 655 height 43
type input "m"
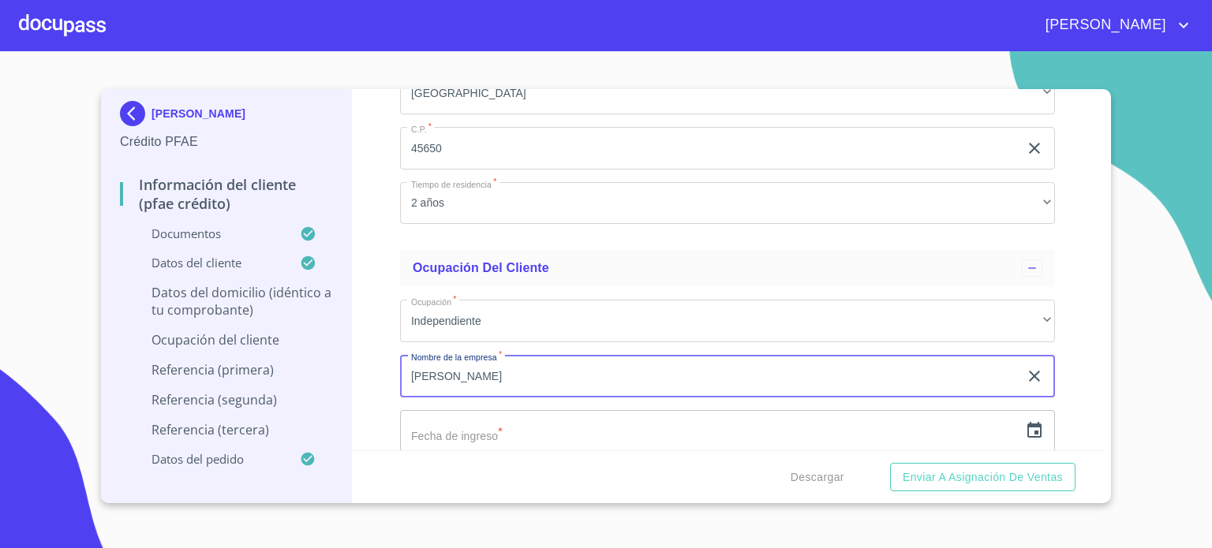
scroll to position [6647, 0]
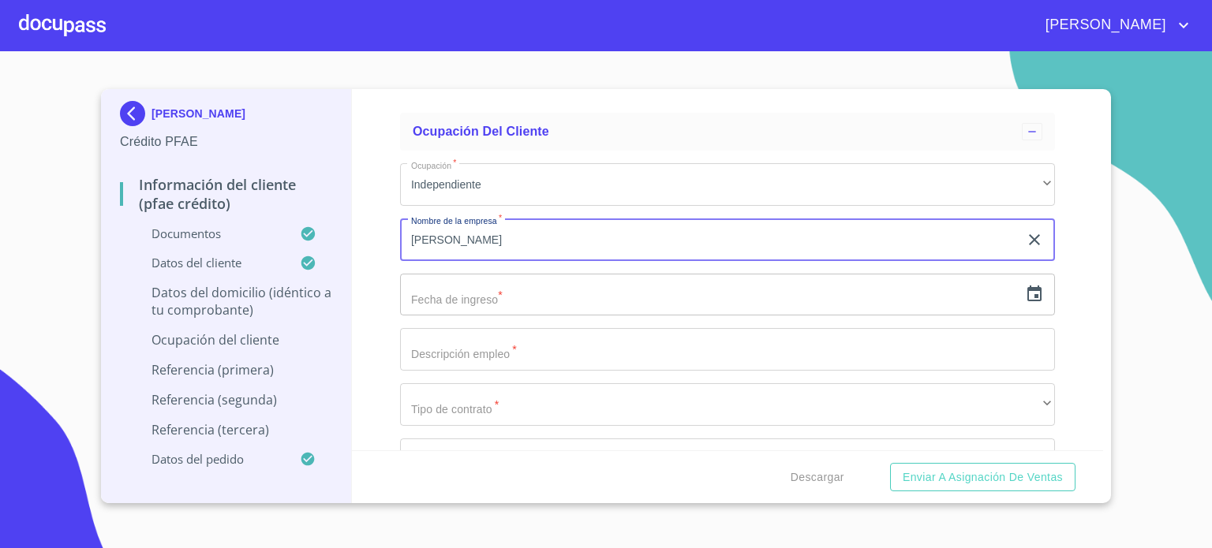
type input "[PERSON_NAME]"
click at [521, 283] on input "text" at bounding box center [709, 295] width 619 height 43
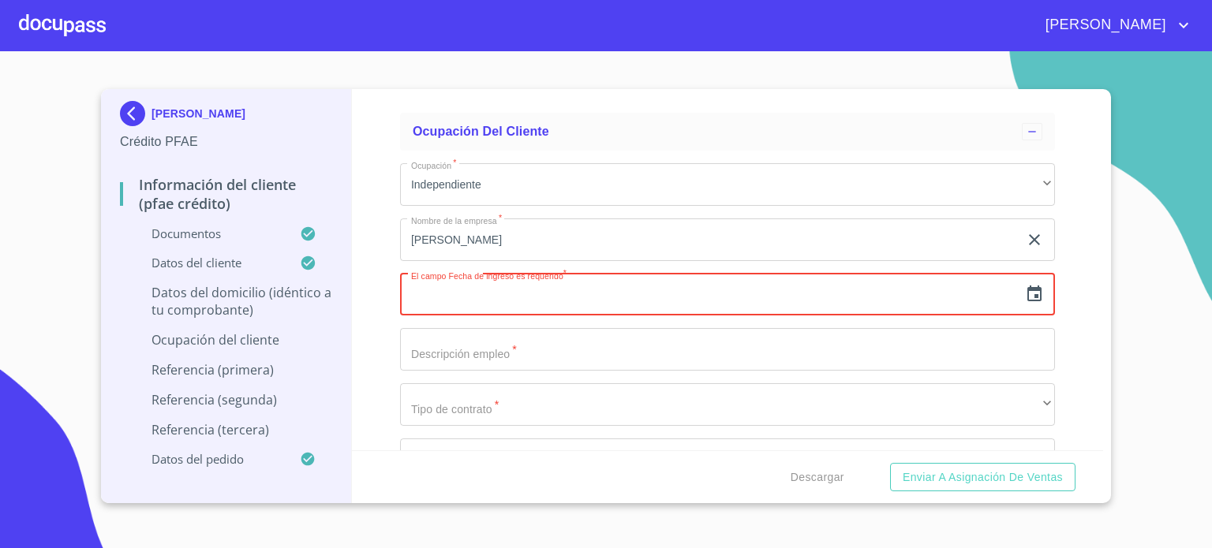
click at [1028, 286] on icon "button" at bounding box center [1035, 294] width 14 height 16
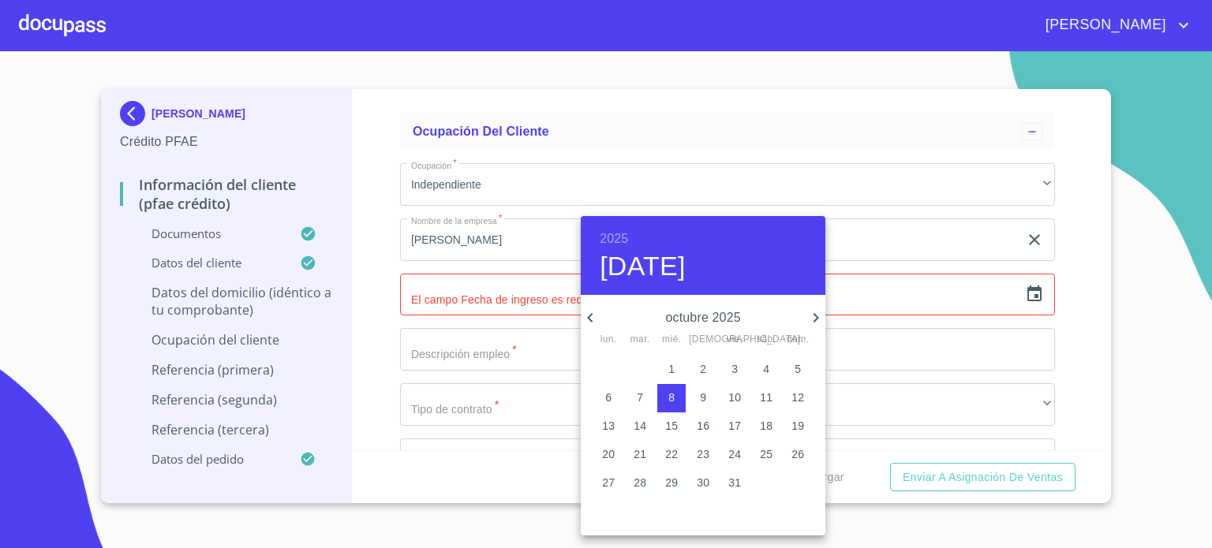
click at [590, 319] on icon "button" at bounding box center [590, 317] width 6 height 9
click at [590, 316] on icon "button" at bounding box center [590, 317] width 6 height 9
click at [592, 312] on icon "button" at bounding box center [590, 318] width 19 height 19
click at [629, 362] on span "1" at bounding box center [640, 369] width 28 height 16
type input "[DATE]"
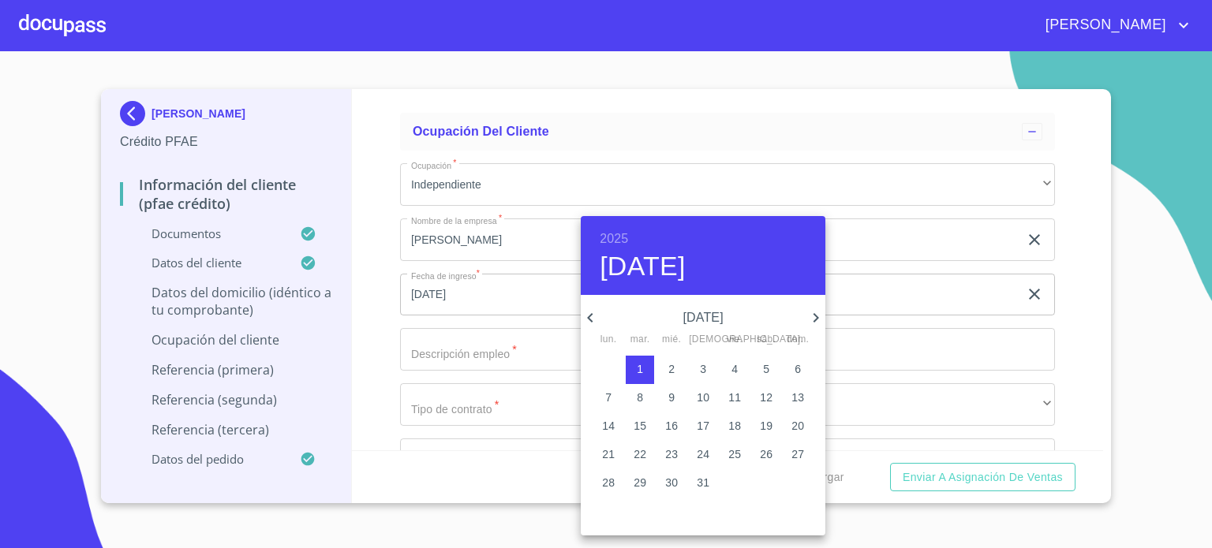
click at [512, 346] on div at bounding box center [606, 274] width 1212 height 548
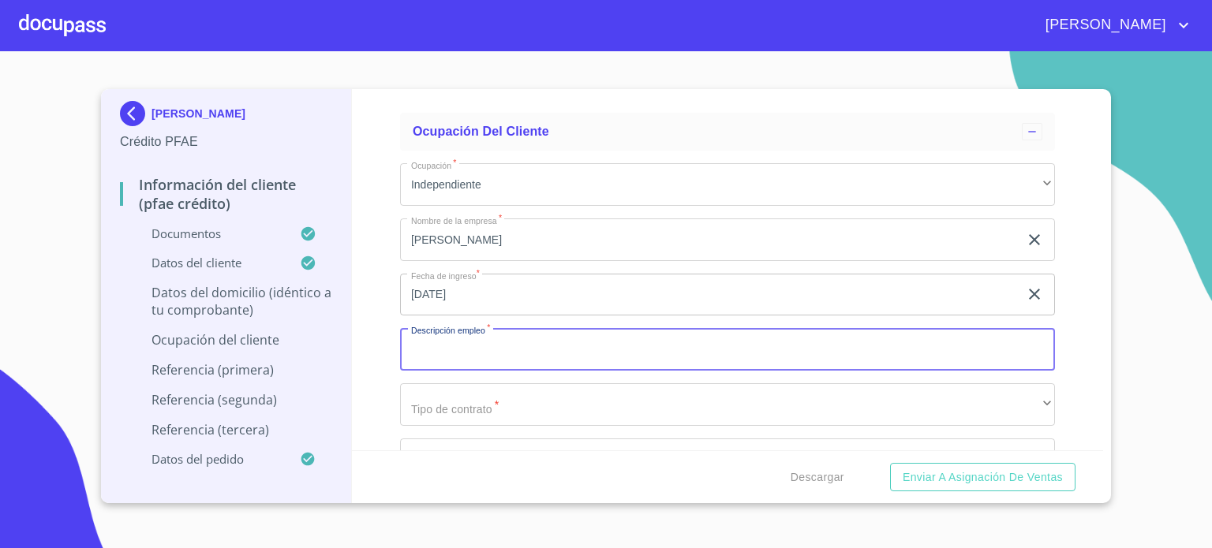
click at [499, 350] on input "Documento de identificación.   *" at bounding box center [727, 349] width 655 height 43
click at [499, 350] on input "SERVICIOS DE CONTABILI" at bounding box center [709, 349] width 619 height 43
click at [615, 335] on input "SERVICIOS DE CDAD Y ADMIONTABILI" at bounding box center [709, 349] width 619 height 43
type input "SERVICIOS DE CONTABILIDAD Y ADMINISTRATIVOS"
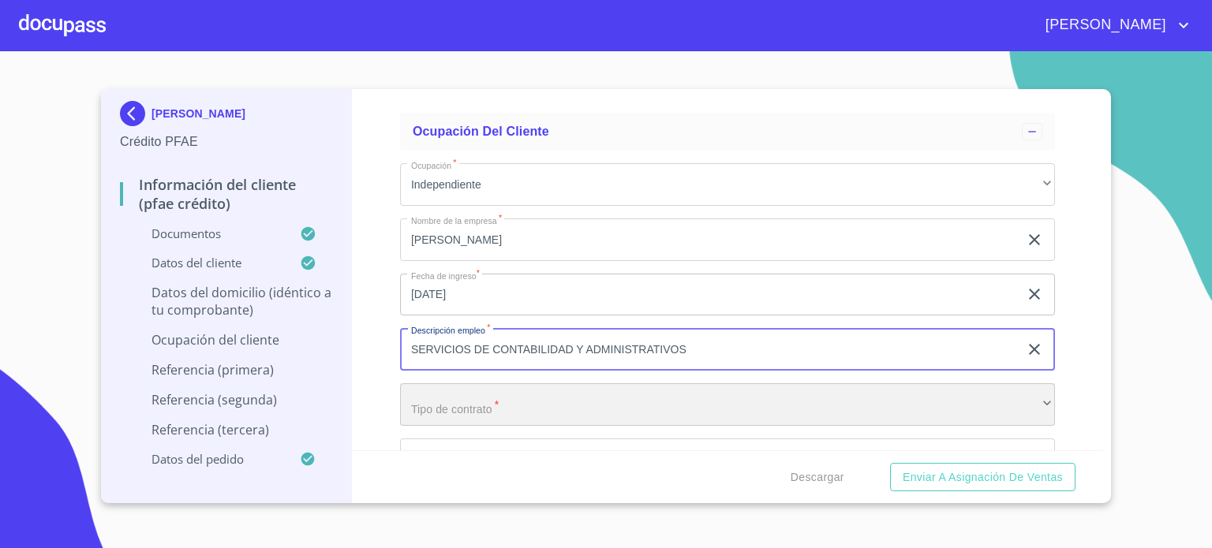
click at [575, 390] on div "​" at bounding box center [727, 405] width 655 height 43
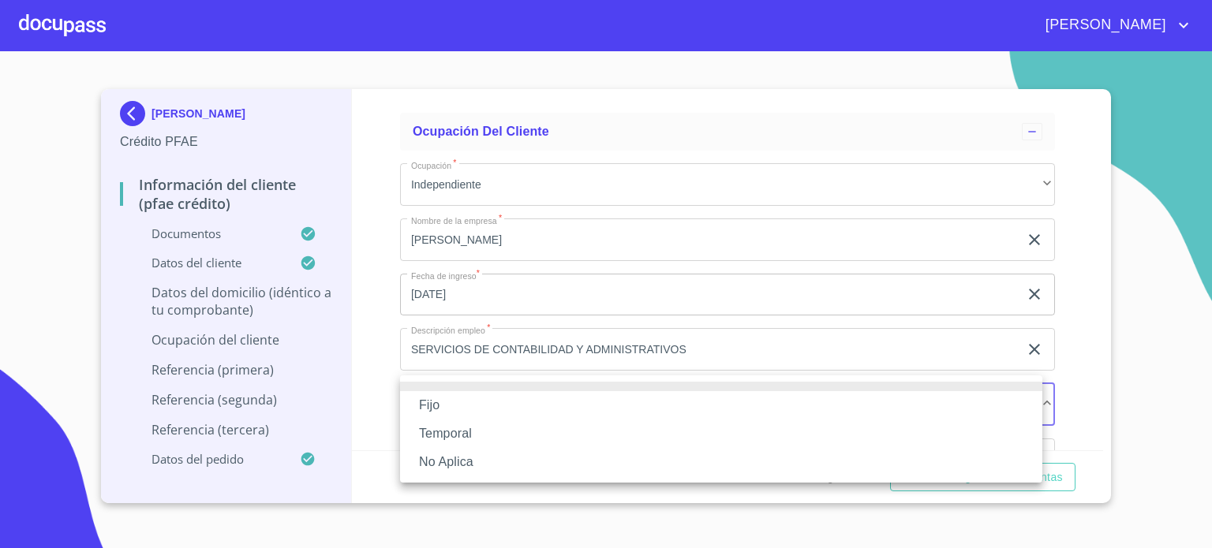
click at [489, 417] on li "Fijo" at bounding box center [721, 405] width 642 height 28
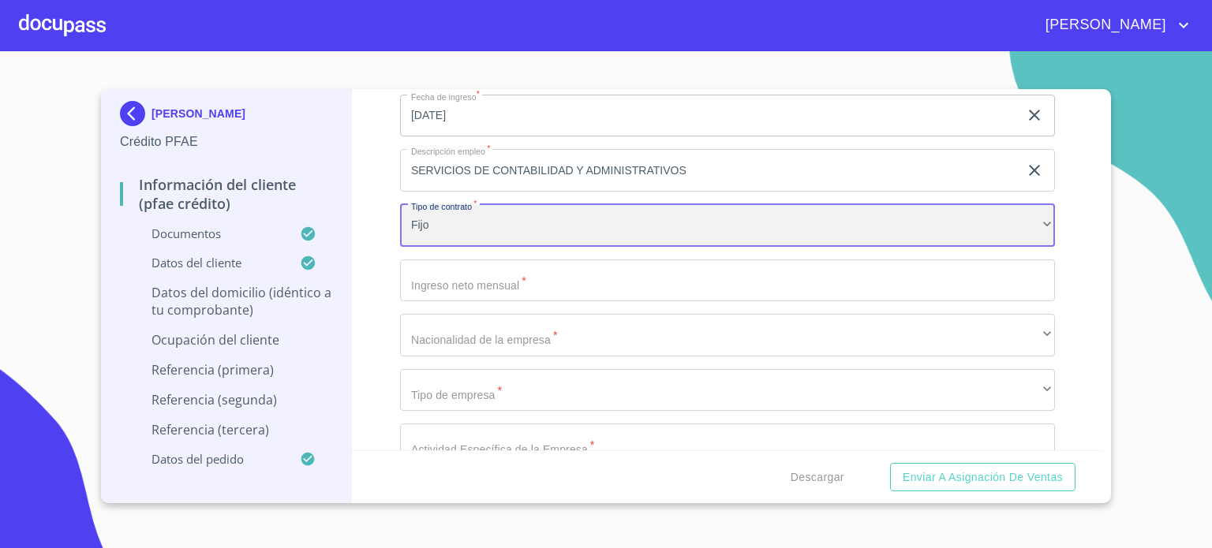
scroll to position [6910, 0]
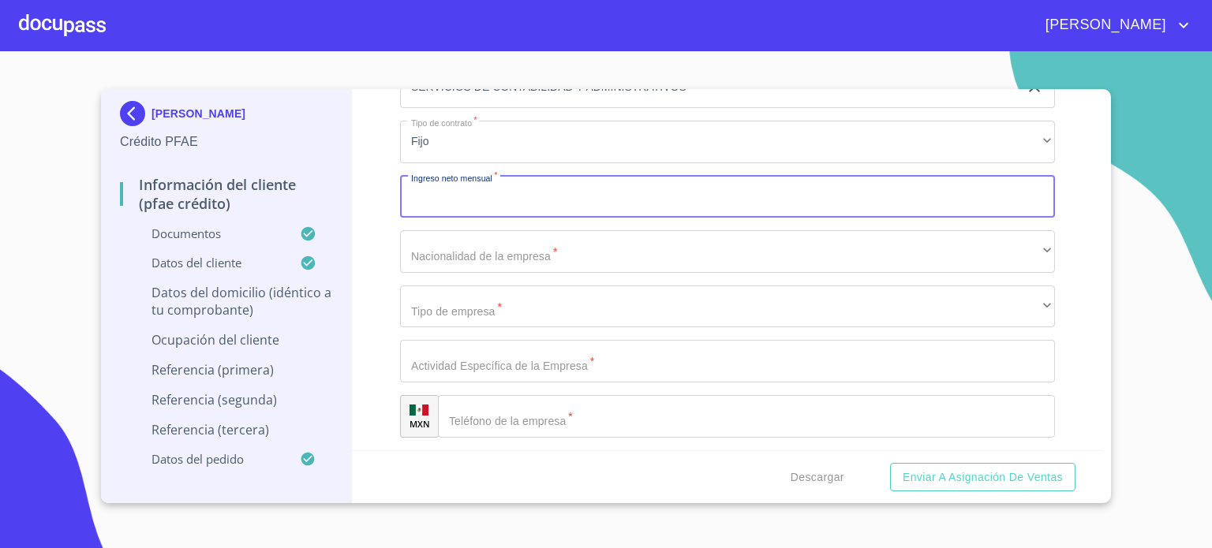
click at [525, 190] on input "Documento de identificación.   *" at bounding box center [727, 197] width 655 height 43
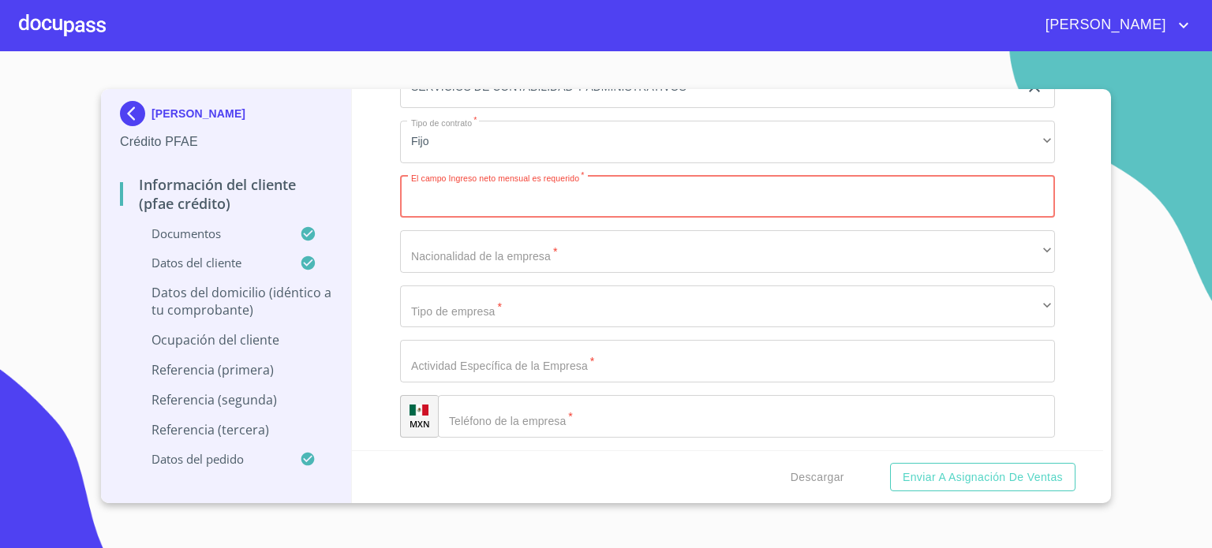
click at [476, 192] on input "Documento de identificación.   *" at bounding box center [727, 197] width 655 height 43
type input "$107000"
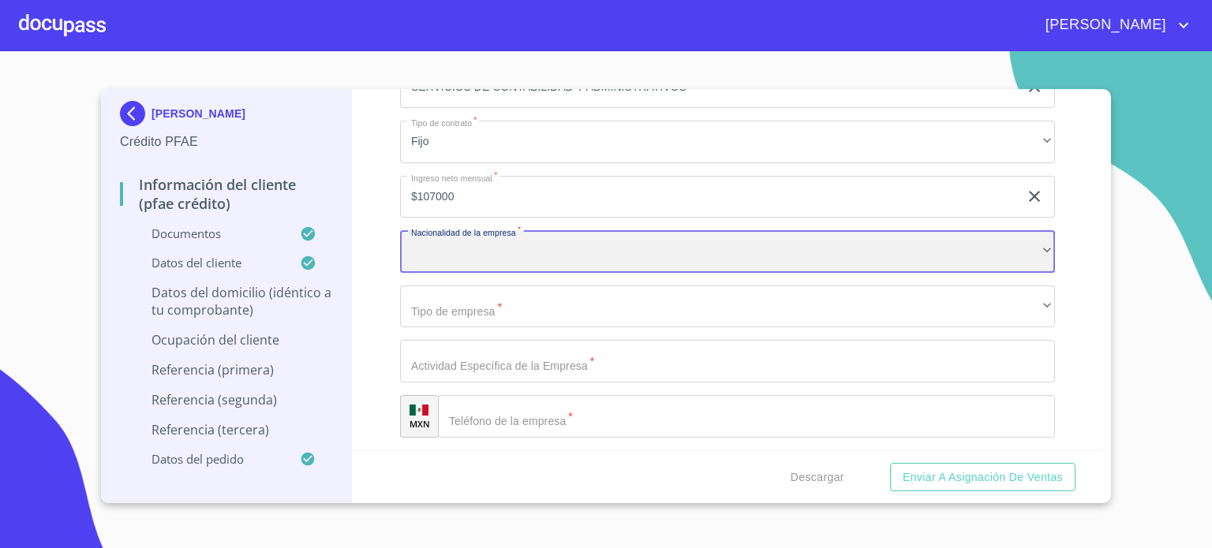
click at [479, 239] on div "​" at bounding box center [727, 251] width 655 height 43
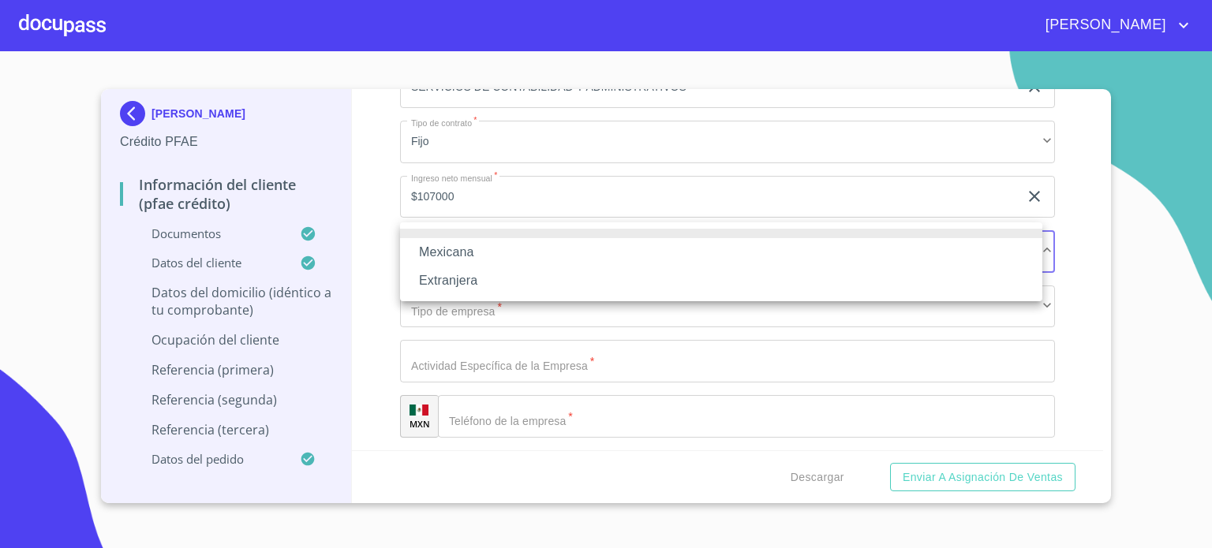
click at [474, 258] on li "Mexicana" at bounding box center [721, 252] width 642 height 28
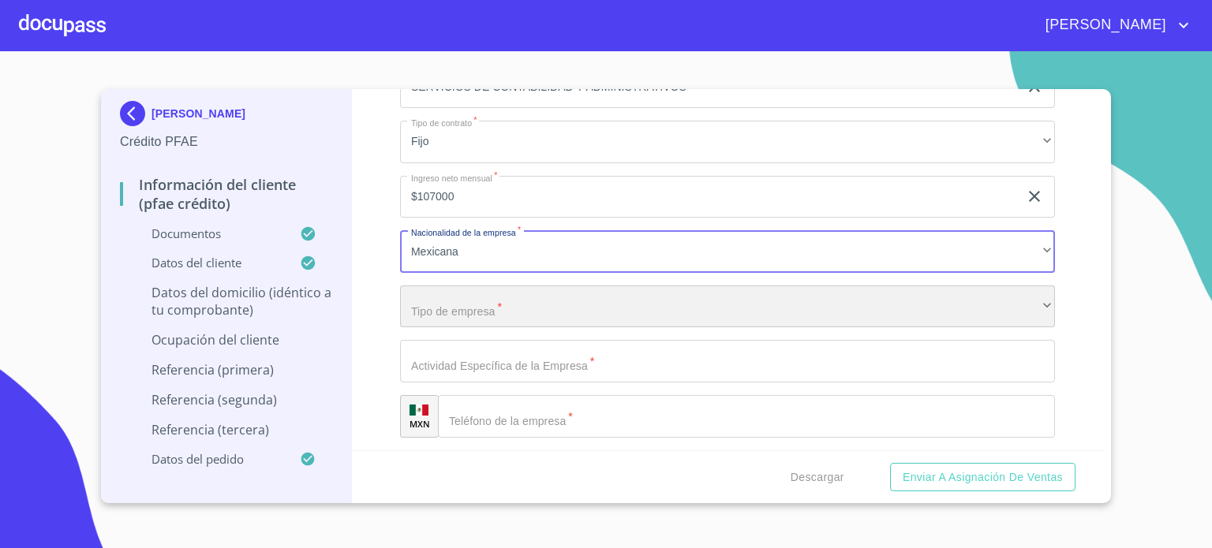
click at [472, 294] on div "​" at bounding box center [727, 307] width 655 height 43
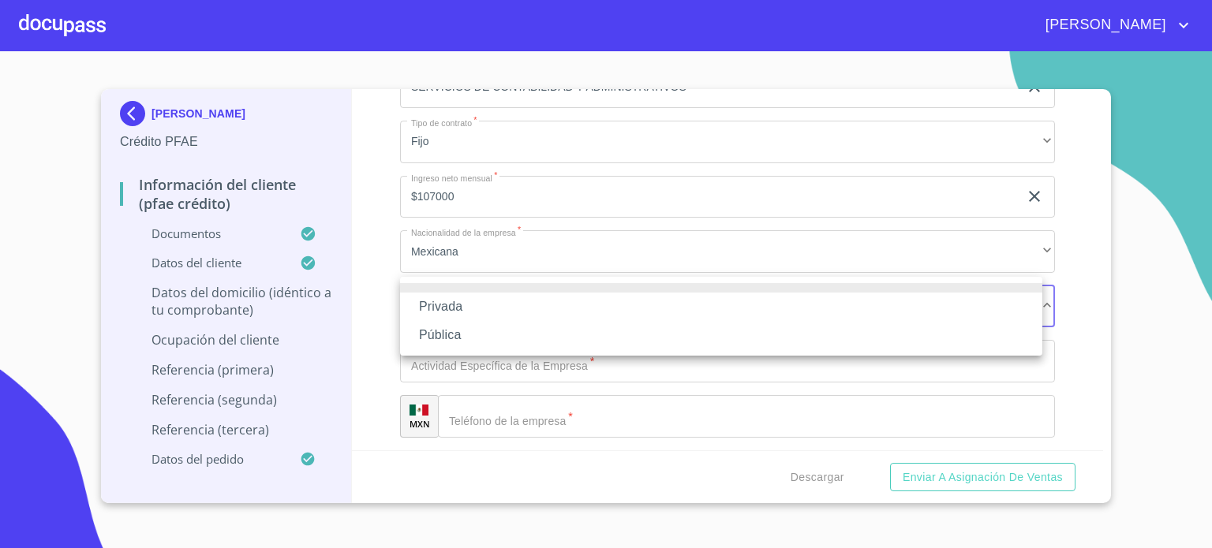
click at [472, 310] on li "Privada" at bounding box center [721, 307] width 642 height 28
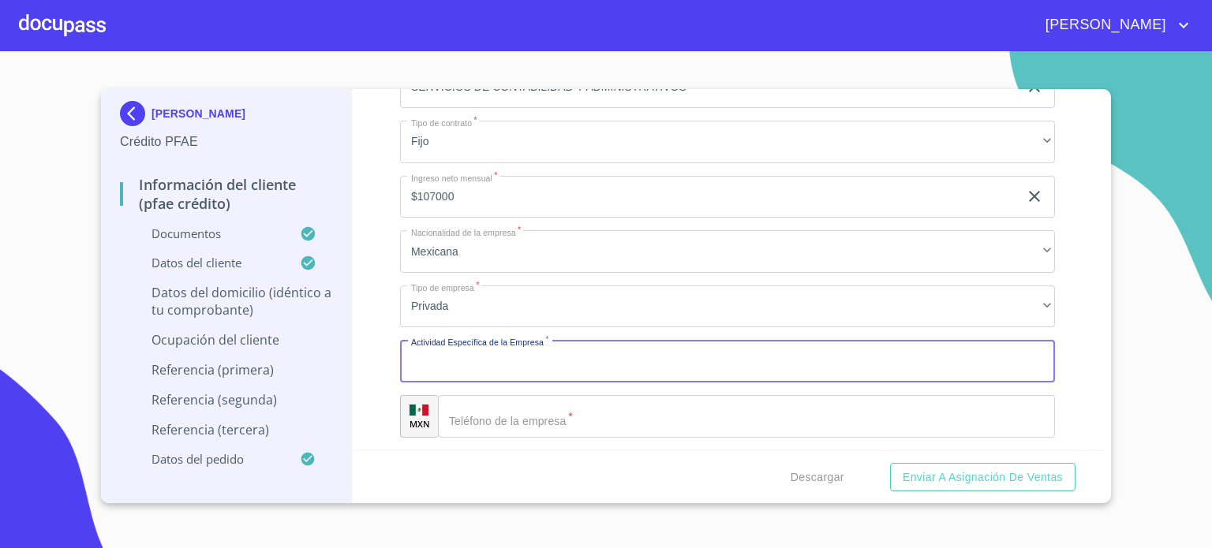
click at [473, 353] on input "Documento de identificación.   *" at bounding box center [727, 361] width 655 height 43
type input "SERVICIOS DE CONTABILIDAD Y ADMISTRATIVOS PARA EMPRESAS"
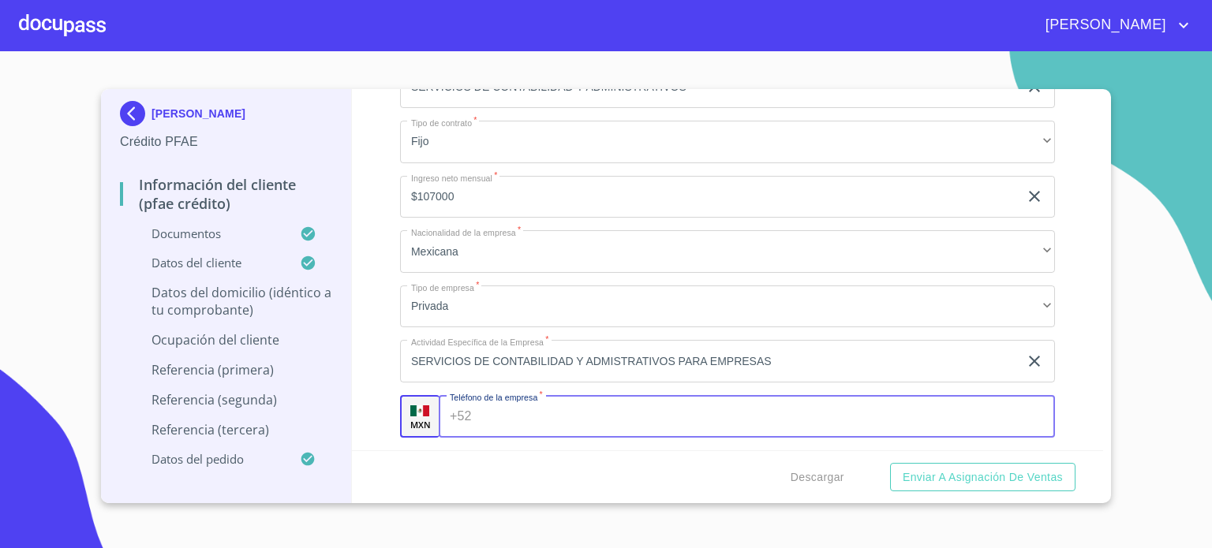
click at [526, 410] on input "Documento de identificación.   *" at bounding box center [766, 416] width 577 height 43
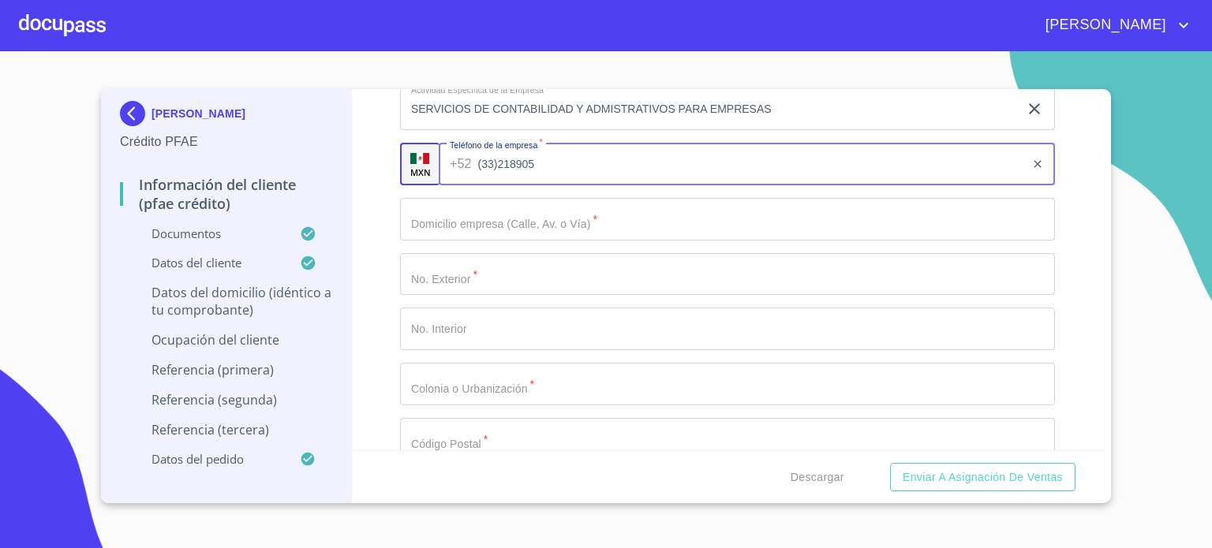
scroll to position [7173, 0]
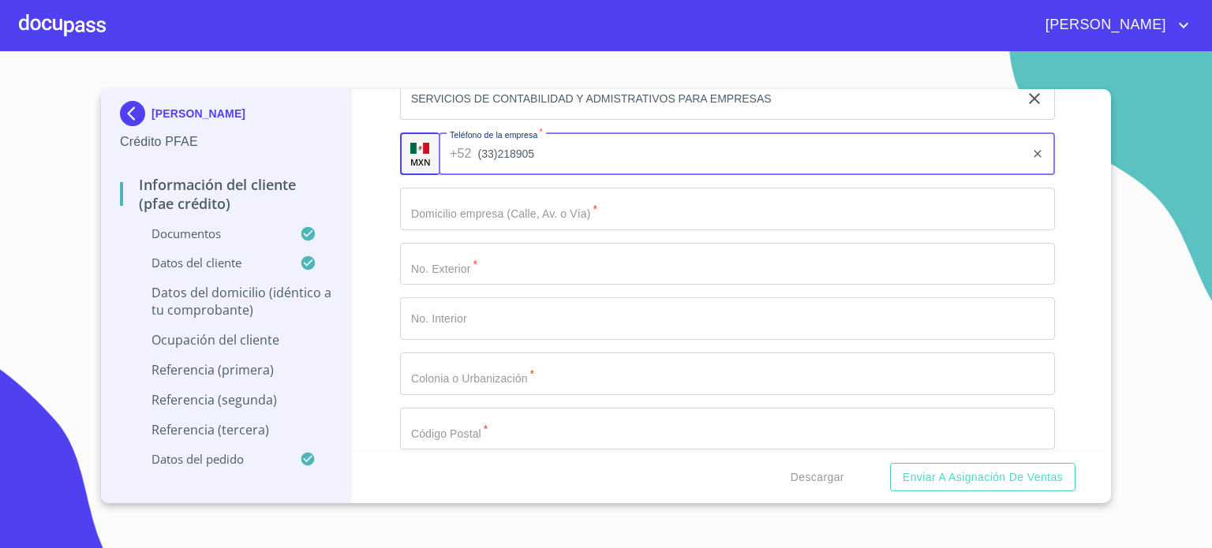
type input "(33)218905"
click at [583, 204] on input "Documento de identificación.   *" at bounding box center [727, 209] width 655 height 43
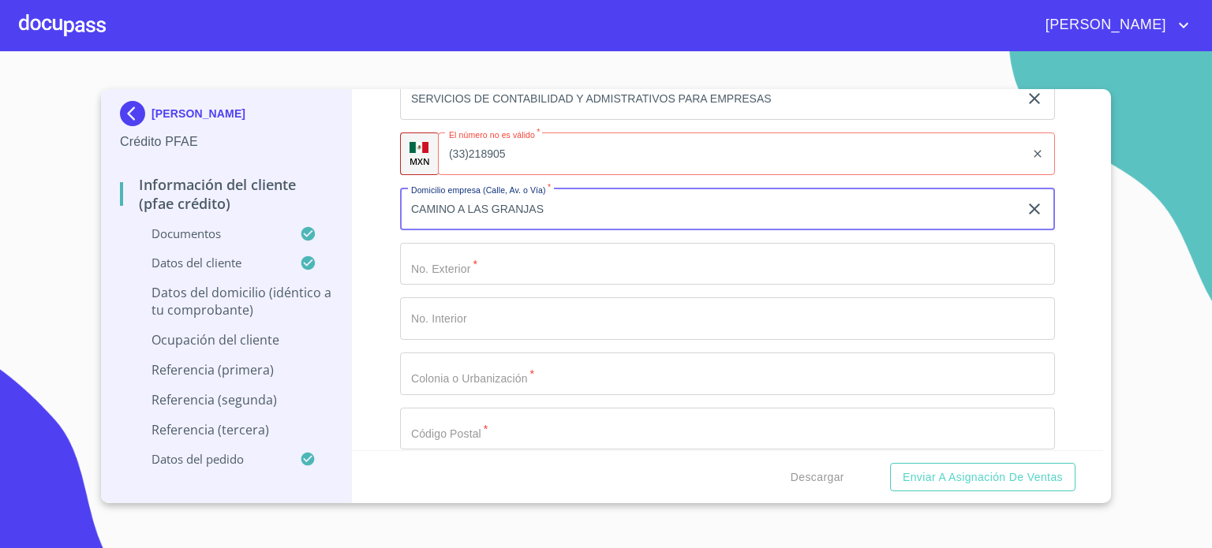
type input "CAMINO A LAS GRANJAS"
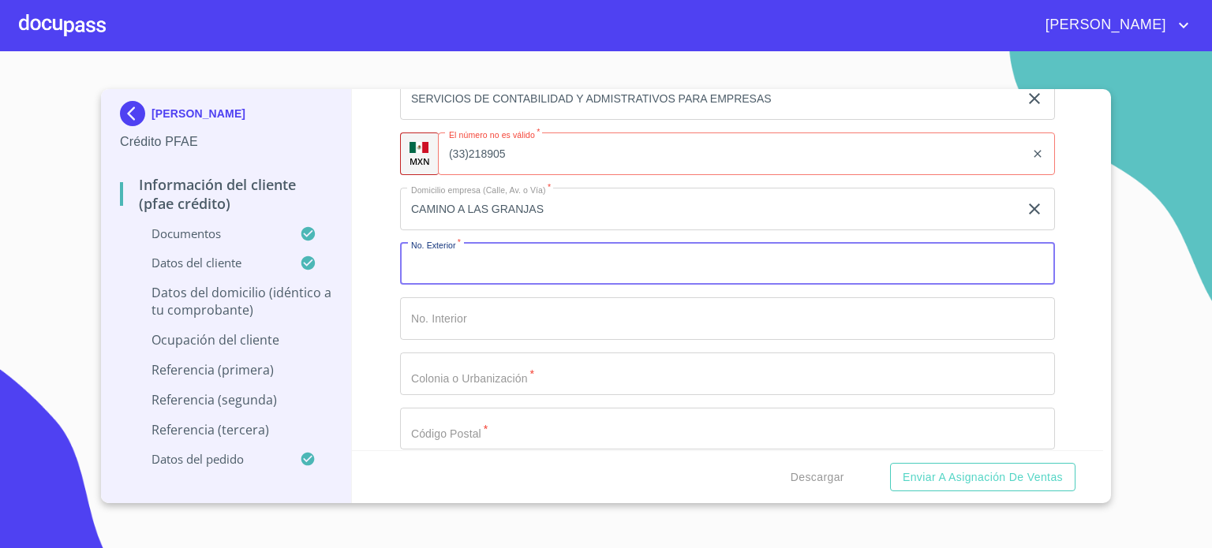
click at [520, 258] on input "Documento de identificación.   *" at bounding box center [727, 264] width 655 height 43
type input "413"
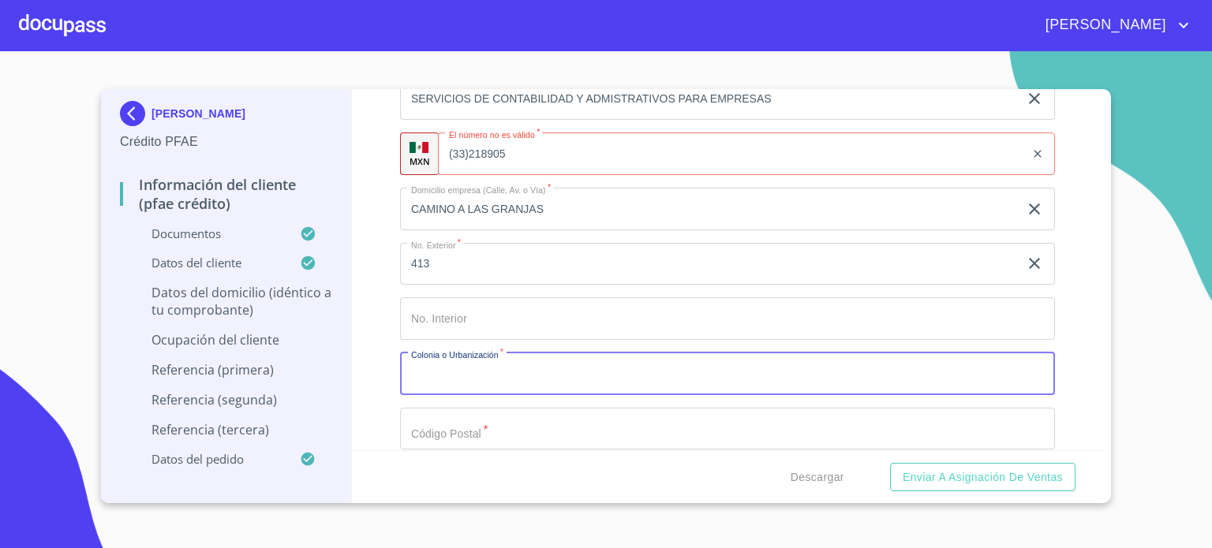
click at [474, 354] on input "Documento de identificación.   *" at bounding box center [727, 374] width 655 height 43
type input "SAN [PERSON_NAME]"
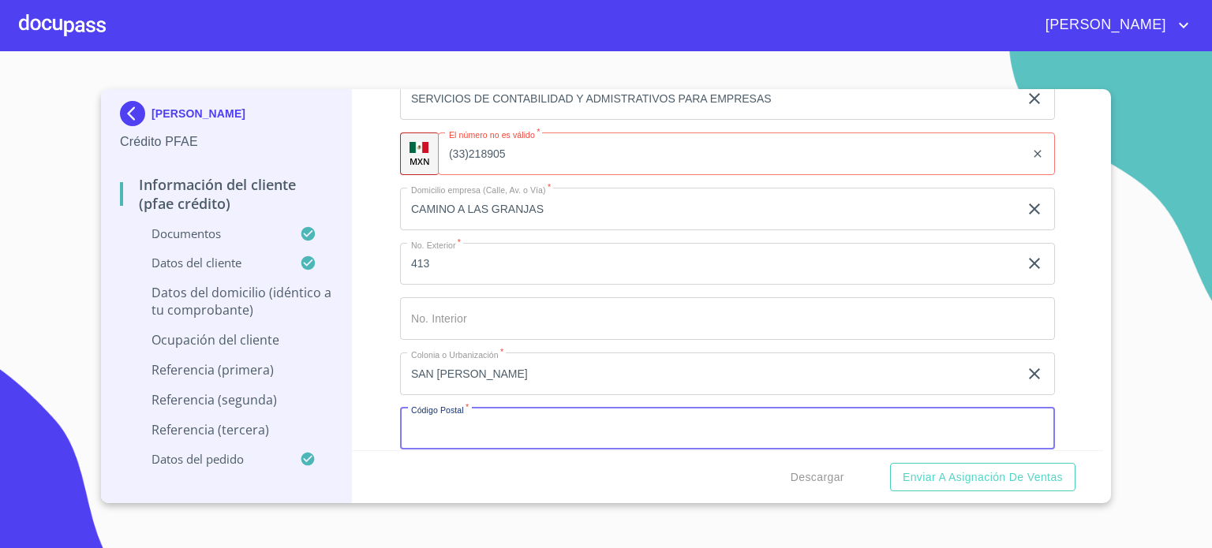
click at [444, 416] on input "Documento de identificación.   *" at bounding box center [727, 429] width 655 height 43
type input "45645"
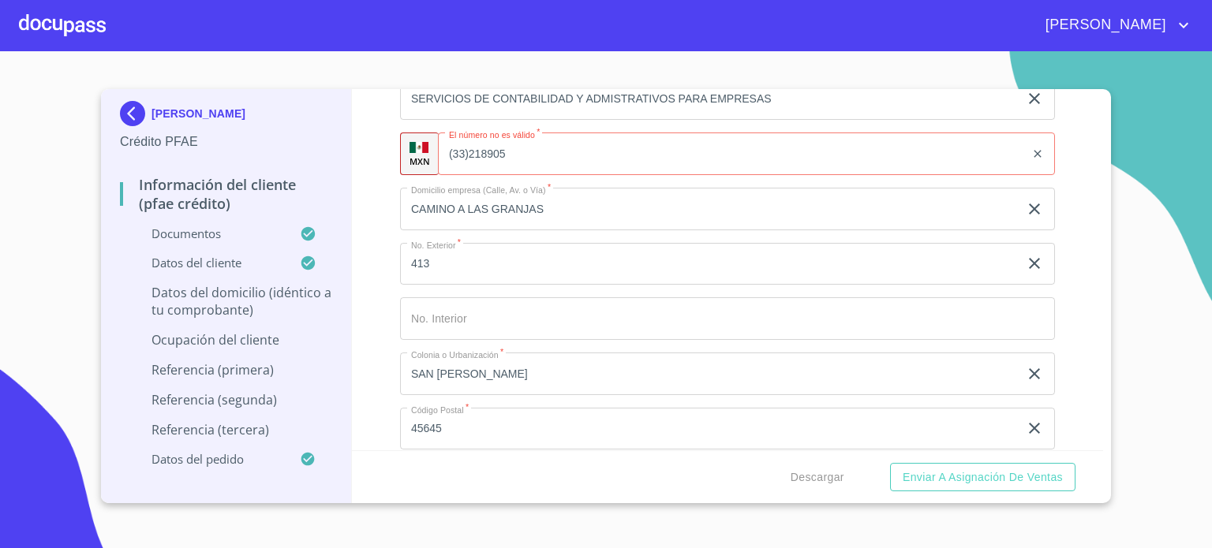
click at [1118, 449] on section "[PERSON_NAME] Crédito PFAE Información del cliente (PFAE crédito) Documentos Da…" at bounding box center [606, 299] width 1212 height 497
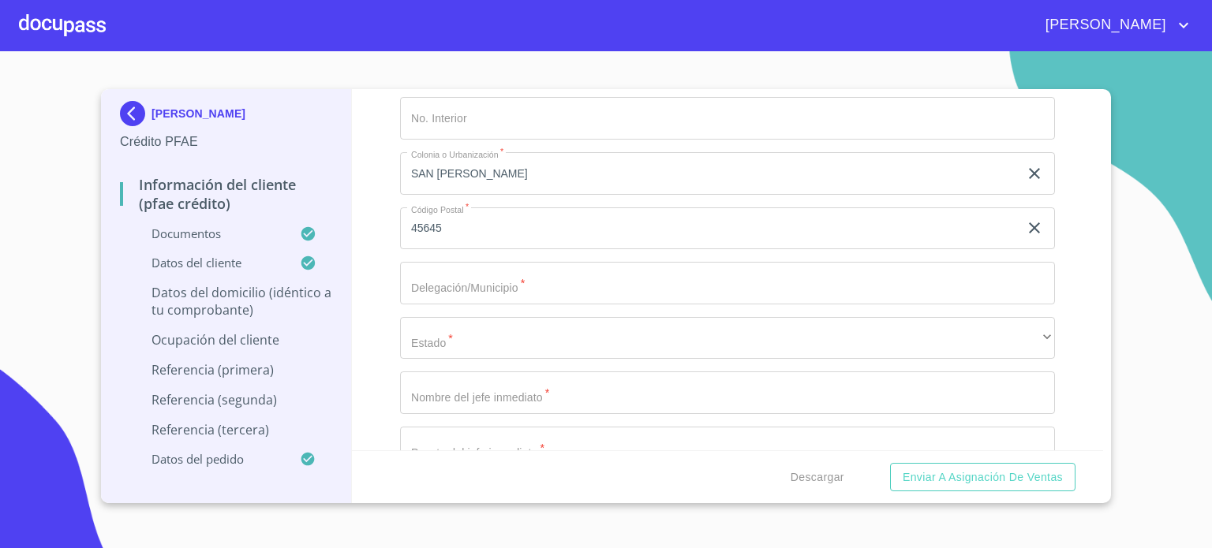
scroll to position [7394, 0]
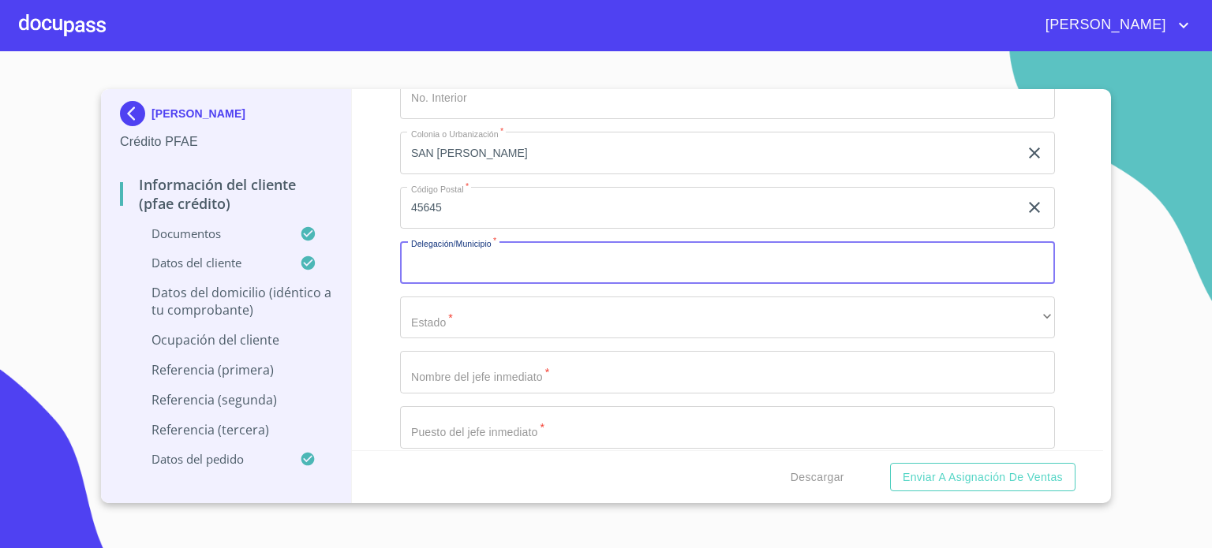
click at [602, 256] on input "Documento de identificación.   *" at bounding box center [727, 262] width 655 height 43
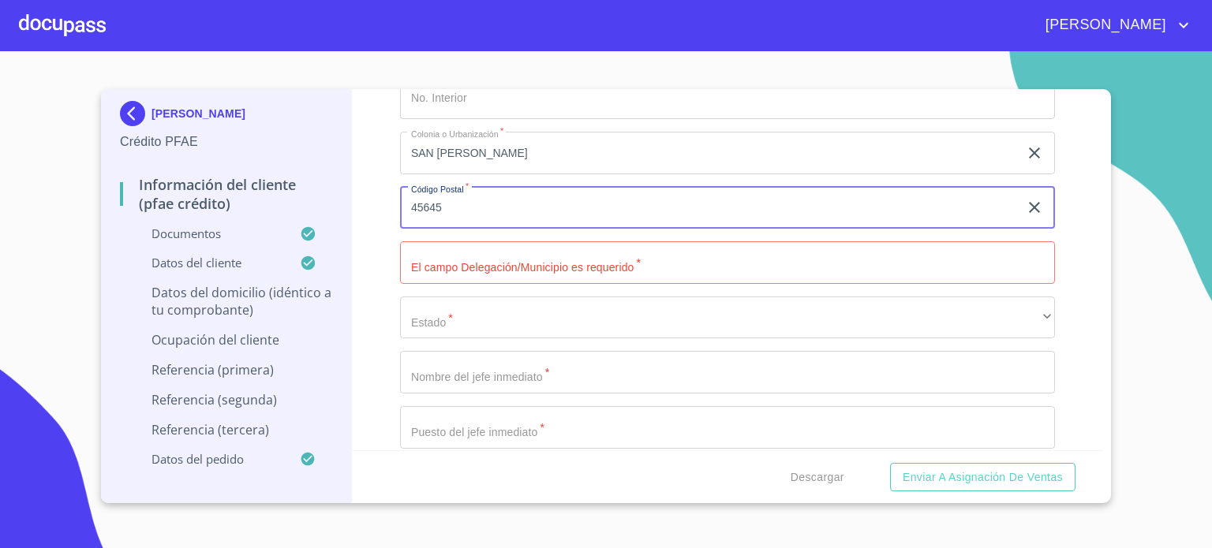
drag, startPoint x: 413, startPoint y: 193, endPoint x: 461, endPoint y: 198, distance: 48.5
click at [461, 198] on input "45645" at bounding box center [709, 208] width 619 height 43
click at [575, 249] on input "Documento de identificación.   *" at bounding box center [727, 262] width 655 height 43
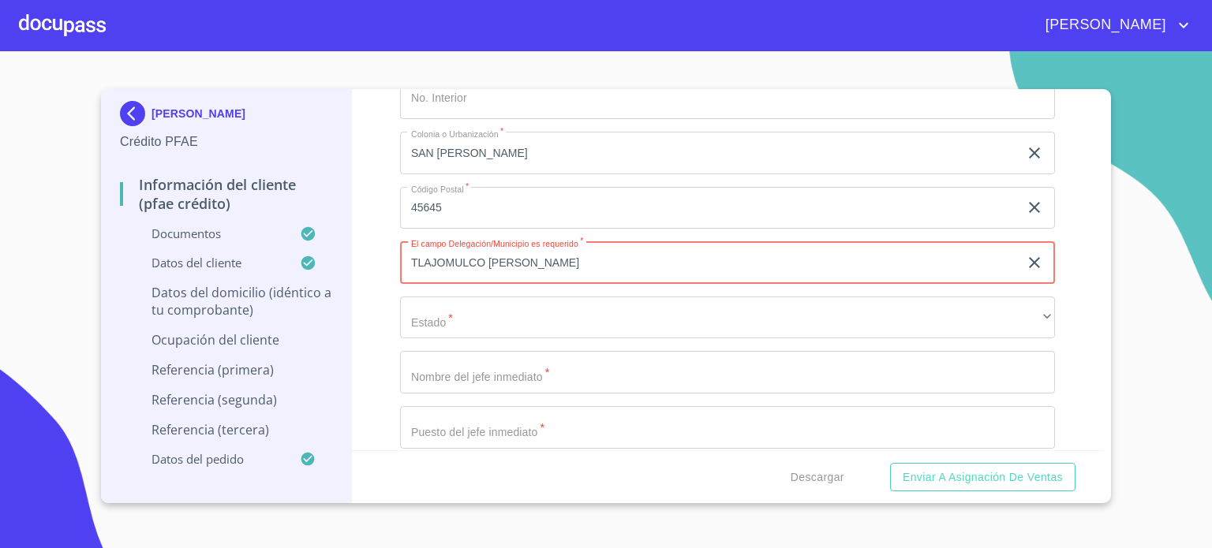
type input "TLAJOMULCO [PERSON_NAME]"
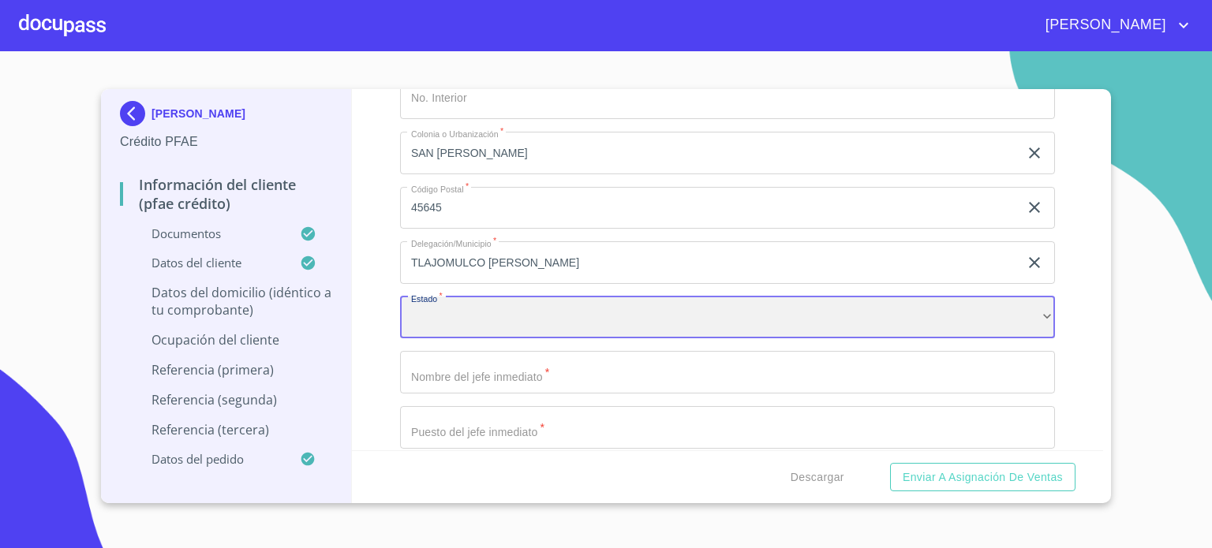
click at [501, 313] on div "​" at bounding box center [727, 318] width 655 height 43
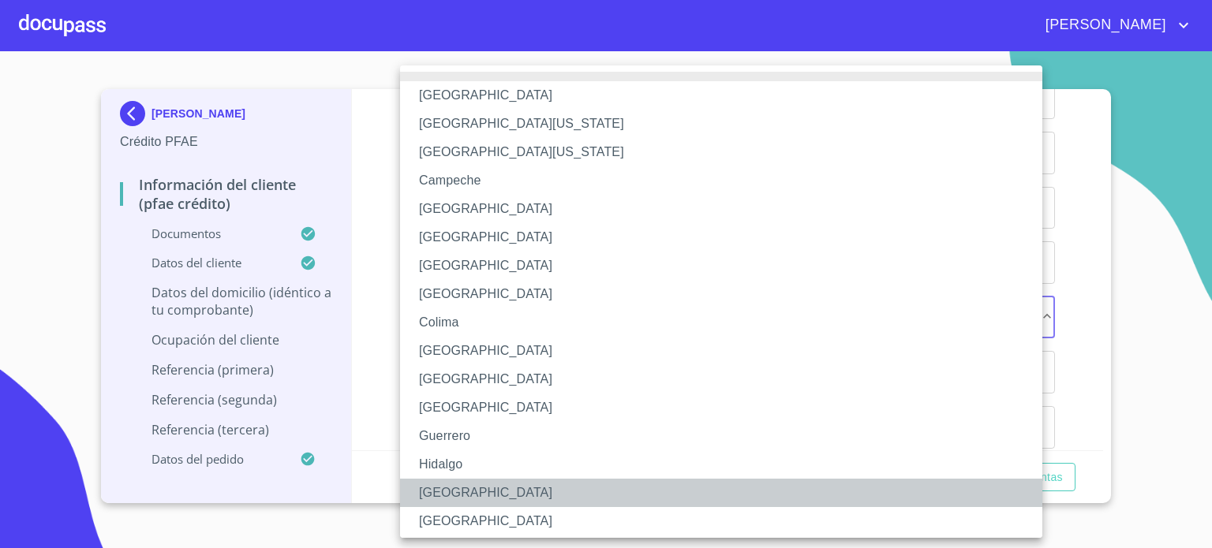
click at [468, 495] on li "[GEOGRAPHIC_DATA]" at bounding box center [727, 493] width 654 height 28
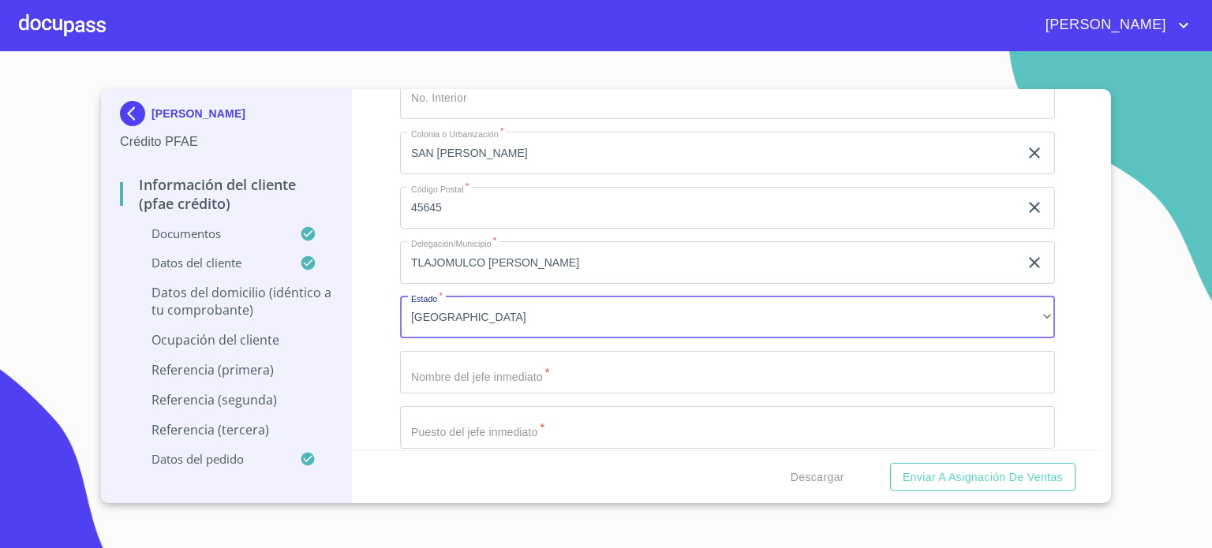
click at [542, 366] on input "Documento de identificación.   *" at bounding box center [727, 372] width 655 height 43
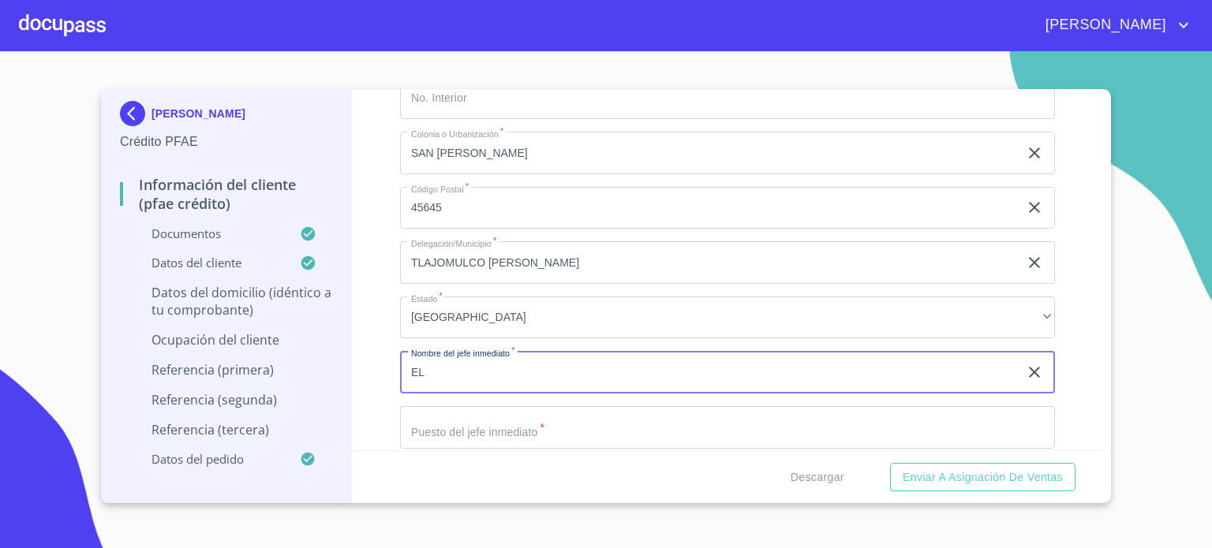
type input "E"
type input "[PERSON_NAME]"
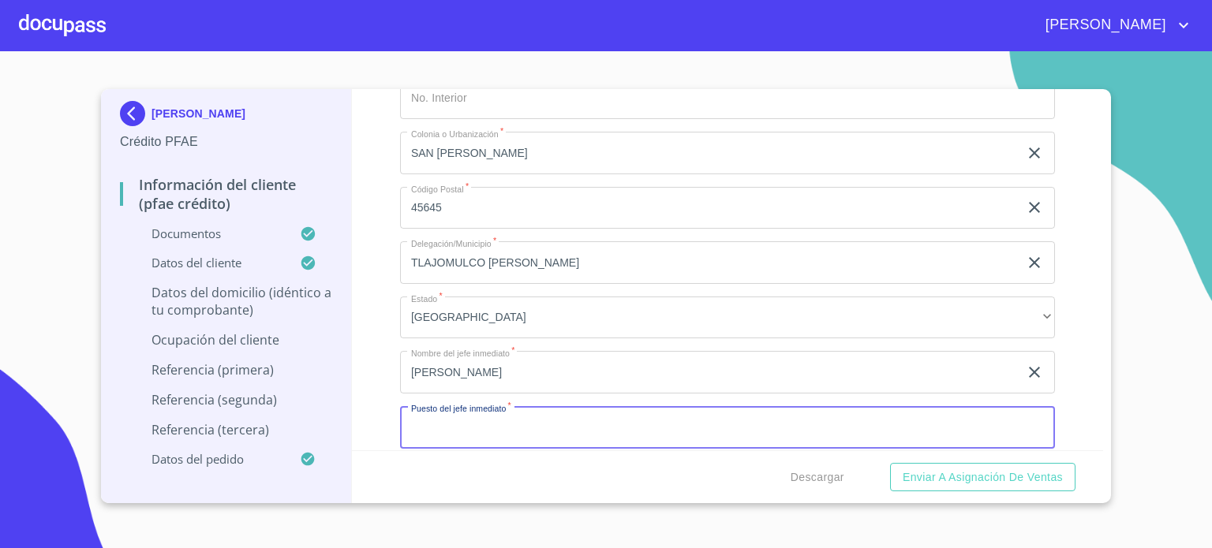
click at [450, 416] on input "Documento de identificación.   *" at bounding box center [727, 427] width 655 height 43
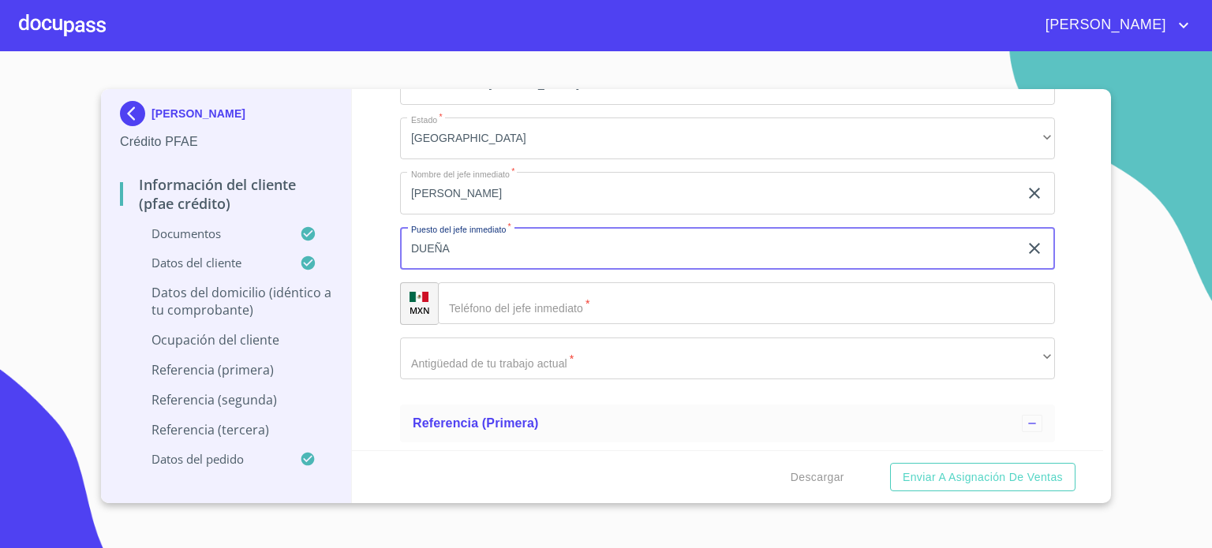
scroll to position [7605, 0]
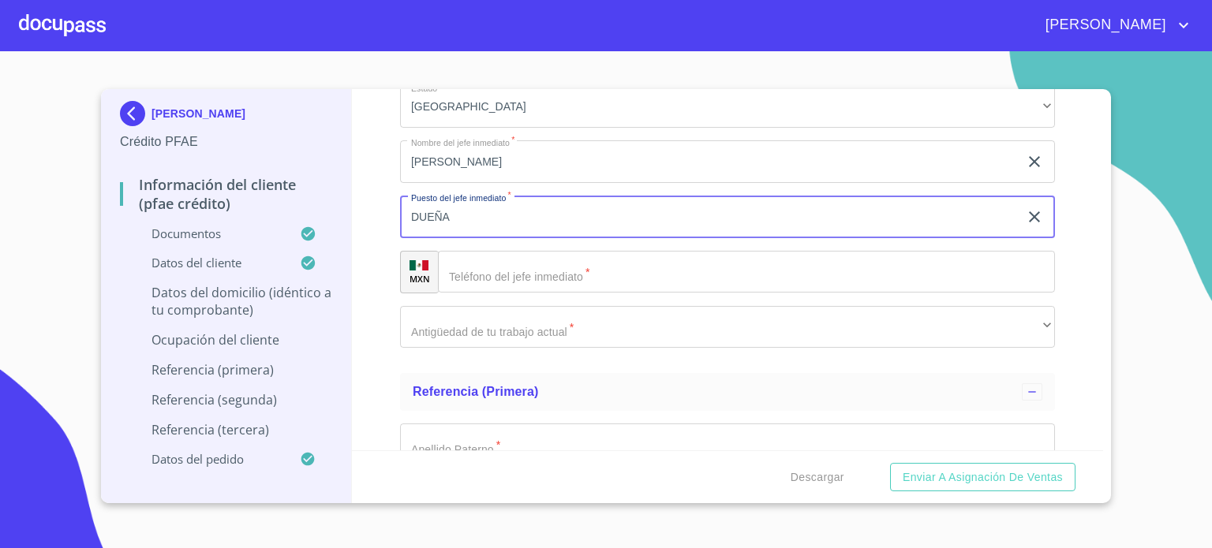
type input "DUEÑA"
click at [470, 253] on div "​" at bounding box center [746, 272] width 617 height 43
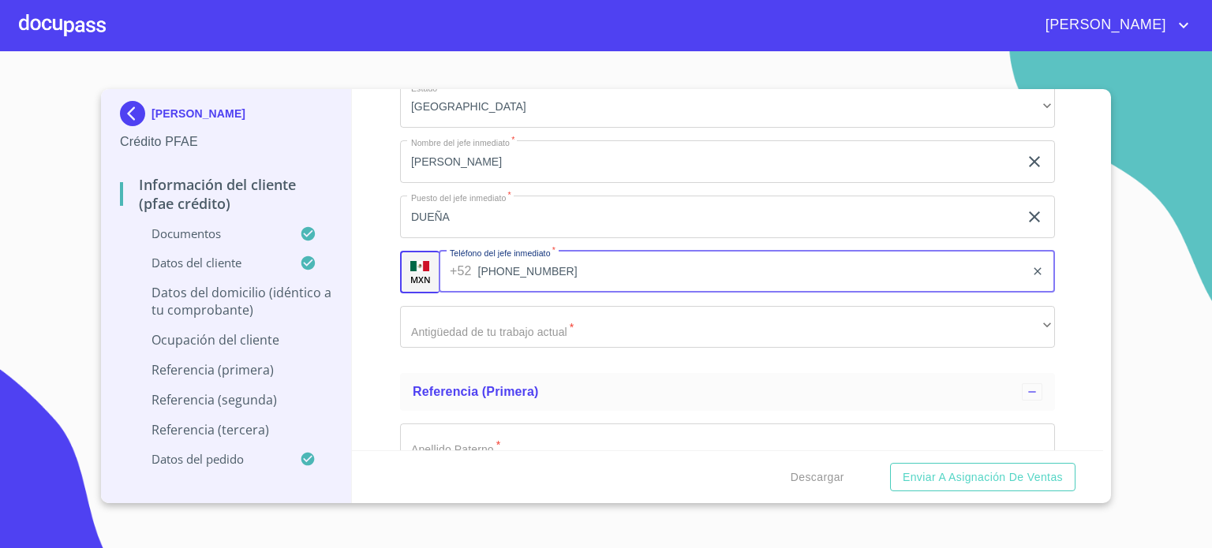
type input "[PHONE_NUMBER]"
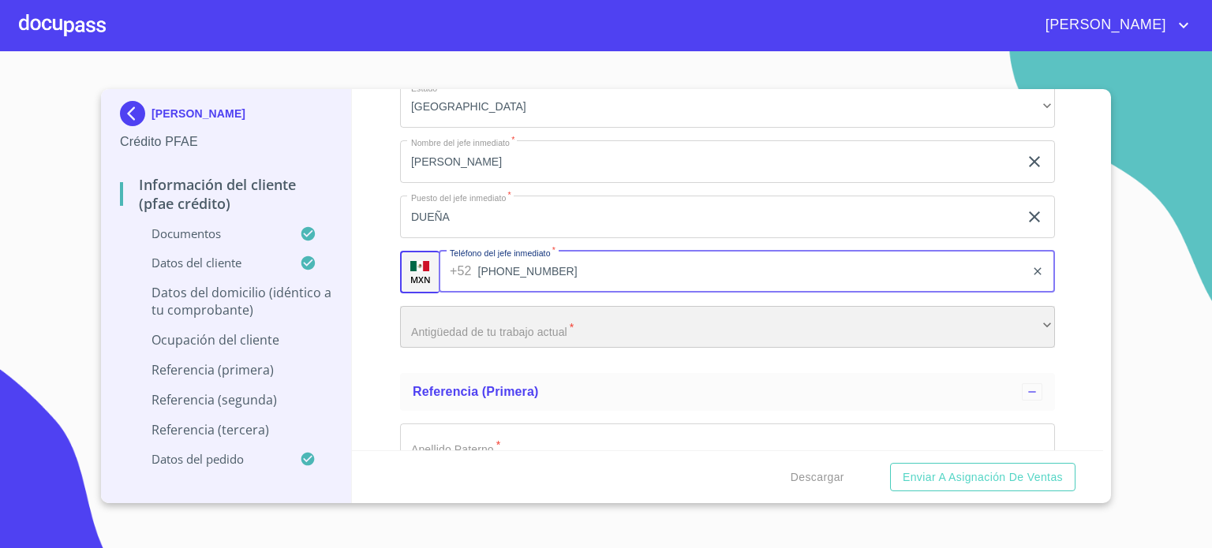
click at [446, 317] on div "​" at bounding box center [727, 327] width 655 height 43
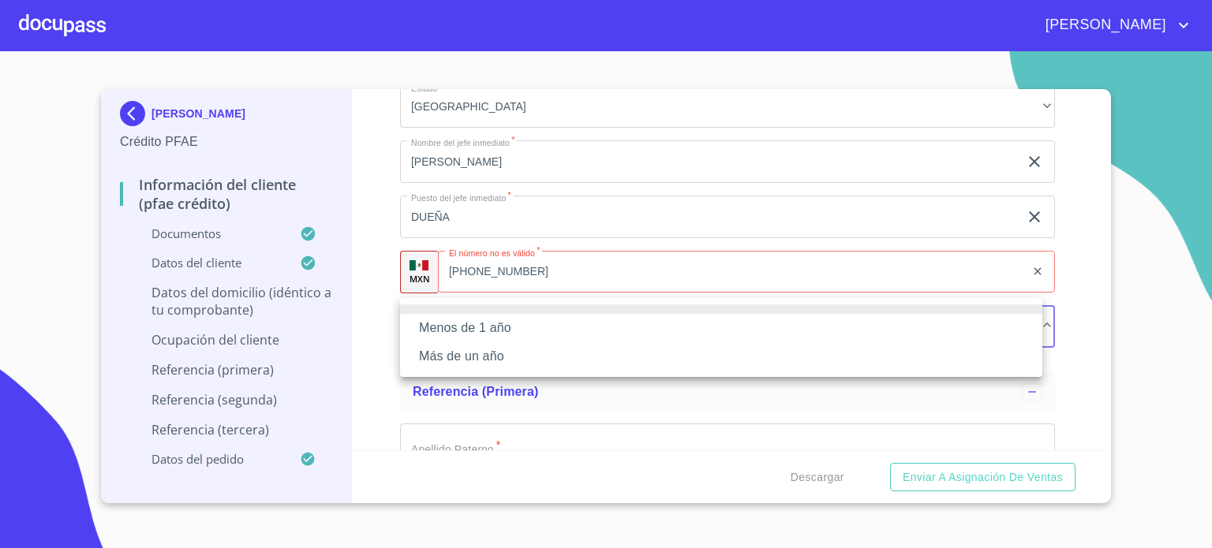
click at [448, 359] on li "Más de un año" at bounding box center [721, 357] width 642 height 28
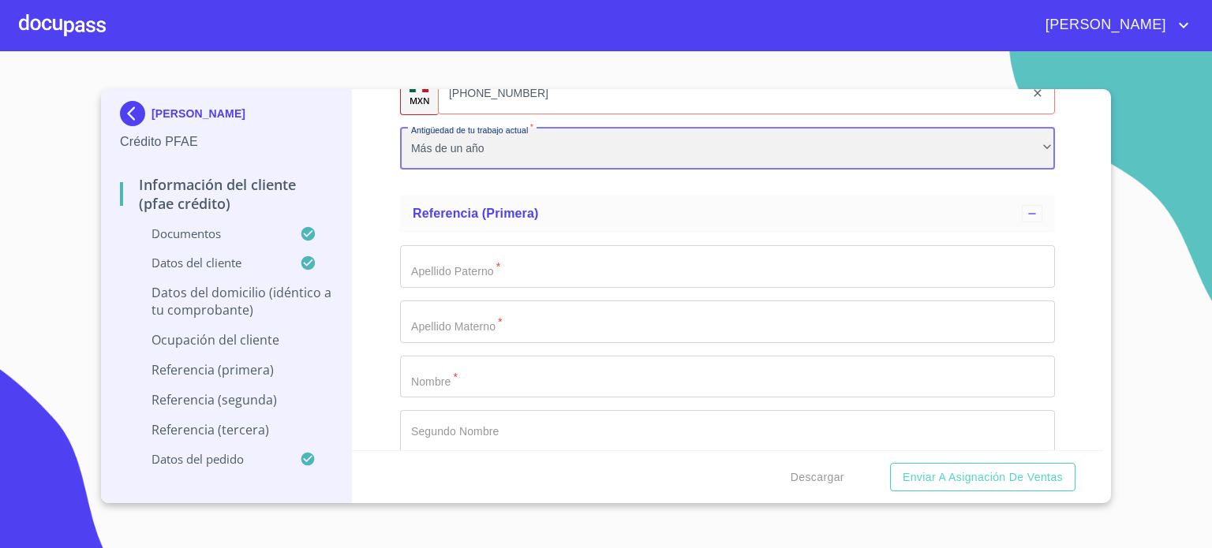
scroll to position [7835, 0]
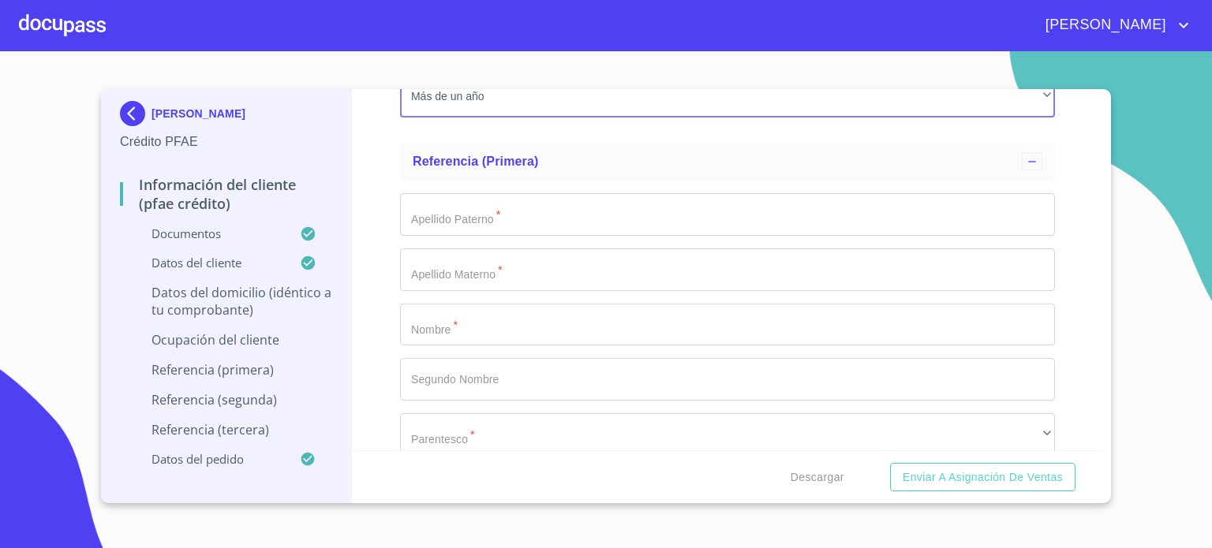
click at [564, 208] on input "Documento de identificación.   *" at bounding box center [727, 214] width 655 height 43
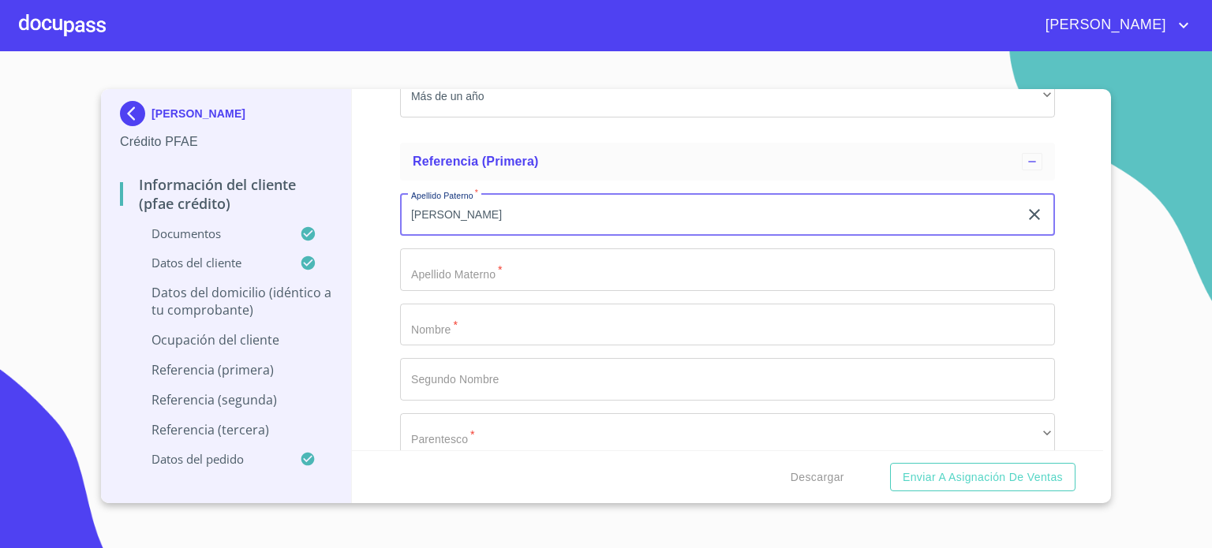
type input "[PERSON_NAME]"
click at [551, 259] on input "Documento de identificación.   *" at bounding box center [727, 270] width 655 height 43
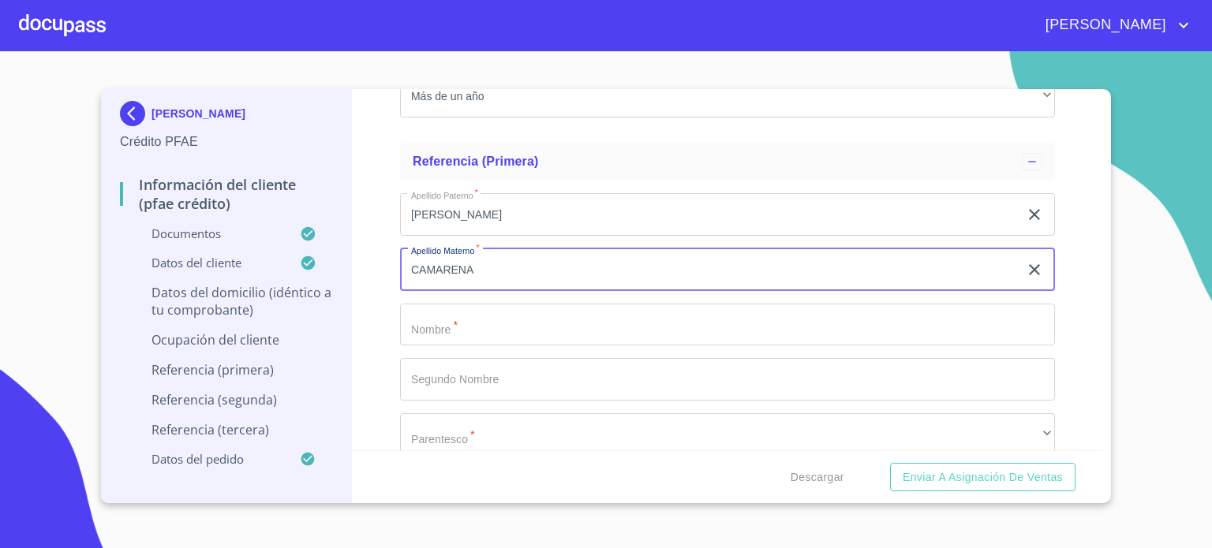
type input "CAMARENA"
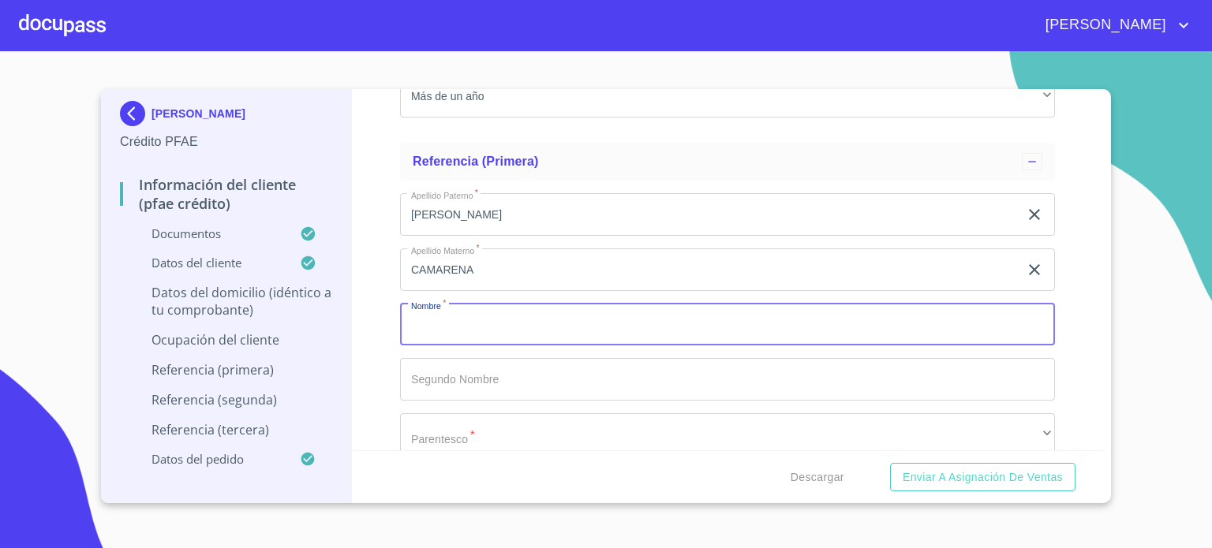
click at [523, 320] on input "Documento de identificación.   *" at bounding box center [727, 325] width 655 height 43
type input "[DEMOGRAPHIC_DATA]"
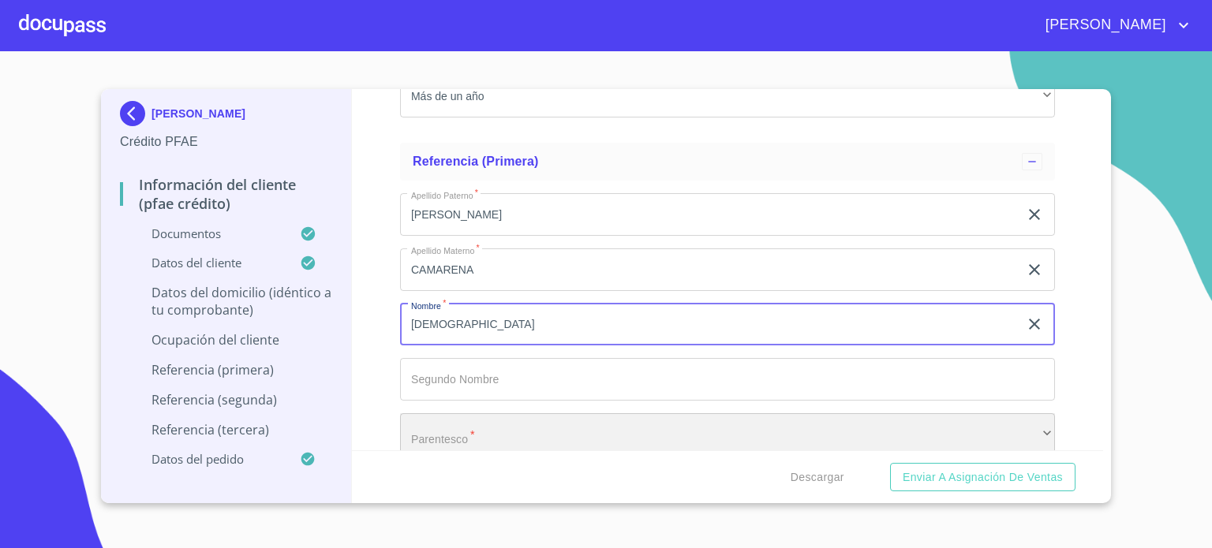
click at [460, 433] on div "​" at bounding box center [727, 435] width 655 height 43
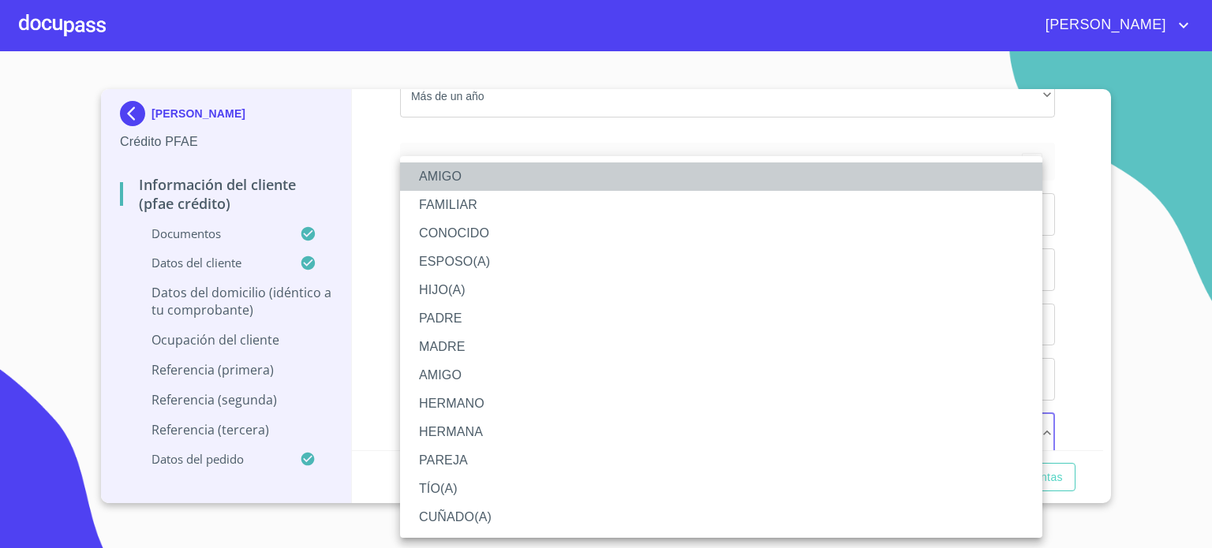
click at [447, 177] on li "AMIGO" at bounding box center [721, 177] width 642 height 28
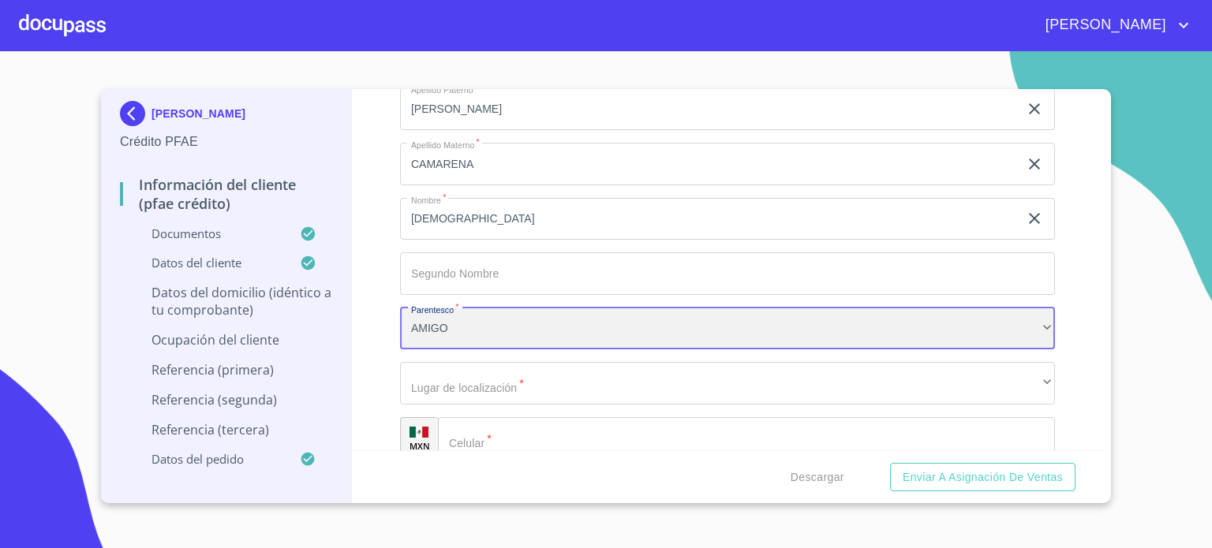
scroll to position [8046, 0]
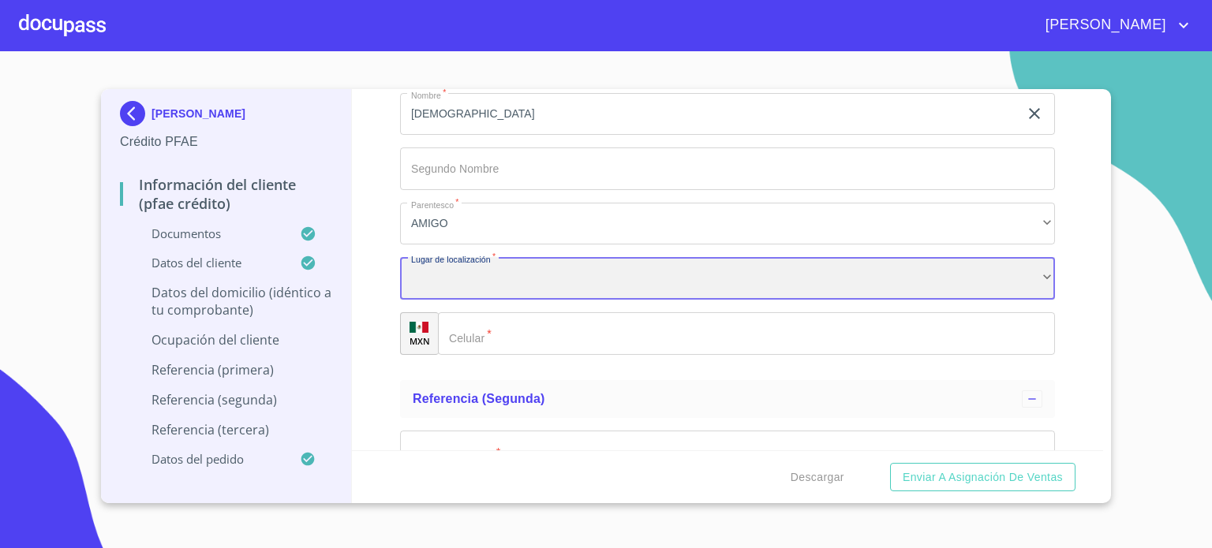
click at [561, 275] on div "​" at bounding box center [727, 278] width 655 height 43
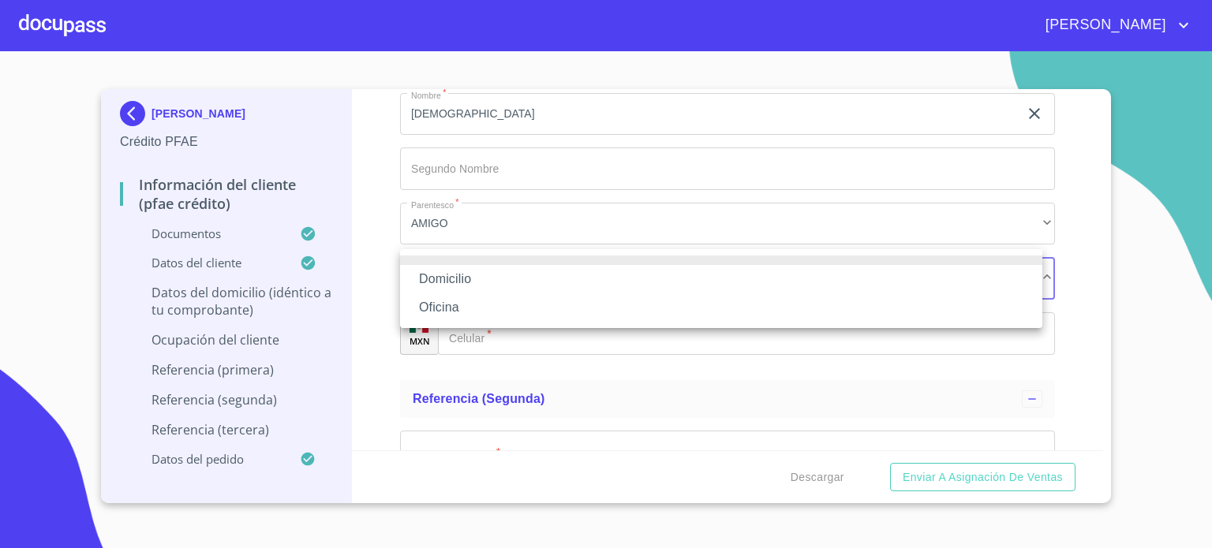
click at [507, 282] on li "Domicilio" at bounding box center [721, 279] width 642 height 28
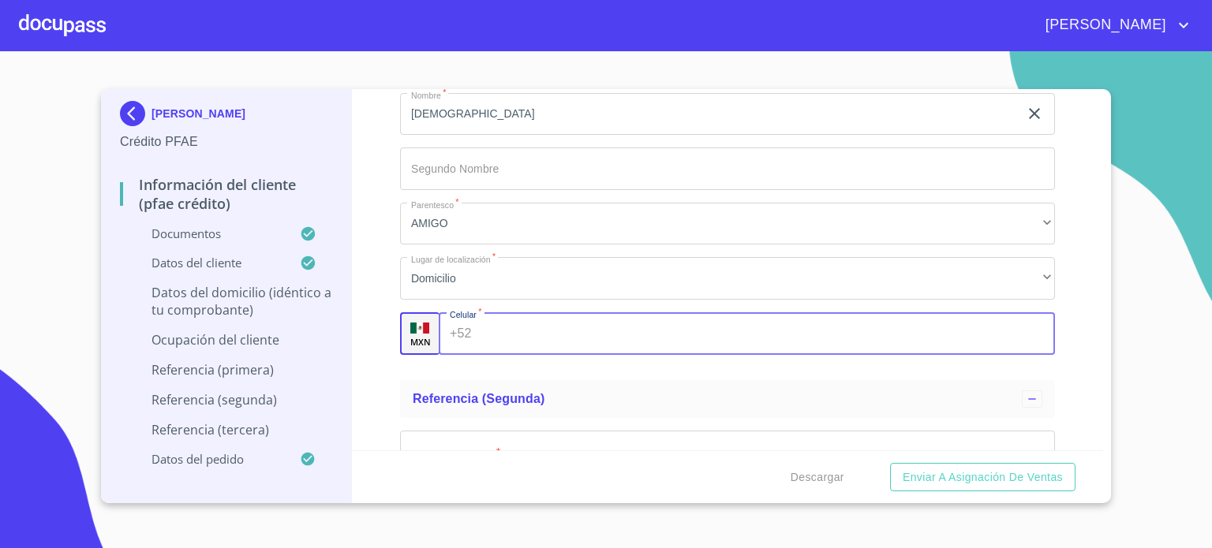
click at [489, 324] on input "Documento de identificación.   *" at bounding box center [766, 334] width 577 height 43
type input "[PHONE_NUMBER]"
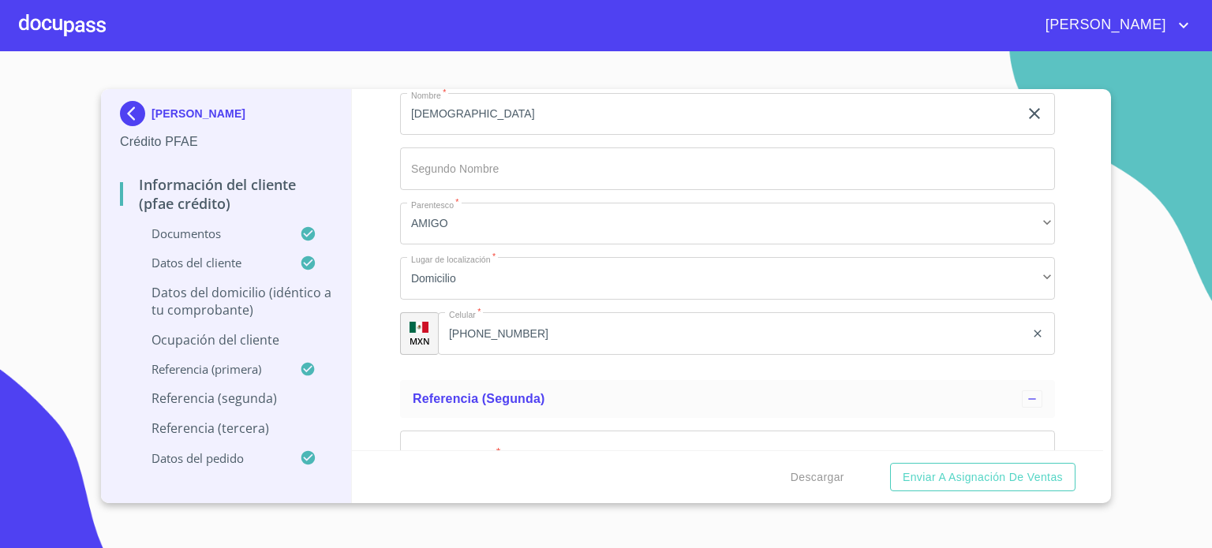
click at [1105, 442] on div "[PERSON_NAME] Crédito PFAE Información del cliente (PFAE crédito) Documentos Da…" at bounding box center [606, 296] width 1010 height 414
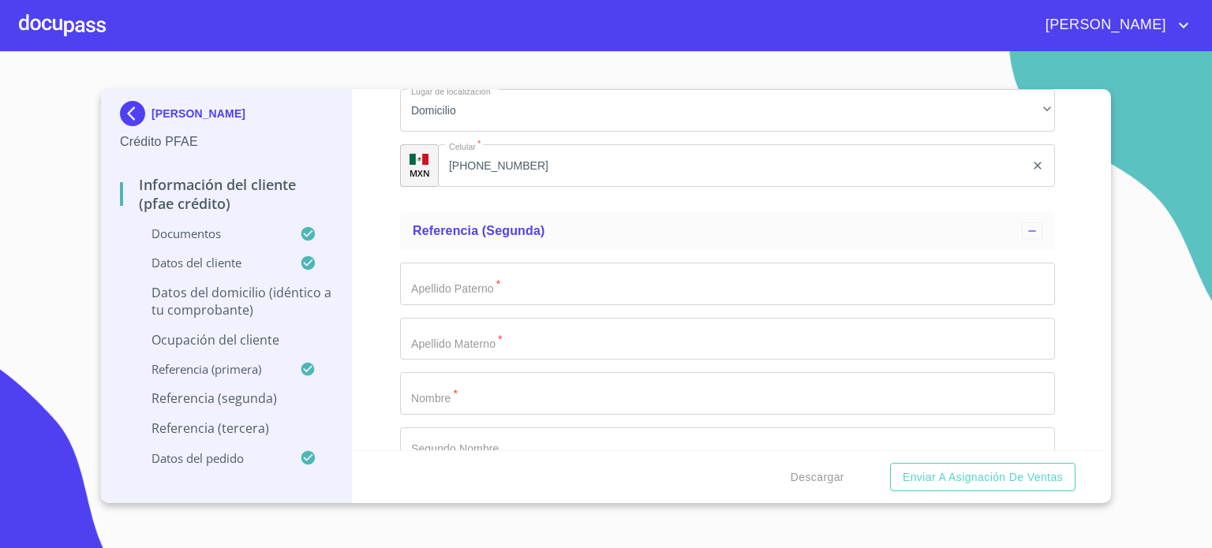
scroll to position [8257, 0]
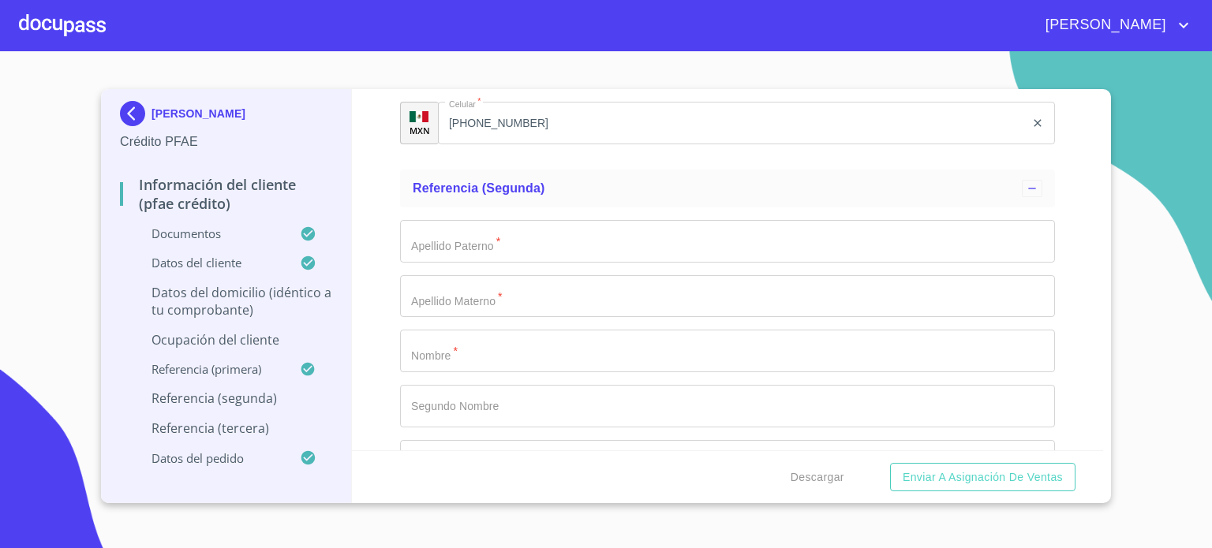
click at [614, 220] on input "Documento de identificación.   *" at bounding box center [727, 241] width 655 height 43
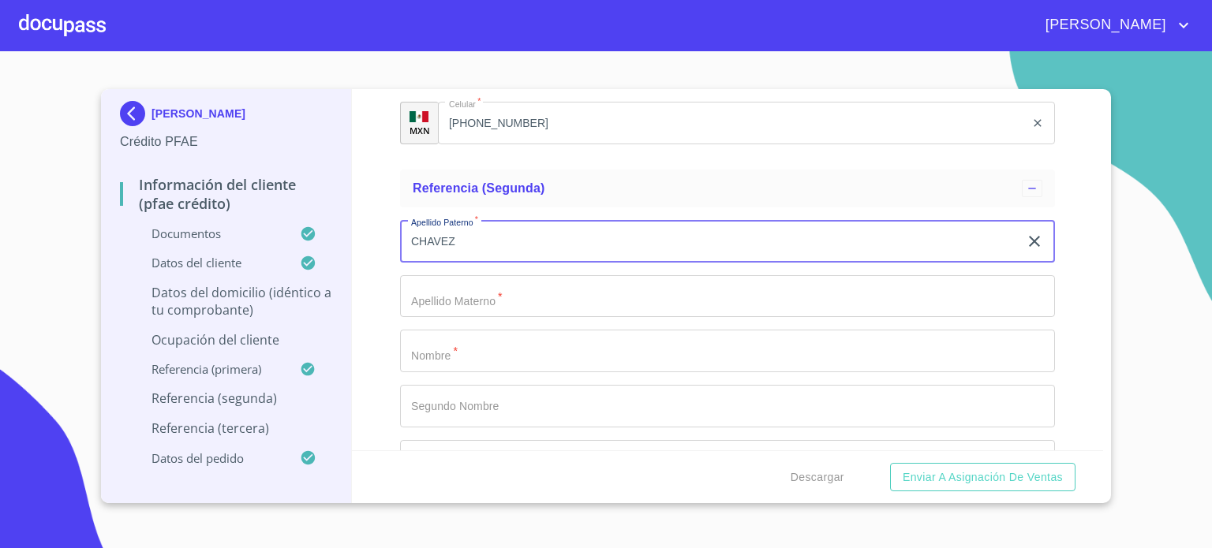
type input "CHAVEZ"
click at [581, 293] on input "Documento de identificación.   *" at bounding box center [727, 296] width 655 height 43
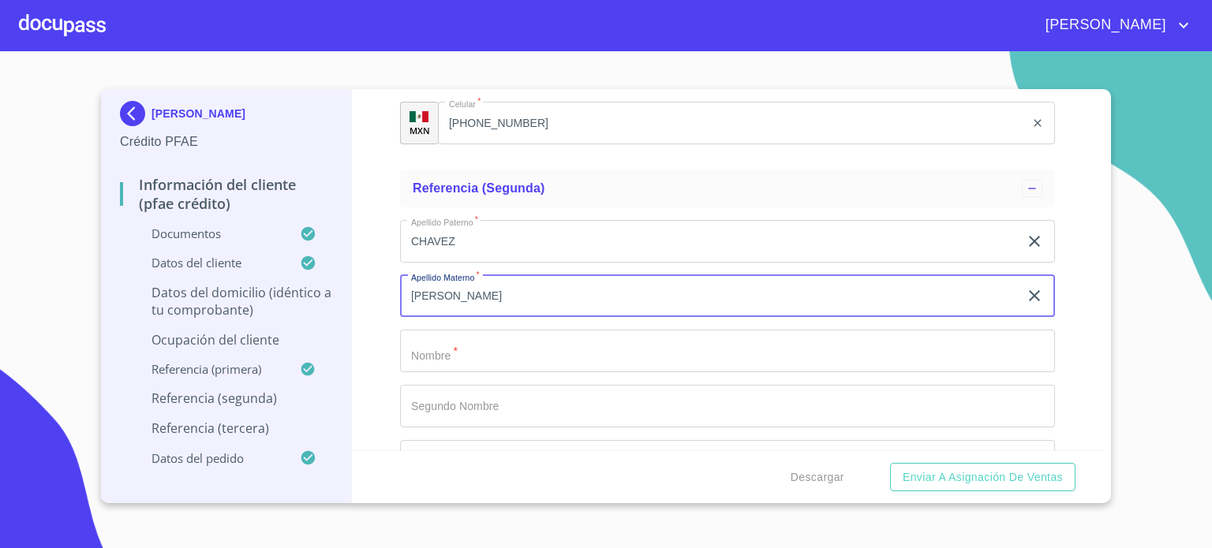
type input "[PERSON_NAME]"
click at [521, 391] on input "Documento de identificación.   *" at bounding box center [727, 406] width 655 height 43
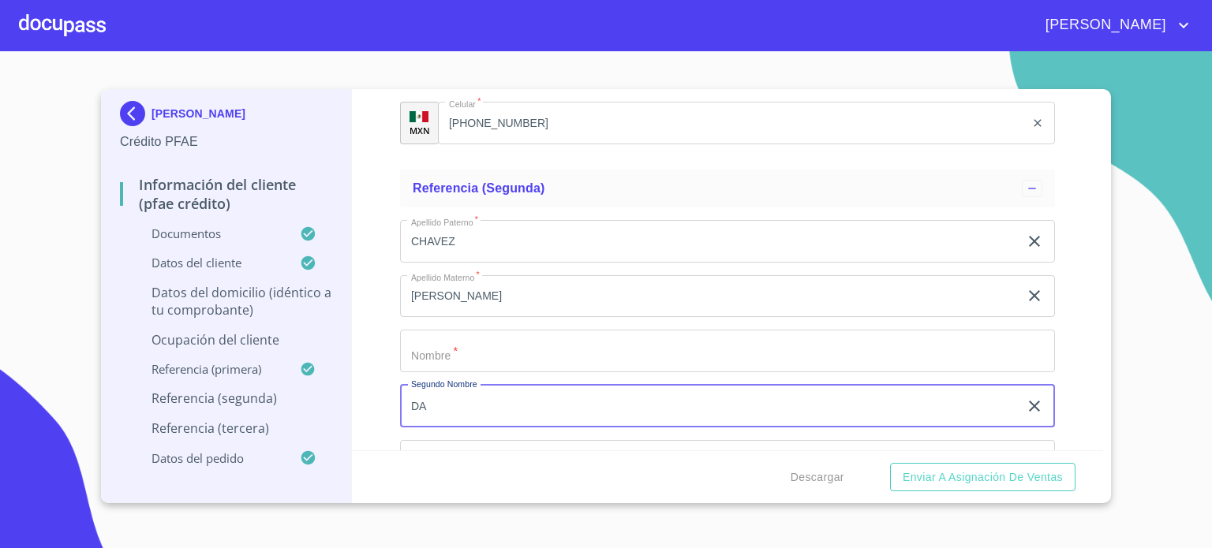
type input "D"
click at [517, 339] on input "Documento de identificación.   *" at bounding box center [727, 351] width 655 height 43
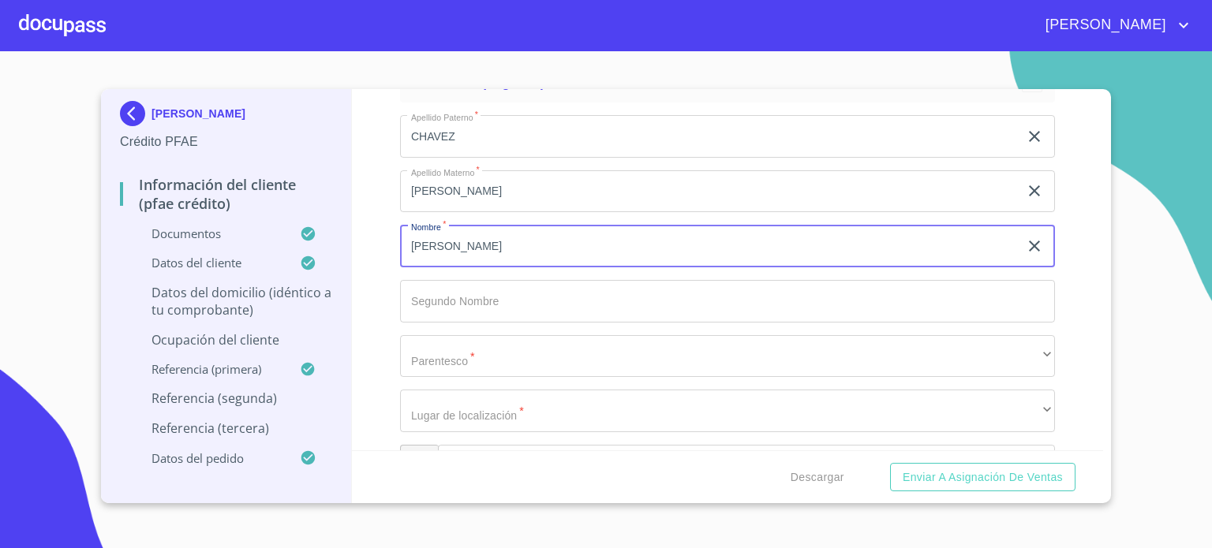
scroll to position [8403, 0]
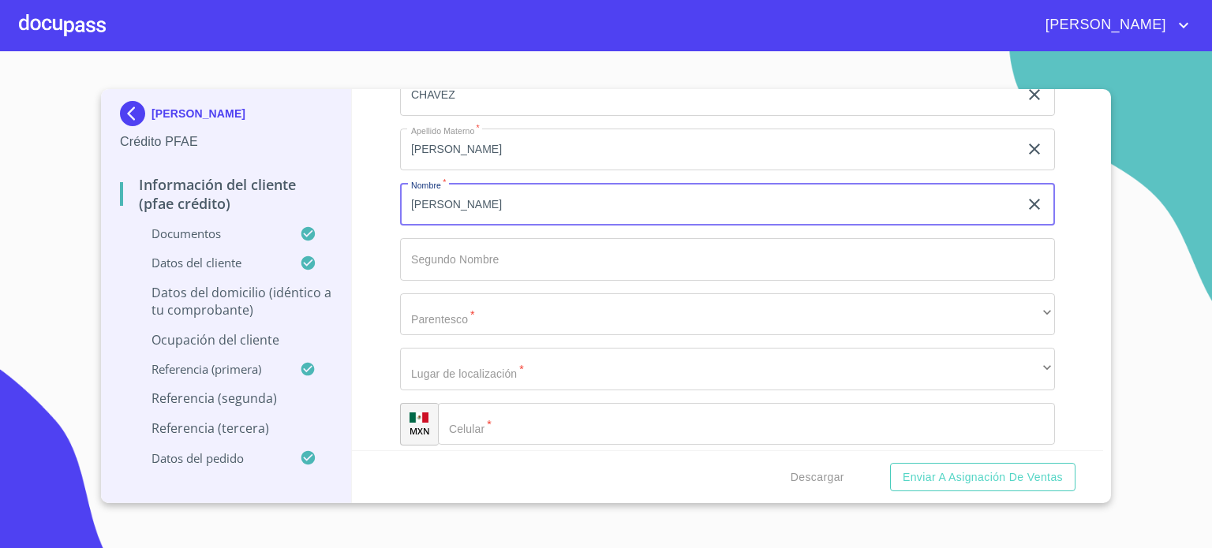
type input "[PERSON_NAME]"
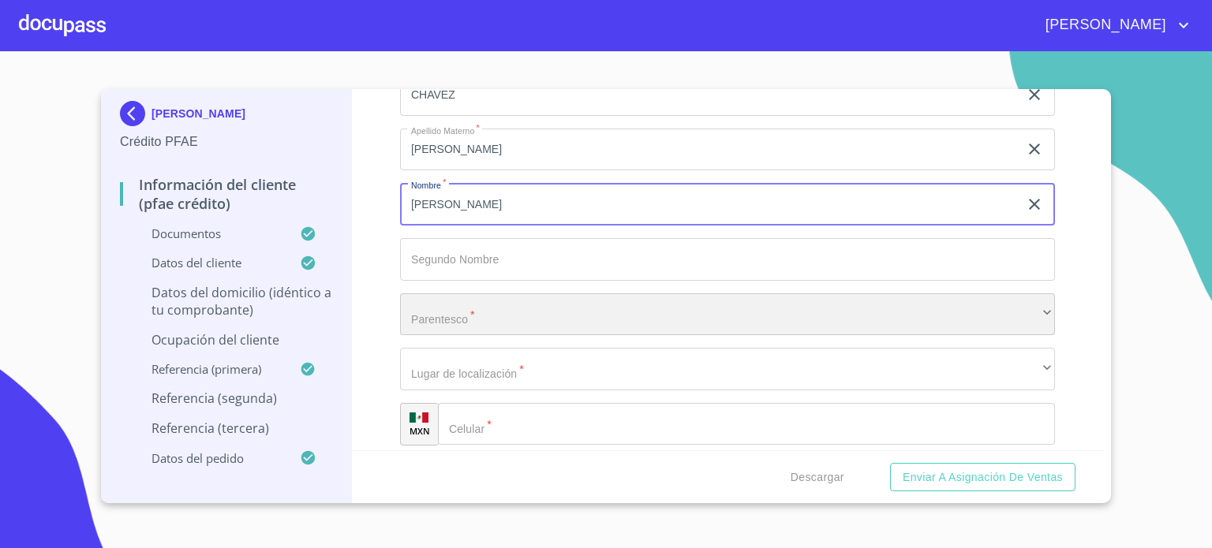
click at [507, 313] on div "​" at bounding box center [727, 315] width 655 height 43
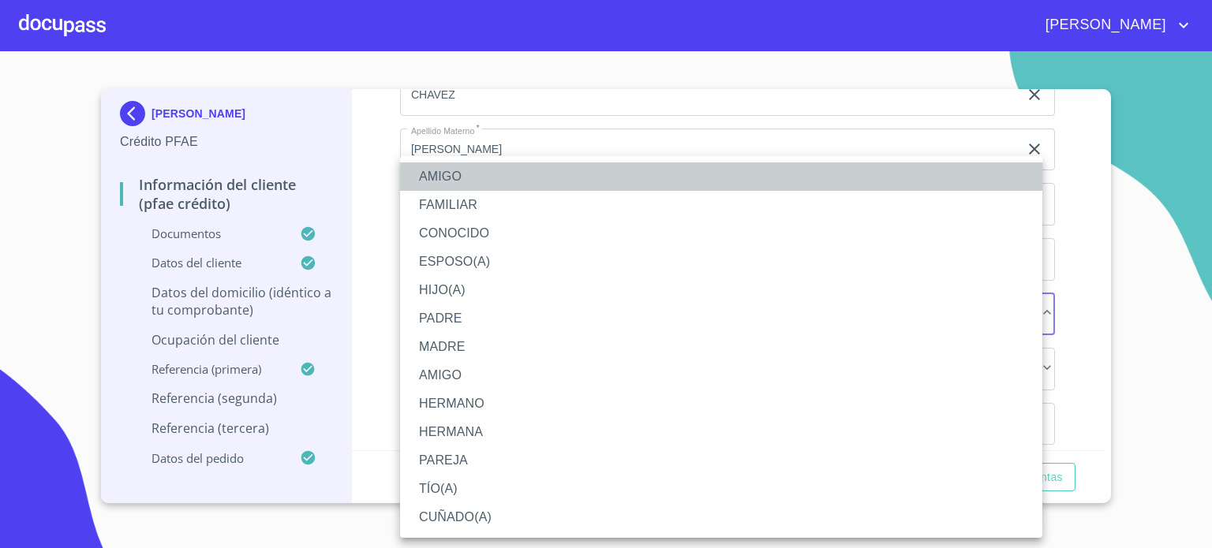
click at [451, 181] on li "AMIGO" at bounding box center [721, 177] width 642 height 28
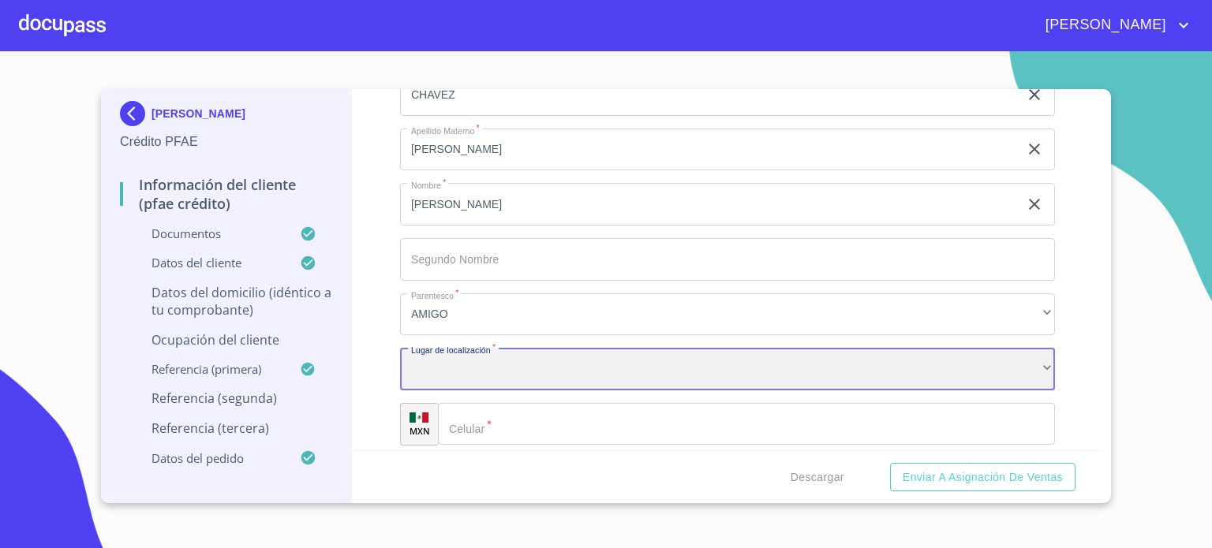
click at [509, 362] on div "​" at bounding box center [727, 369] width 655 height 43
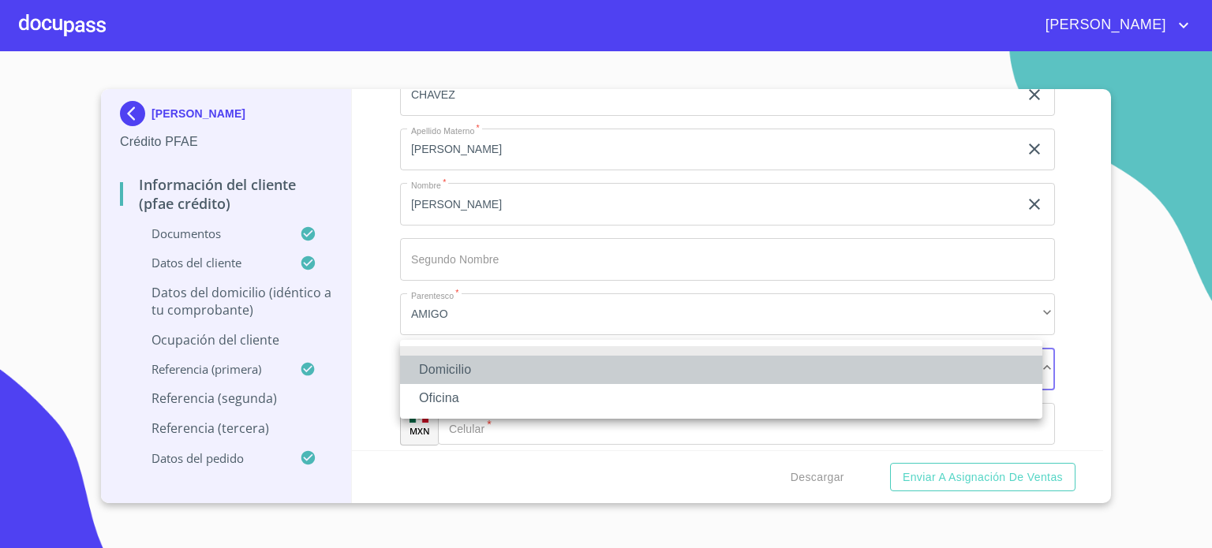
click at [507, 375] on li "Domicilio" at bounding box center [721, 370] width 642 height 28
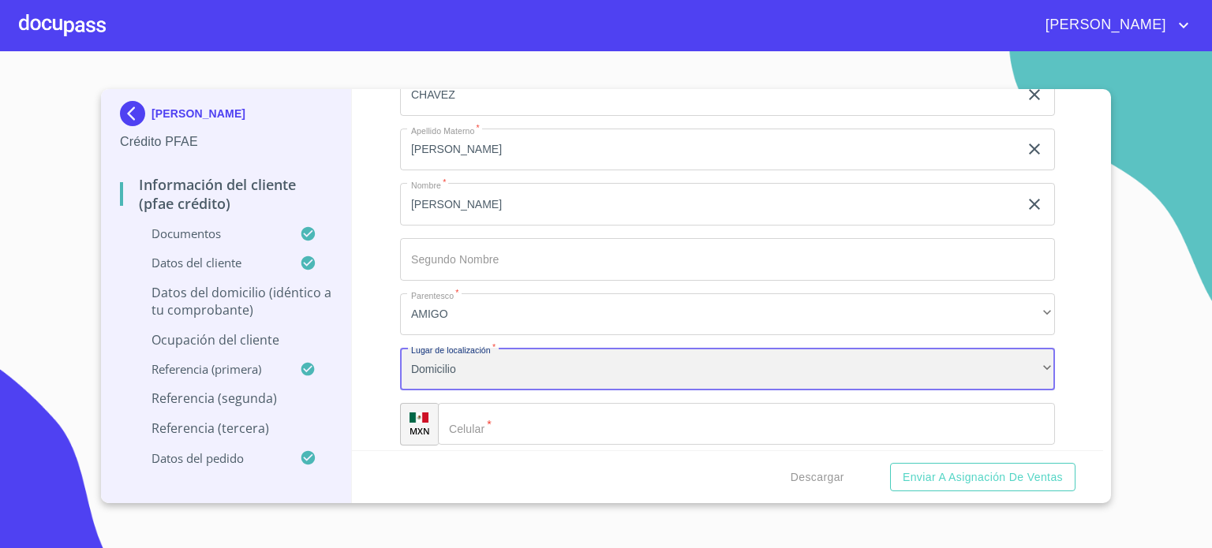
scroll to position [8372, 0]
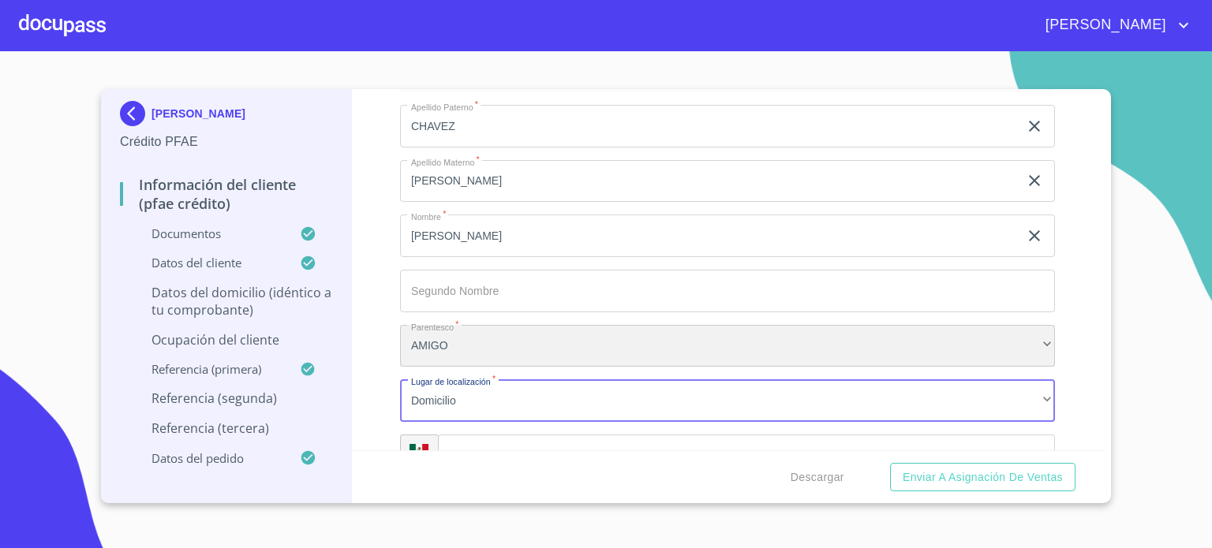
click at [548, 325] on div "AMIGO" at bounding box center [727, 346] width 655 height 43
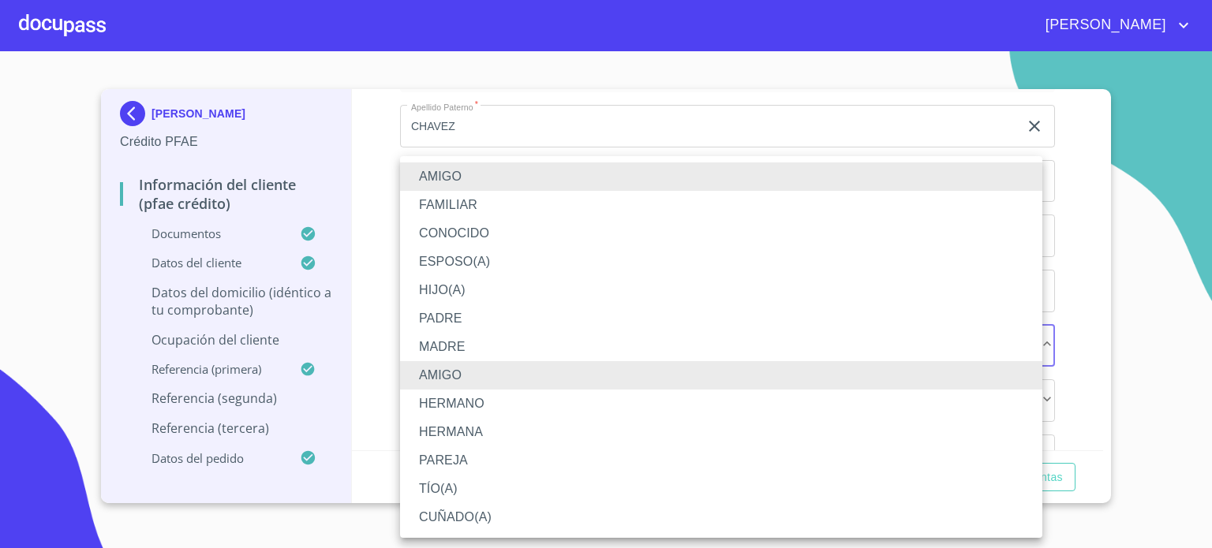
click at [477, 406] on li "HERMANO" at bounding box center [721, 404] width 642 height 28
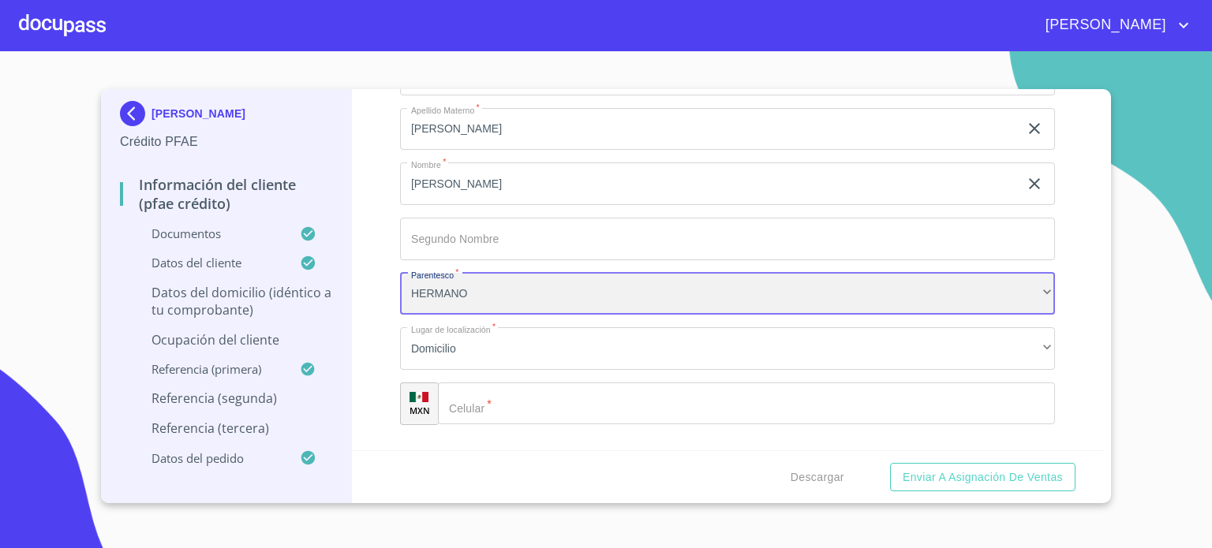
scroll to position [8435, 0]
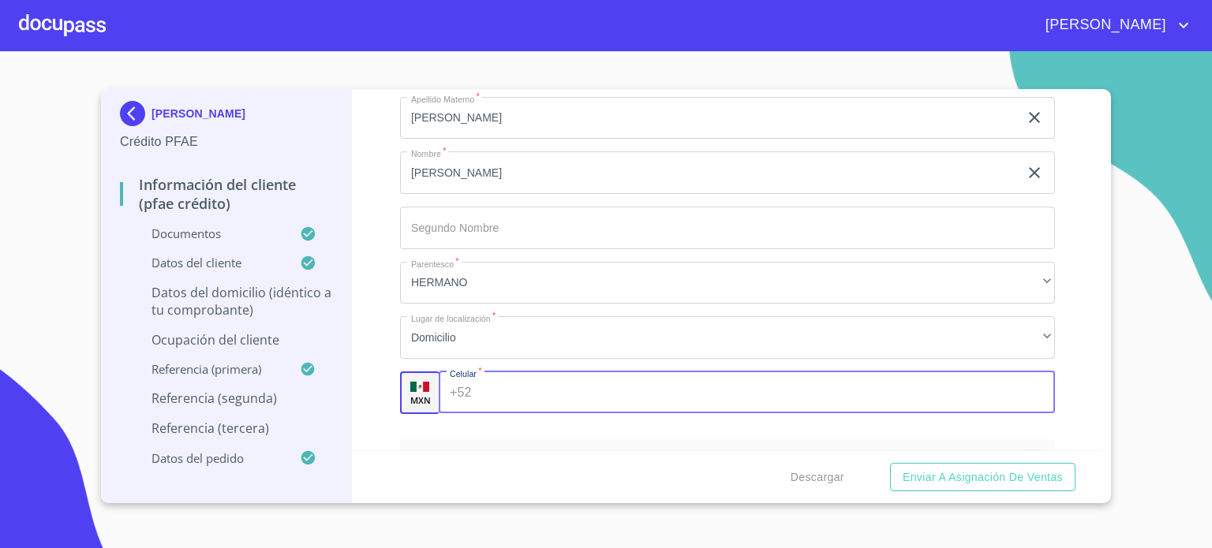
click at [641, 380] on input "Documento de identificación.   *" at bounding box center [766, 393] width 577 height 43
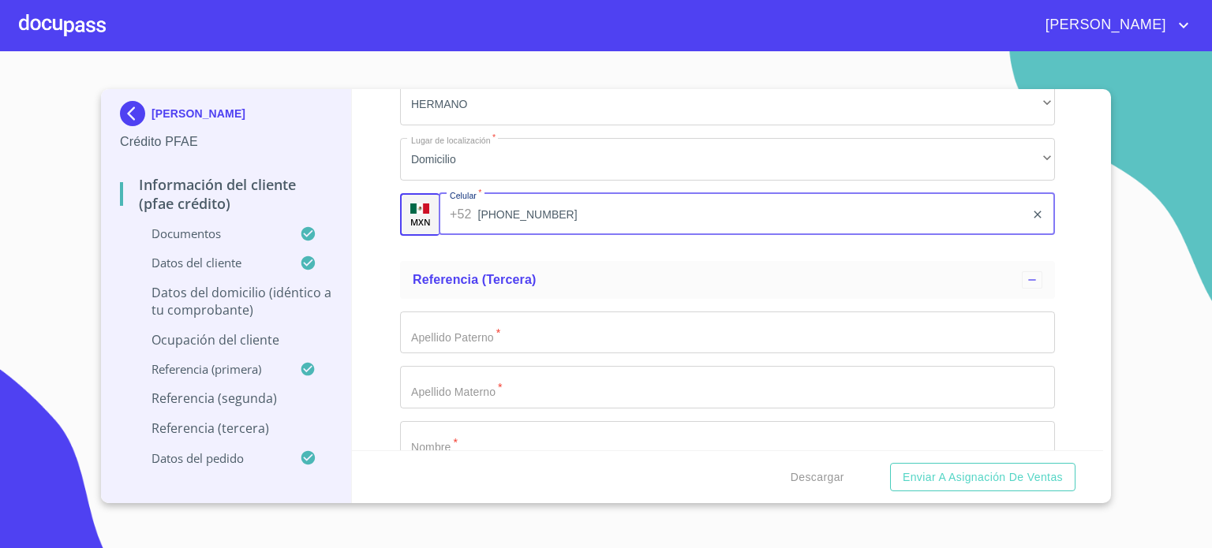
scroll to position [8688, 0]
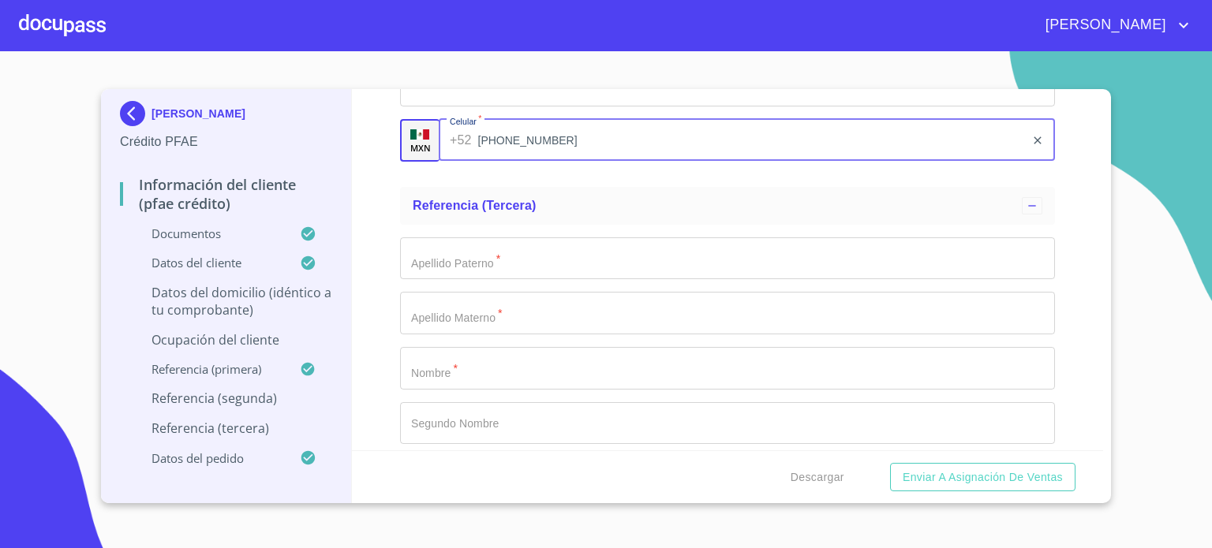
type input "[PHONE_NUMBER]"
click at [538, 271] on div "Apellido Paterno   * ​ Apellido Materno   * ​ Nombre   * ​ Segundo Nombre ​ Par…" at bounding box center [727, 424] width 655 height 398
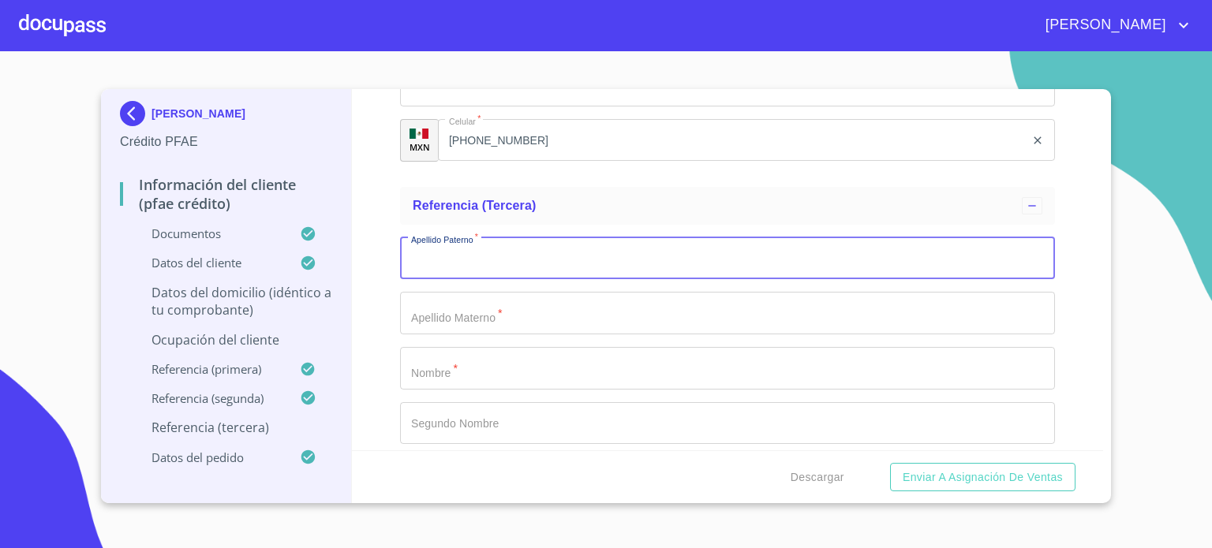
click at [537, 260] on input "Documento de identificación.   *" at bounding box center [727, 259] width 655 height 43
type input "ECHEVERIA"
click at [505, 312] on input "Documento de identificación.   *" at bounding box center [727, 313] width 655 height 43
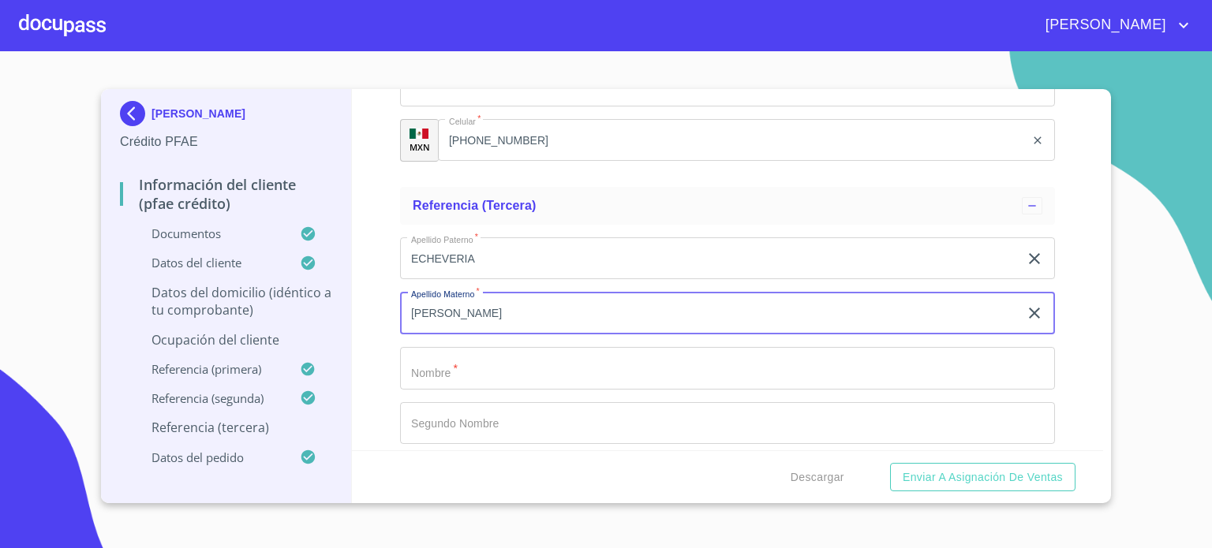
type input "[PERSON_NAME]"
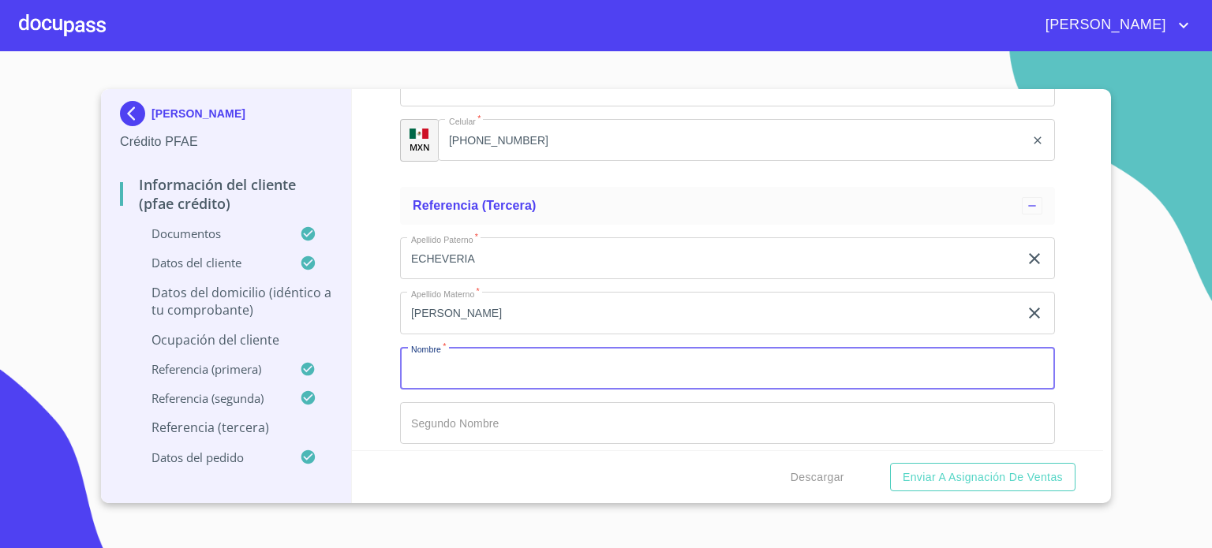
click at [457, 361] on input "Documento de identificación.   *" at bounding box center [727, 368] width 655 height 43
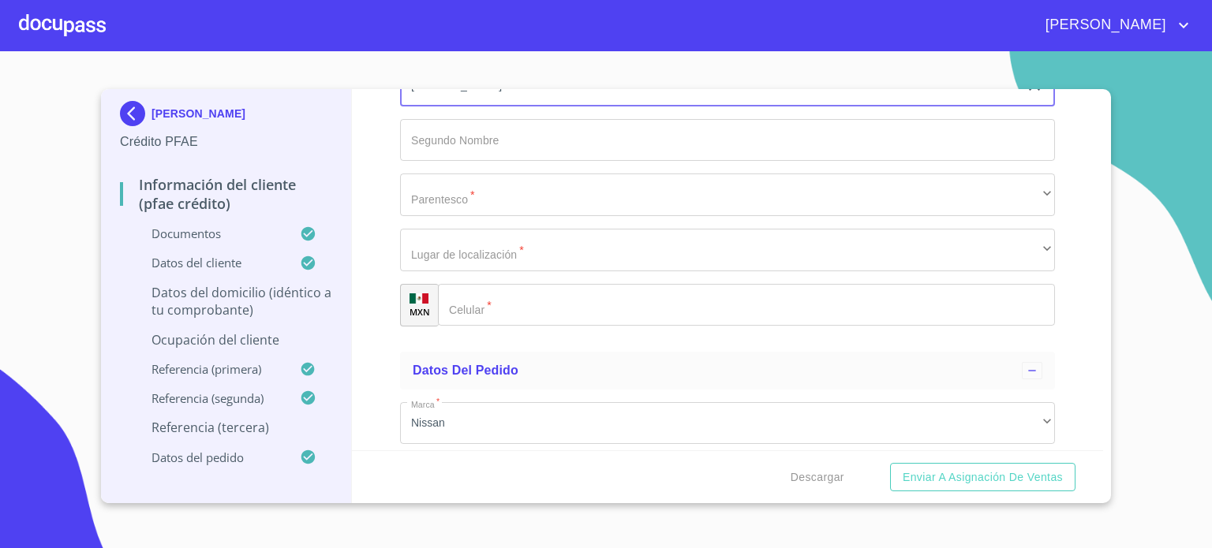
scroll to position [8981, 0]
type input "[PERSON_NAME]"
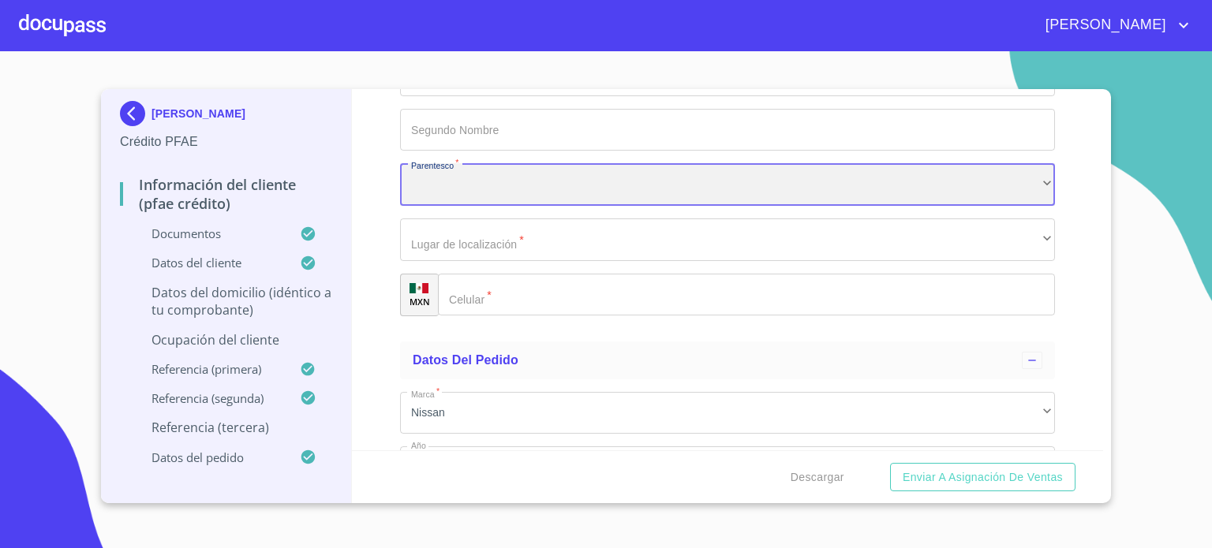
click at [468, 186] on div "​" at bounding box center [727, 184] width 655 height 43
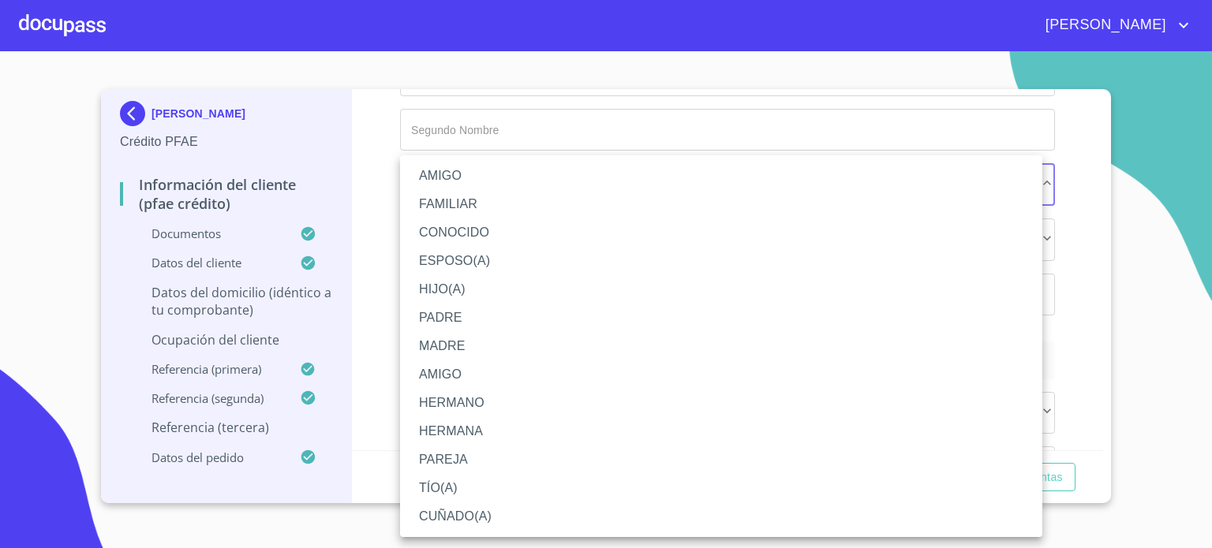
click at [436, 173] on li "AMIGO" at bounding box center [721, 176] width 642 height 28
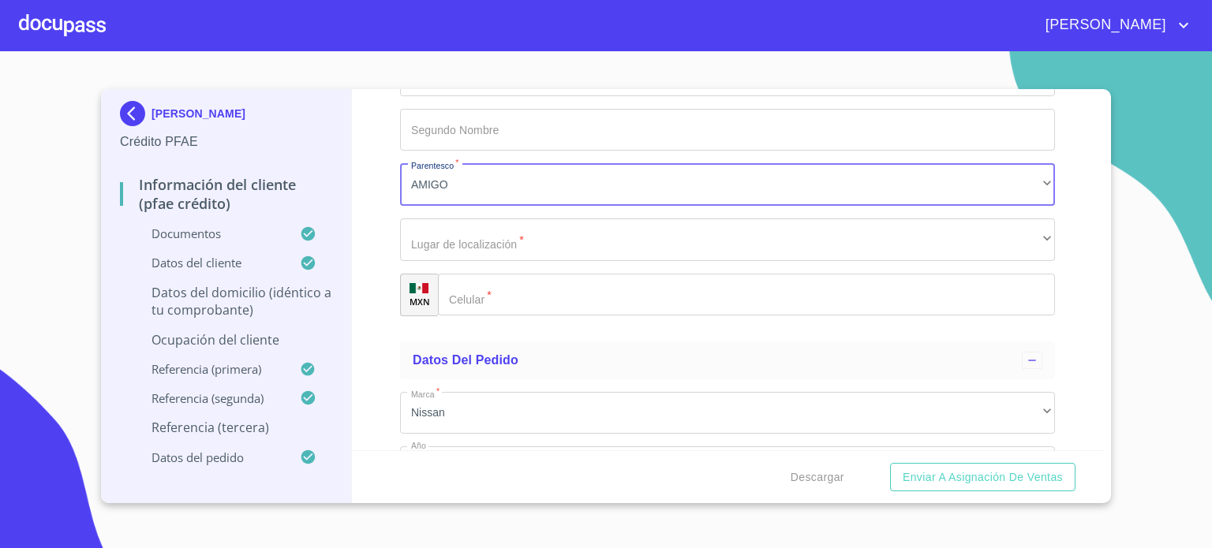
click at [436, 173] on li "AMIGO" at bounding box center [641, 167] width 482 height 16
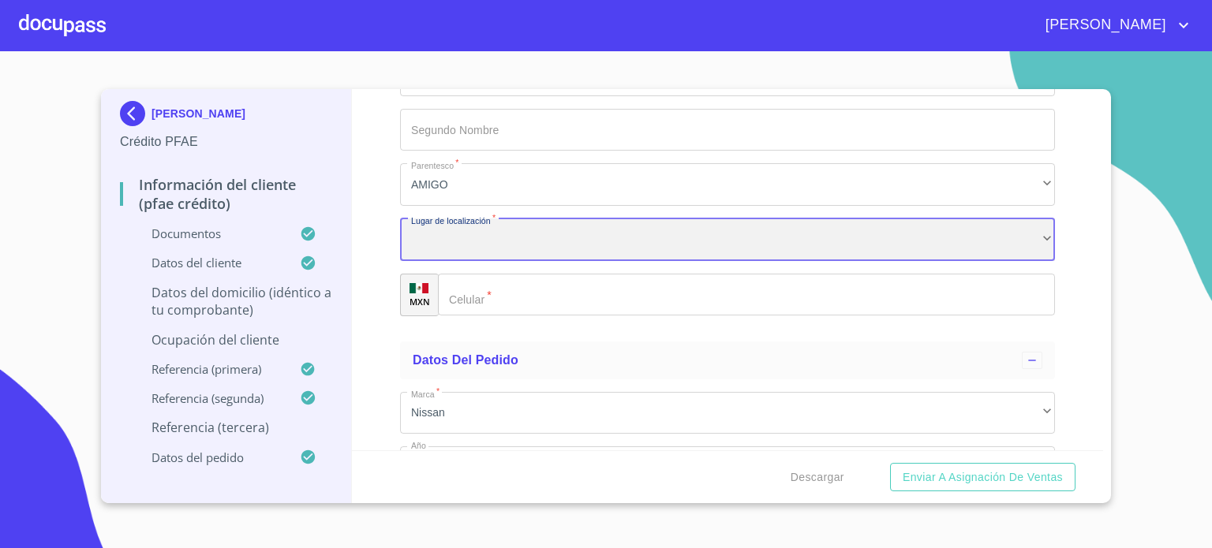
click at [451, 240] on div "​" at bounding box center [727, 240] width 655 height 43
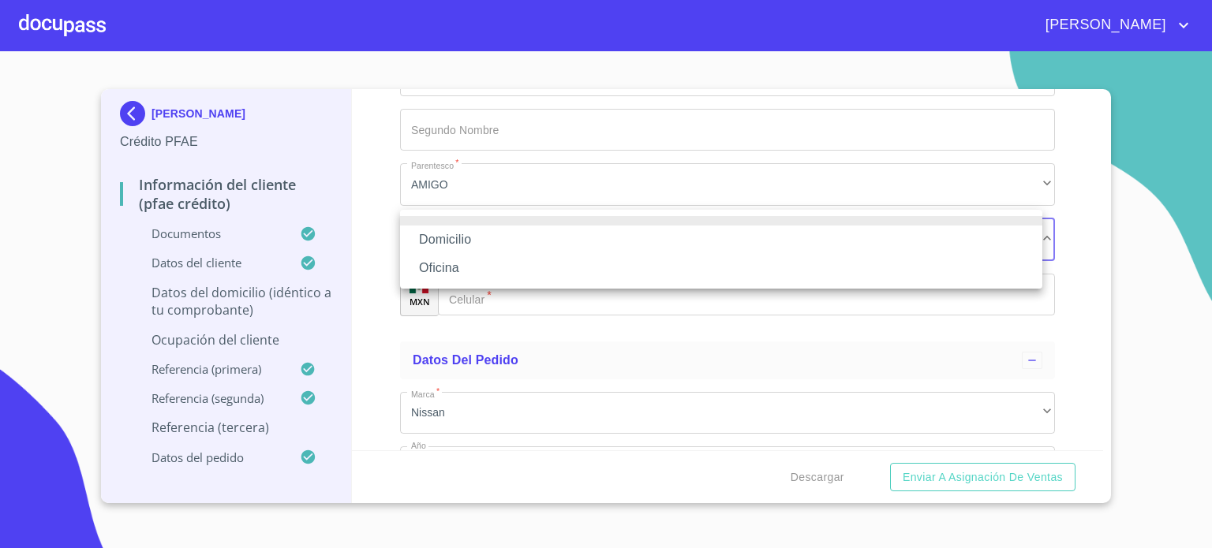
click at [450, 251] on li "Domicilio" at bounding box center [721, 240] width 642 height 28
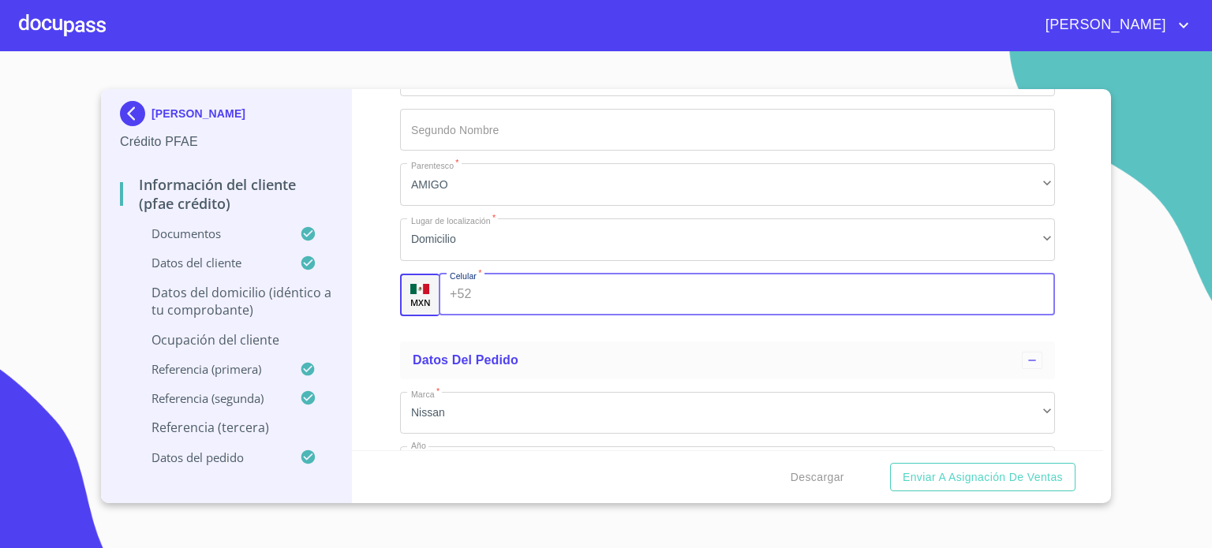
click at [467, 302] on div "+52 ​" at bounding box center [747, 295] width 616 height 43
type input "[PHONE_NUMBER]"
click at [530, 351] on div "Datos del pedido" at bounding box center [717, 360] width 609 height 19
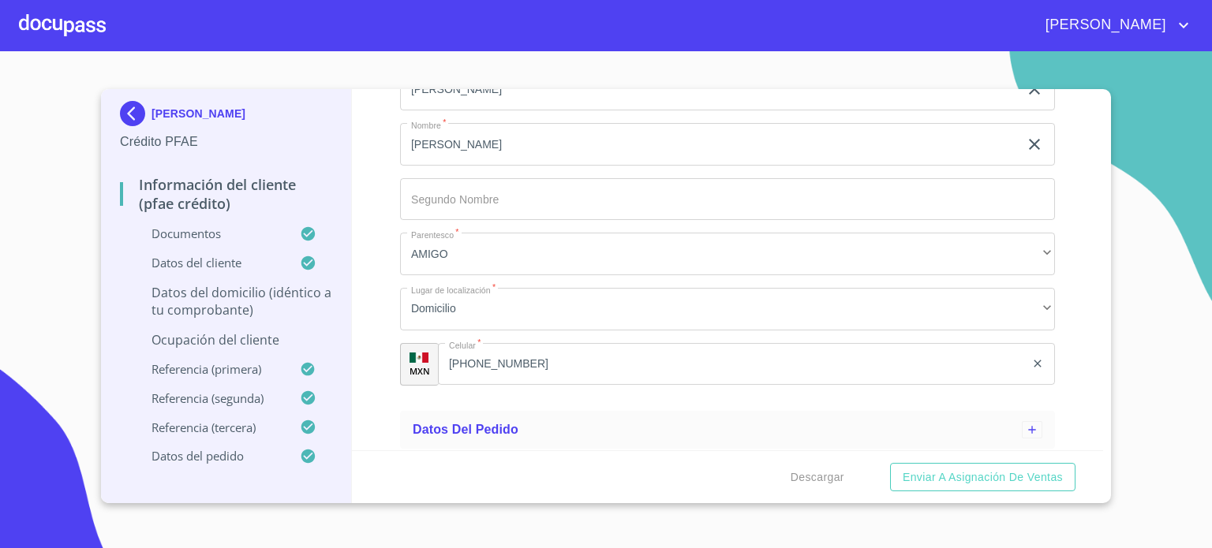
scroll to position [8906, 0]
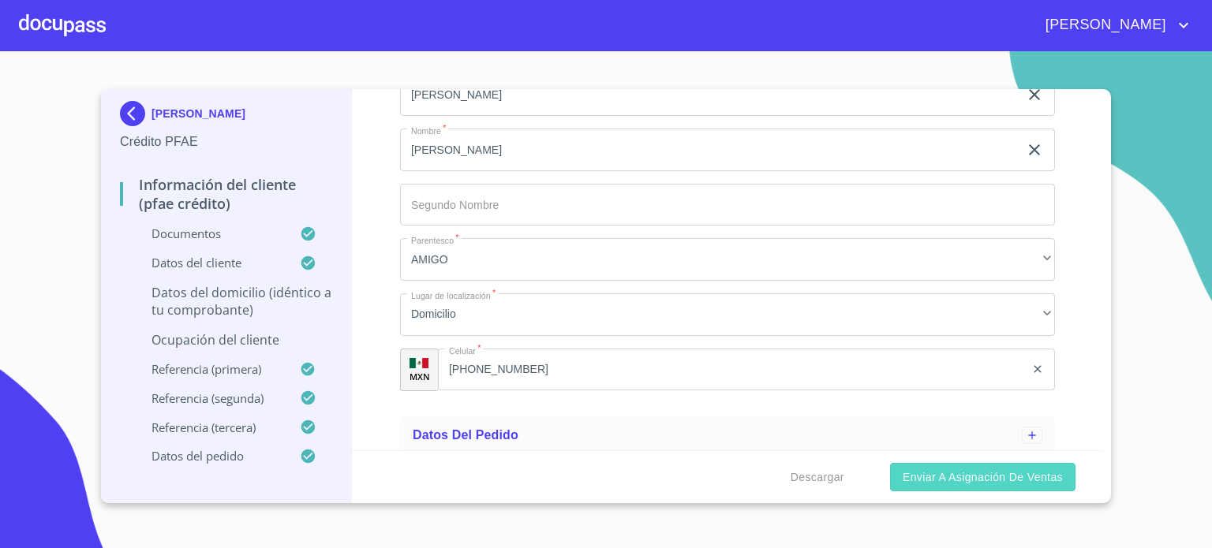
click at [1020, 479] on span "Enviar a Asignación de Ventas" at bounding box center [983, 478] width 160 height 20
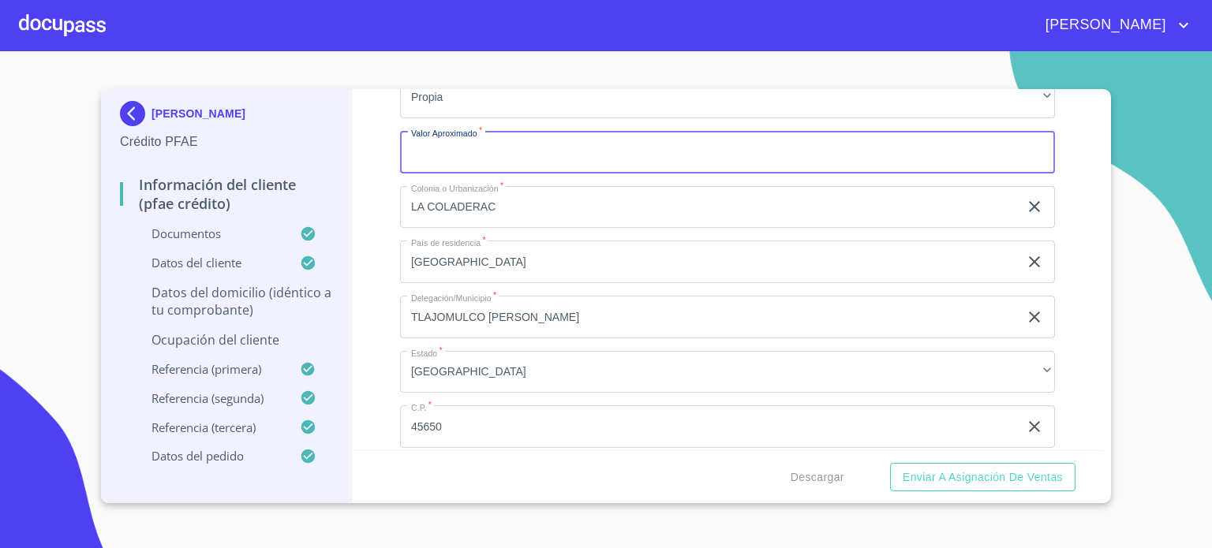
scroll to position [6107, 0]
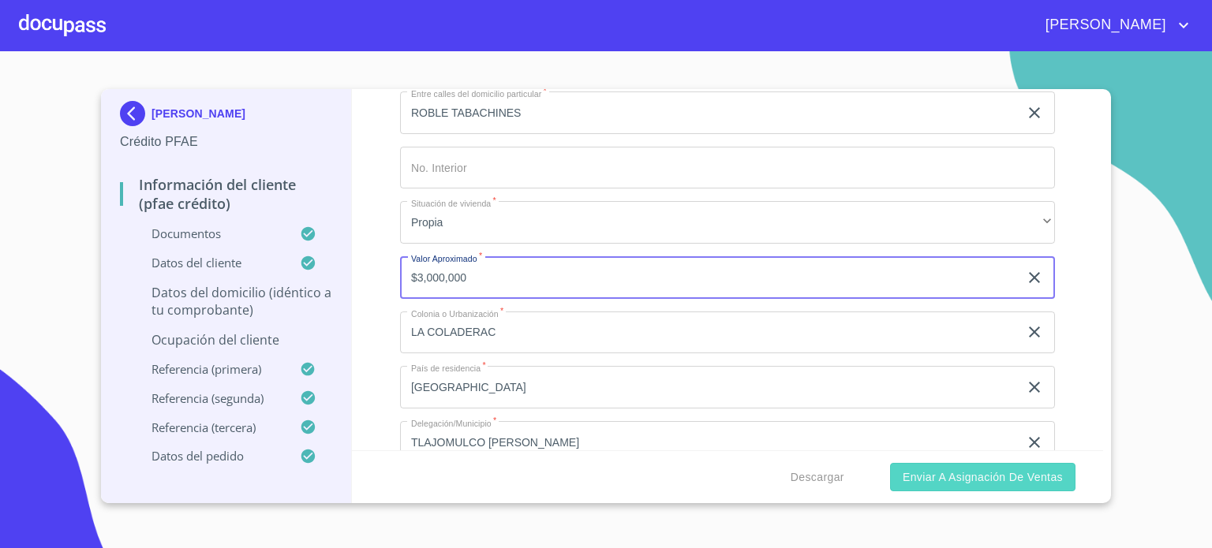
type input "$3,000,000"
click at [978, 483] on span "Enviar a Asignación de Ventas" at bounding box center [983, 478] width 160 height 20
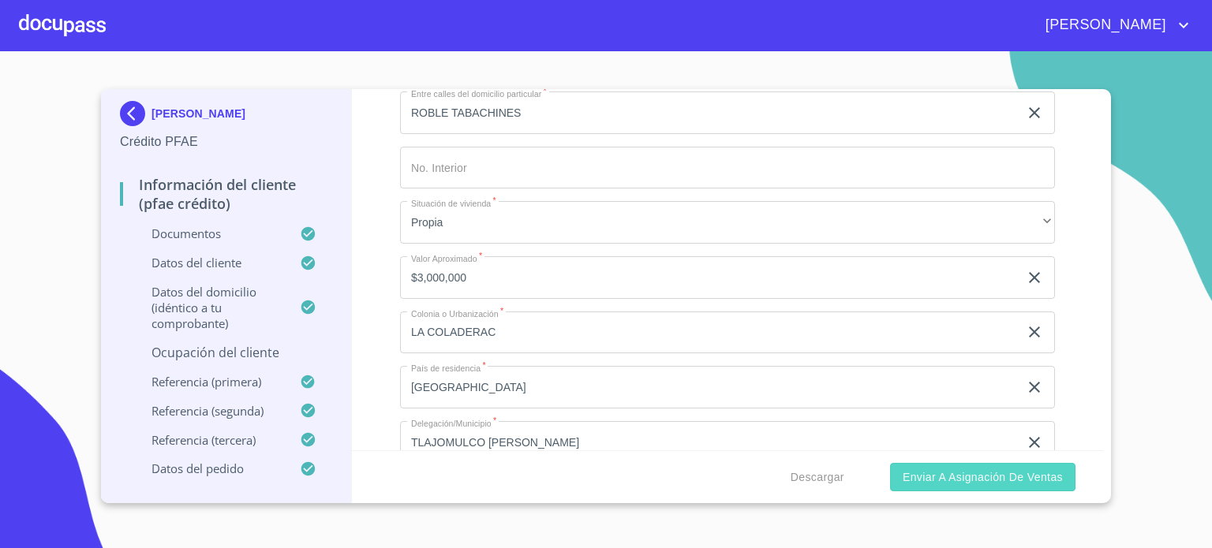
scroll to position [6887, 0]
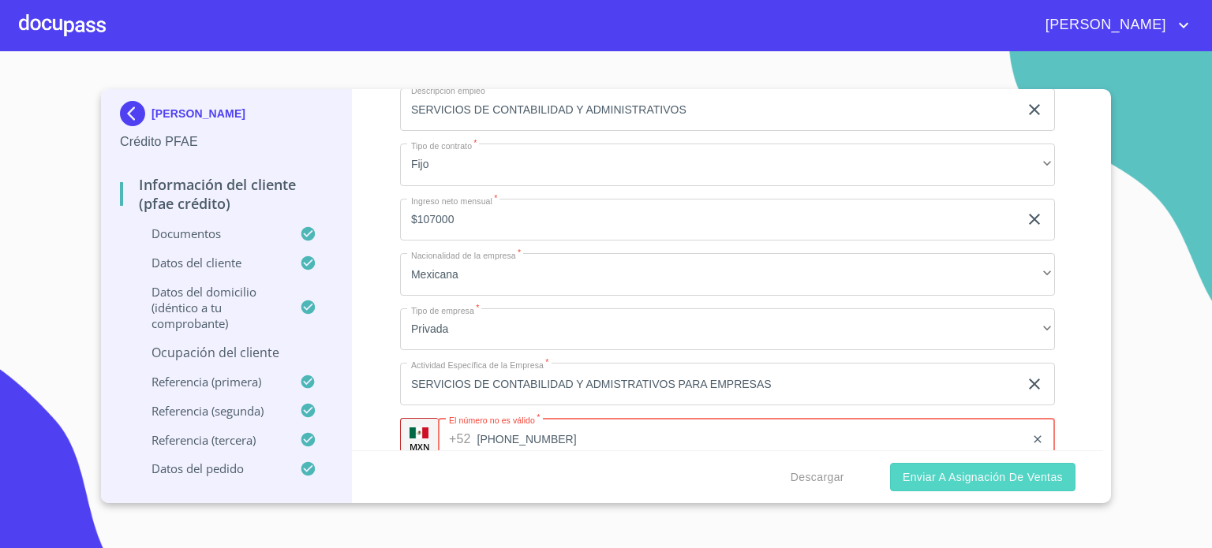
type input "[PHONE_NUMBER]"
click at [910, 483] on span "Enviar a Asignación de Ventas" at bounding box center [983, 478] width 160 height 20
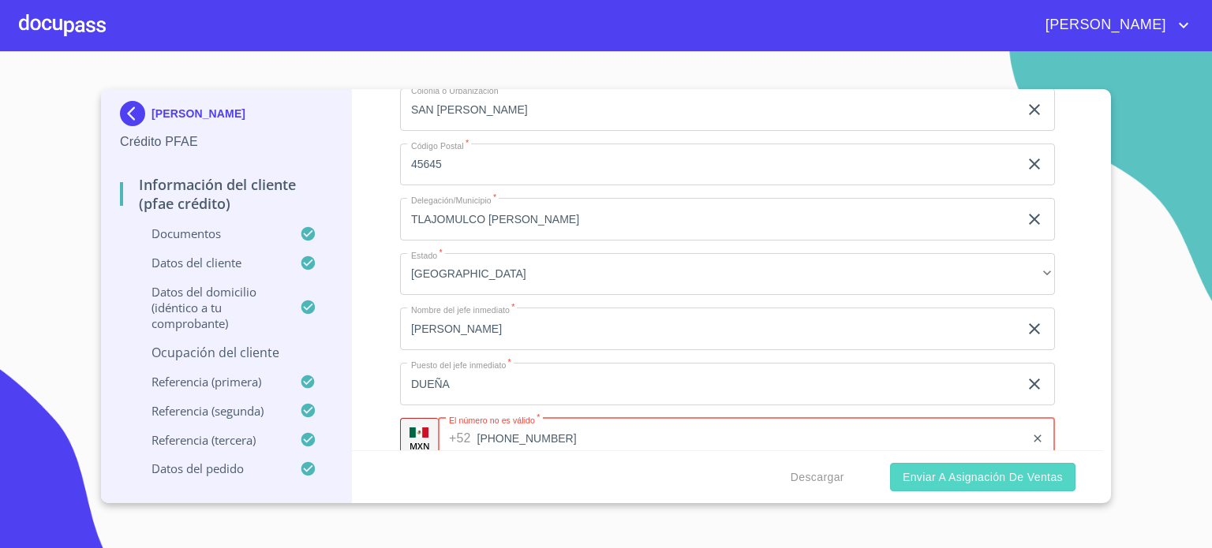
type input "[PHONE_NUMBER]"
click at [944, 484] on span "Enviar a Asignación de Ventas" at bounding box center [983, 478] width 160 height 20
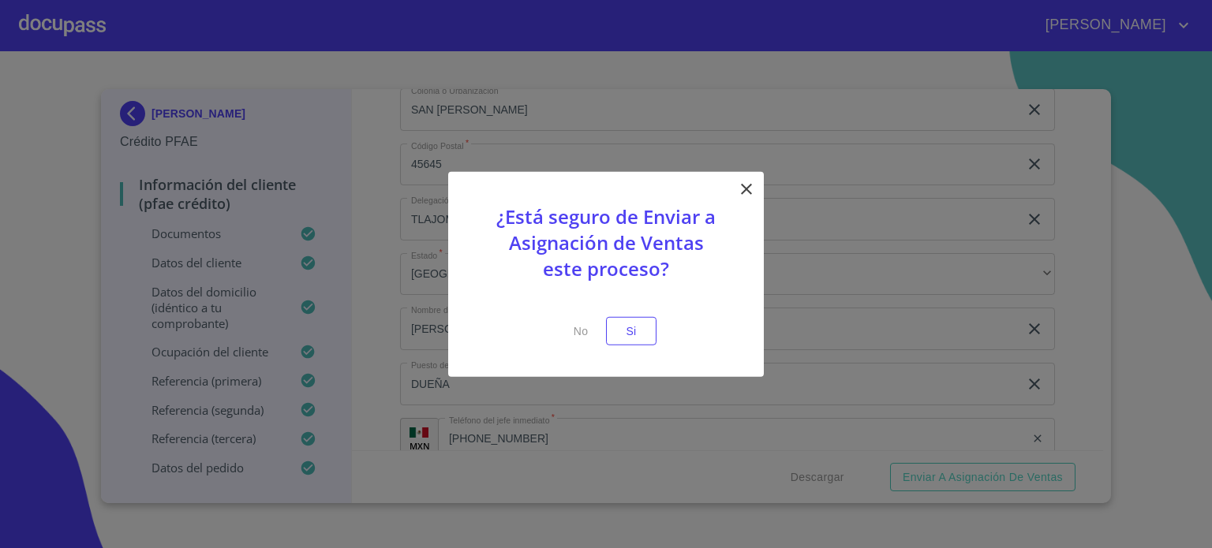
click at [744, 185] on icon at bounding box center [746, 188] width 11 height 11
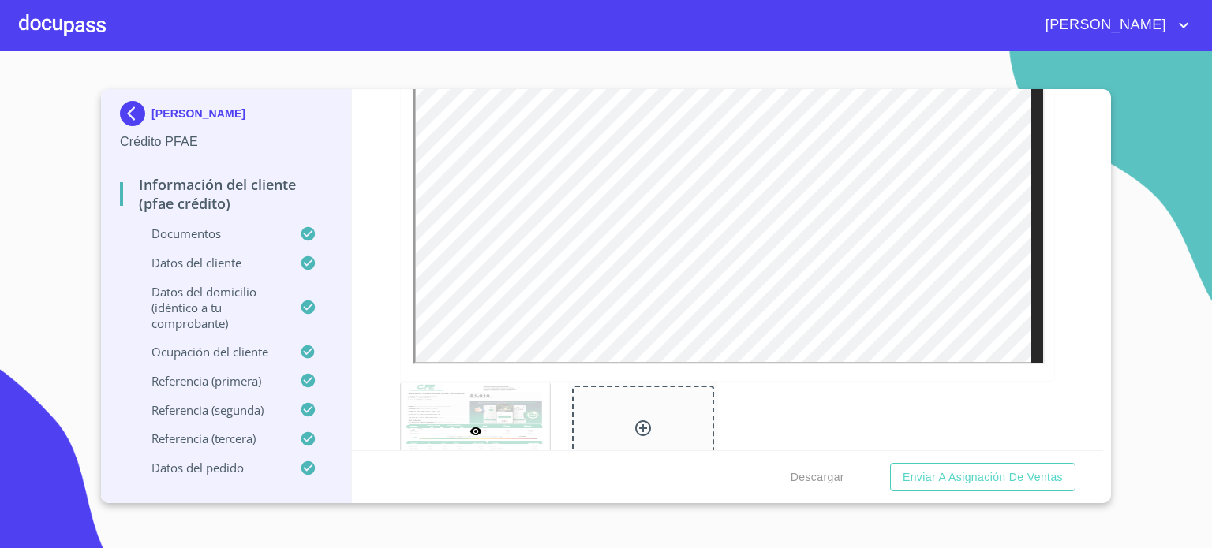
scroll to position [1081, 0]
